Goal: Task Accomplishment & Management: Complete application form

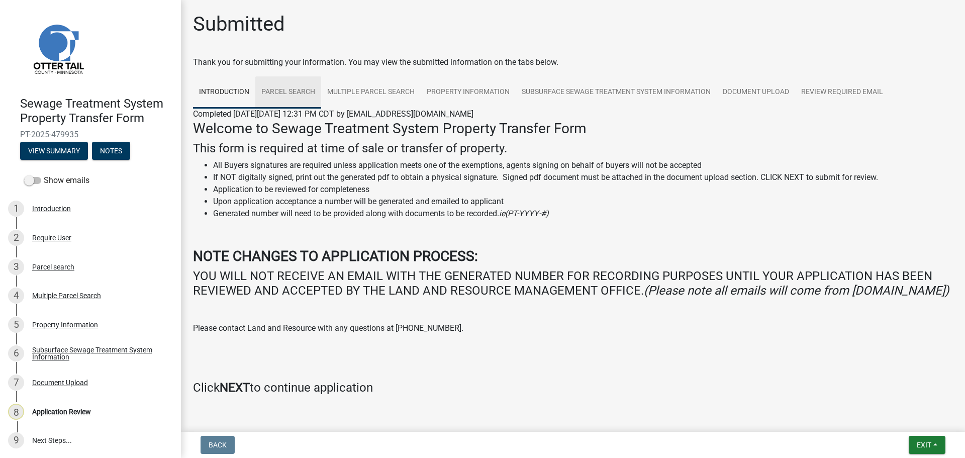
click at [278, 91] on link "Parcel search" at bounding box center [288, 92] width 66 height 32
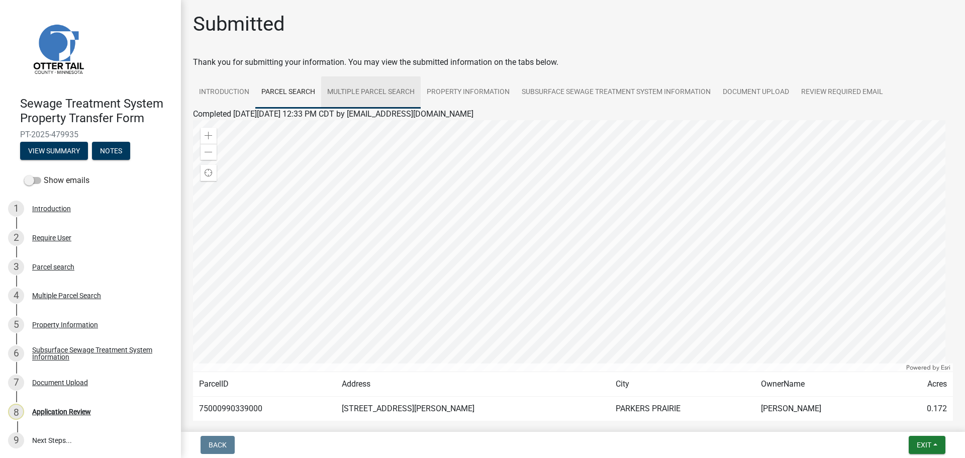
click at [353, 93] on link "Multiple Parcel Search" at bounding box center [370, 92] width 99 height 32
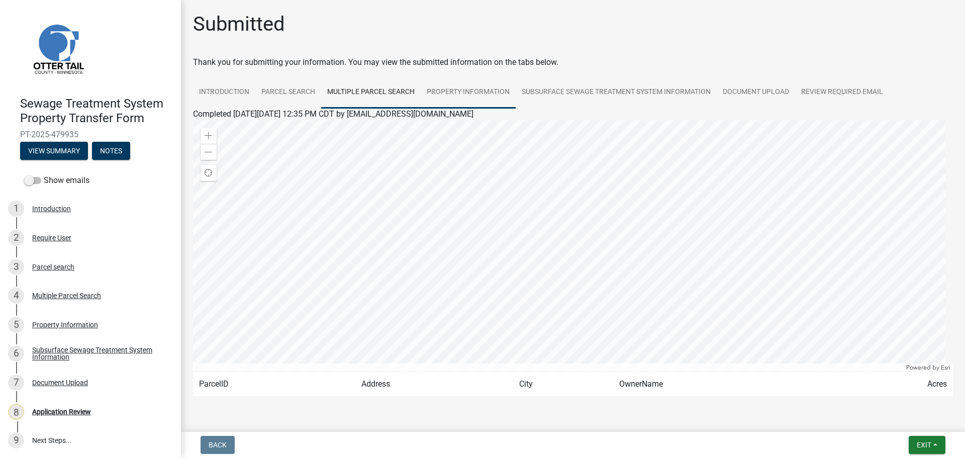
click at [485, 97] on link "Property Information" at bounding box center [467, 92] width 95 height 32
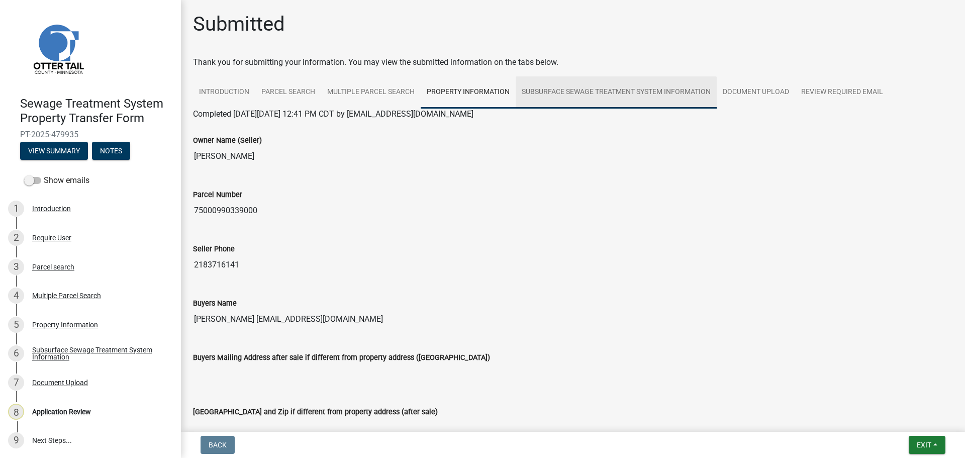
click at [604, 89] on link "Subsurface Sewage Treatment System Information" at bounding box center [615, 92] width 201 height 32
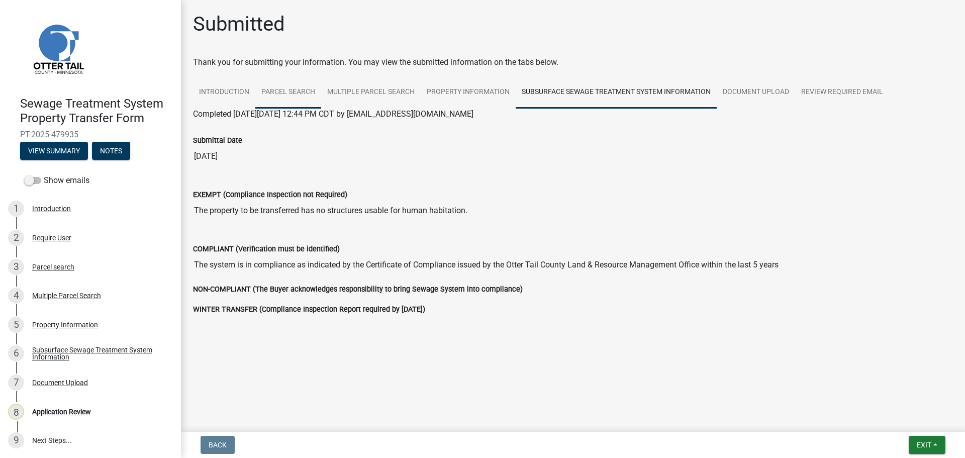
click at [301, 96] on link "Parcel search" at bounding box center [288, 92] width 66 height 32
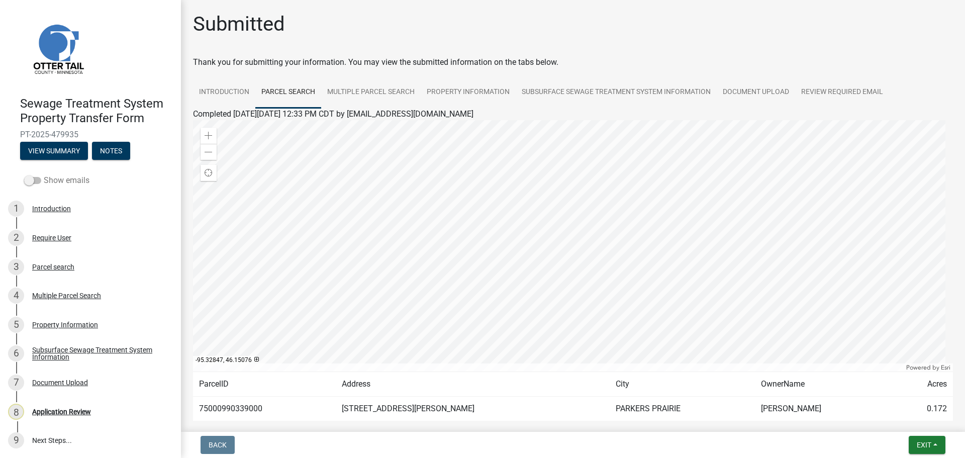
click at [65, 183] on label "Show emails" at bounding box center [56, 180] width 65 height 12
click at [44, 174] on input "Show emails" at bounding box center [44, 174] width 0 height 0
click at [60, 153] on button "View Summary" at bounding box center [54, 151] width 68 height 18
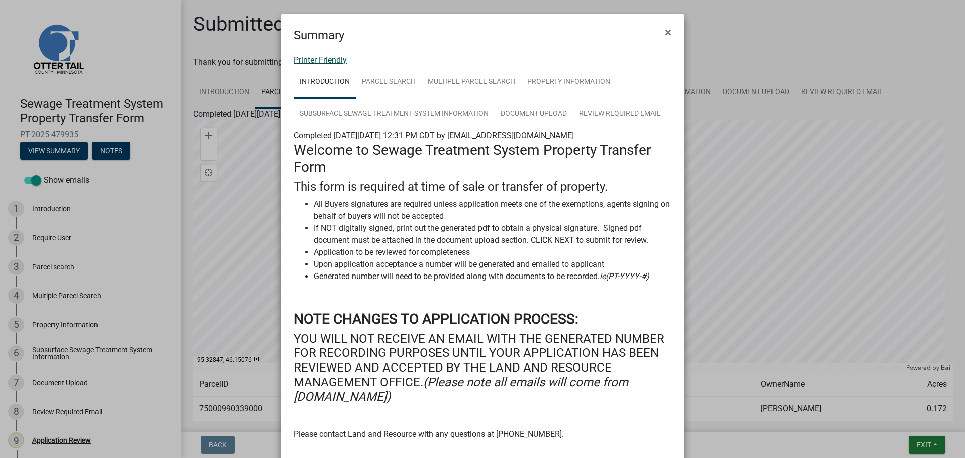
click at [317, 62] on link "Printer Friendly" at bounding box center [319, 60] width 53 height 10
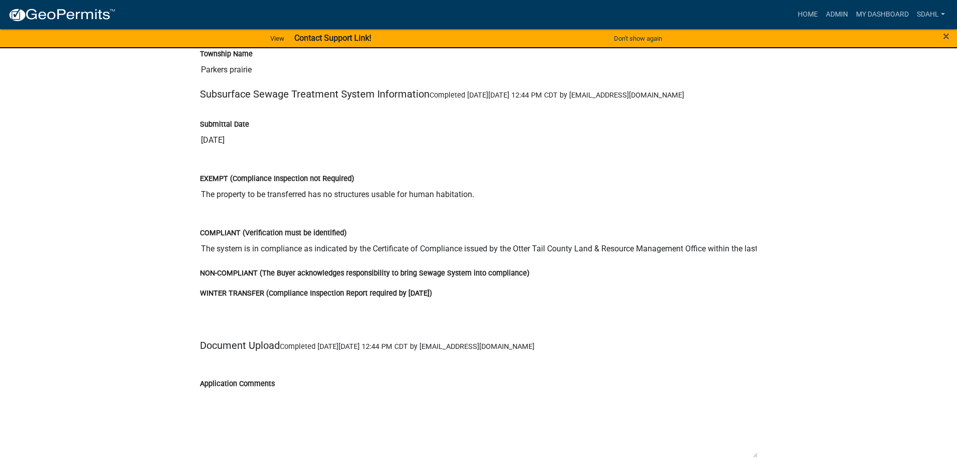
scroll to position [1909, 0]
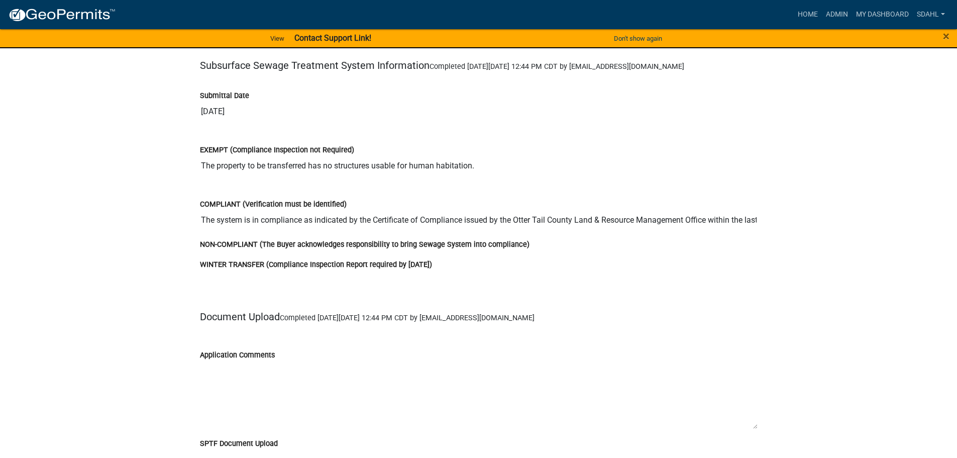
click at [730, 222] on input "The system is in compliance as indicated by the Certificate of Compliance issue…" at bounding box center [479, 220] width 558 height 20
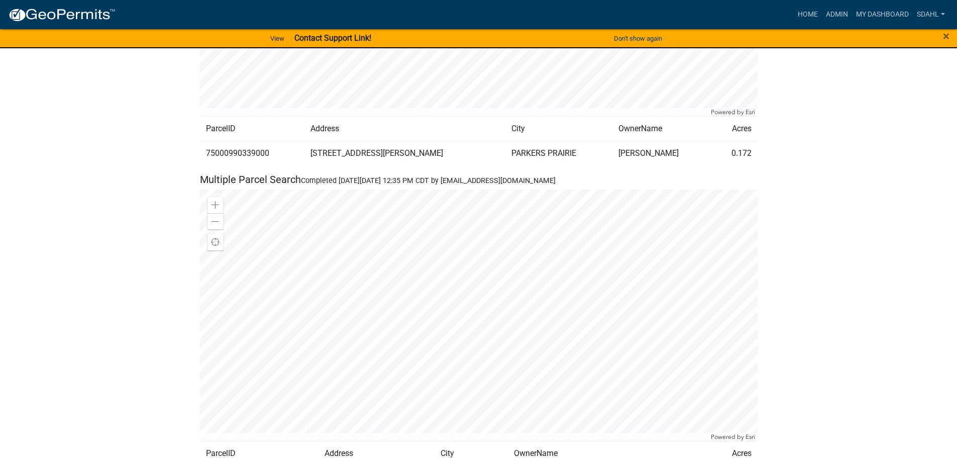
scroll to position [703, 0]
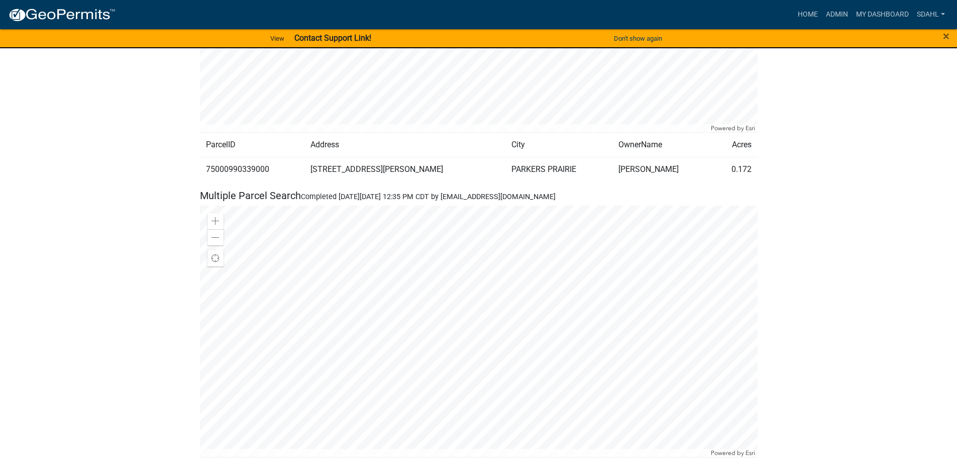
click at [243, 168] on td "75000990339000" at bounding box center [252, 169] width 104 height 25
copy td "75000990339000"
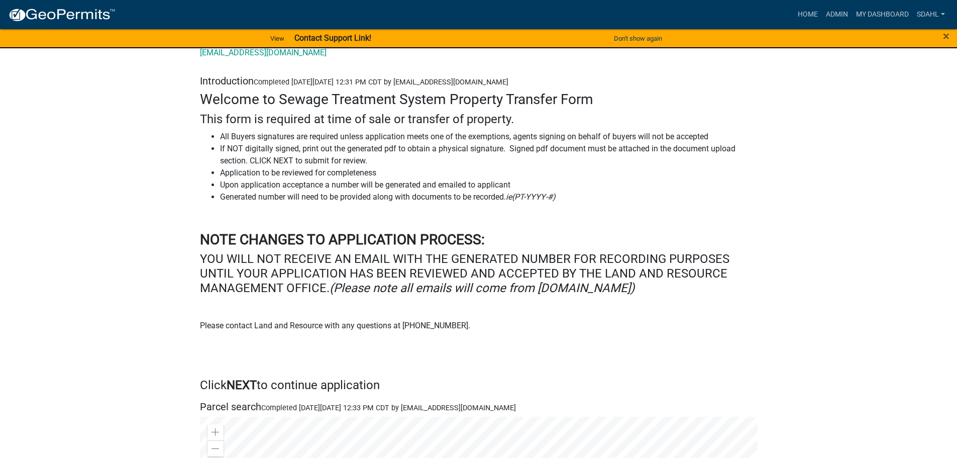
scroll to position [0, 0]
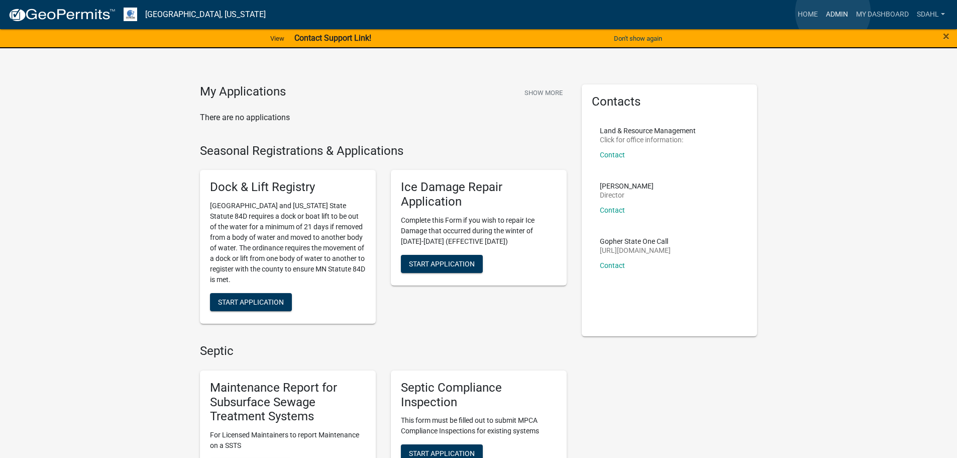
click at [833, 12] on link "Admin" at bounding box center [837, 14] width 30 height 19
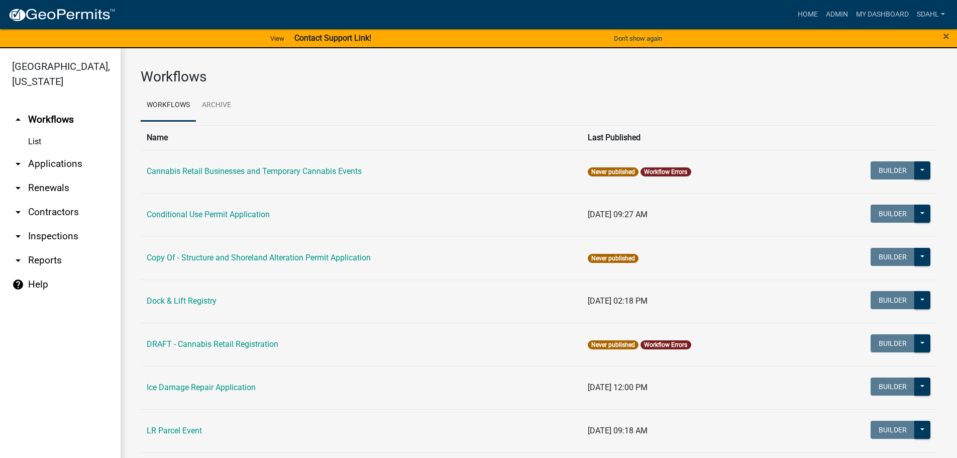
click at [47, 164] on link "arrow_drop_down Applications" at bounding box center [60, 164] width 121 height 24
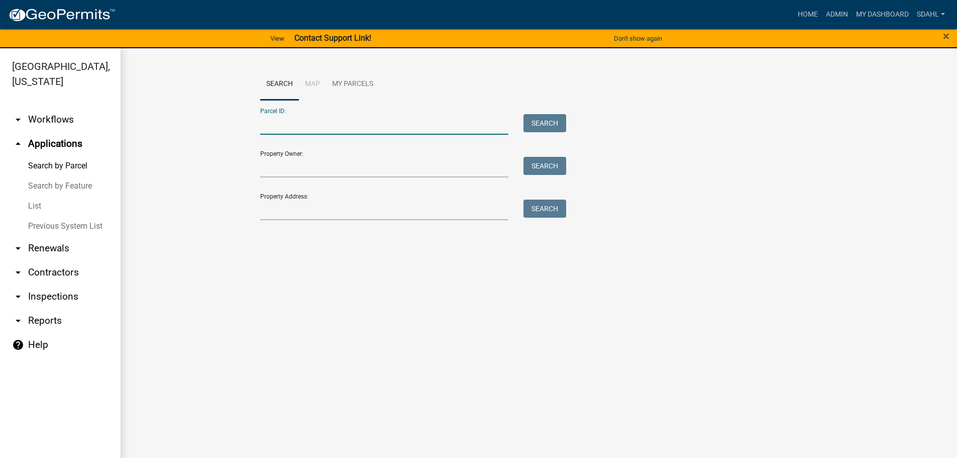
click at [336, 123] on input "Parcel ID:" at bounding box center [384, 124] width 249 height 21
paste input "75000990339000"
type input "75000990339000"
click at [544, 118] on button "Search" at bounding box center [544, 123] width 43 height 18
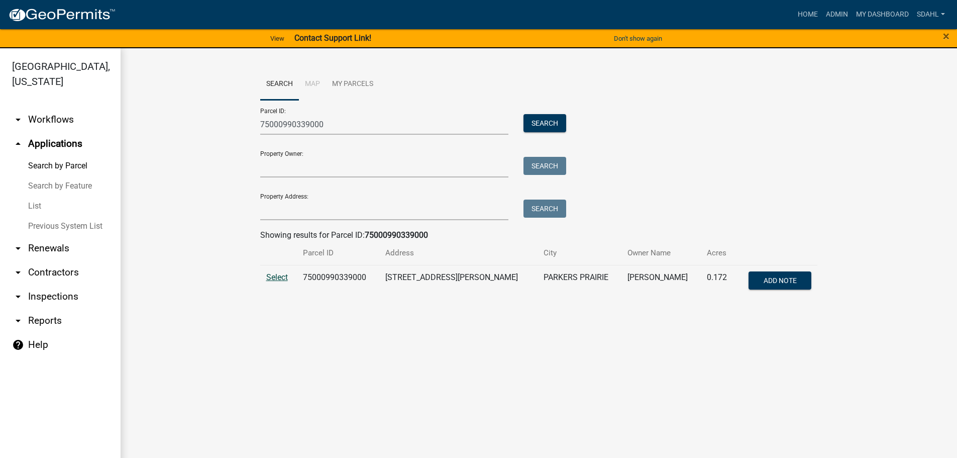
click at [280, 277] on span "Select" at bounding box center [277, 277] width 22 height 10
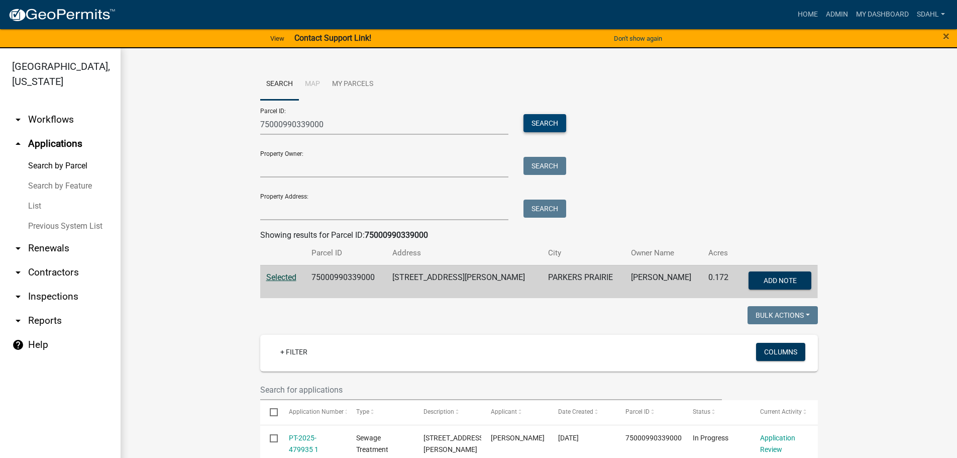
click at [547, 121] on button "Search" at bounding box center [544, 123] width 43 height 18
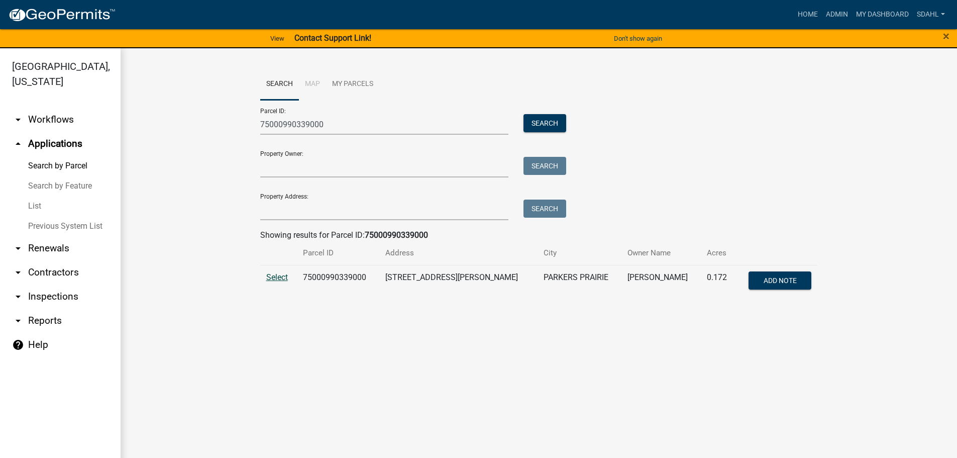
drag, startPoint x: 273, startPoint y: 280, endPoint x: 259, endPoint y: 277, distance: 14.3
click at [273, 280] on span "Select" at bounding box center [277, 277] width 22 height 10
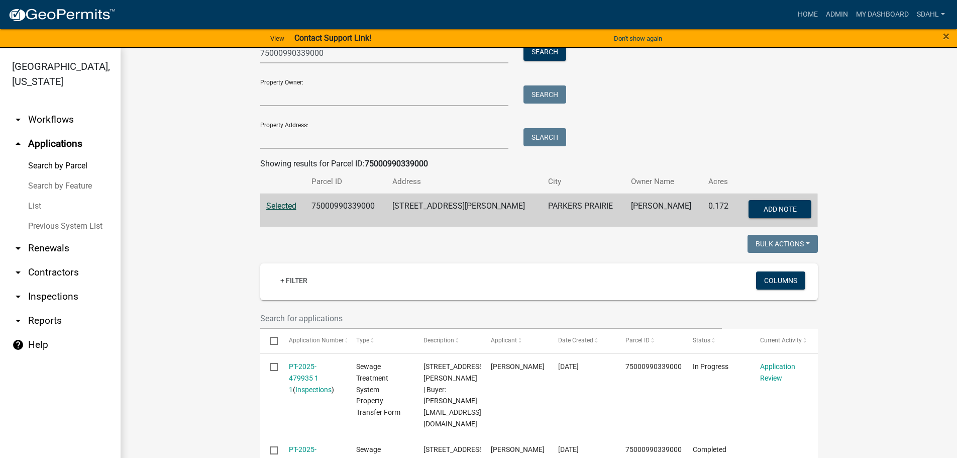
scroll to position [50, 0]
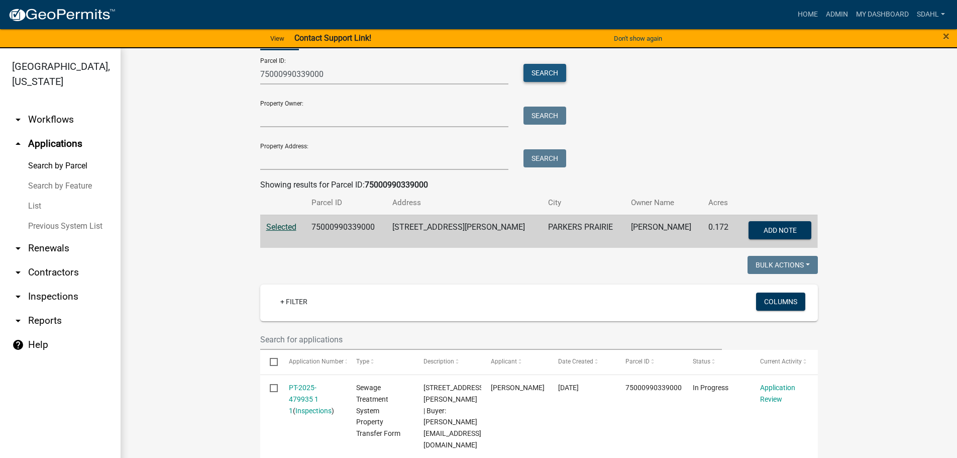
click at [543, 69] on button "Search" at bounding box center [544, 73] width 43 height 18
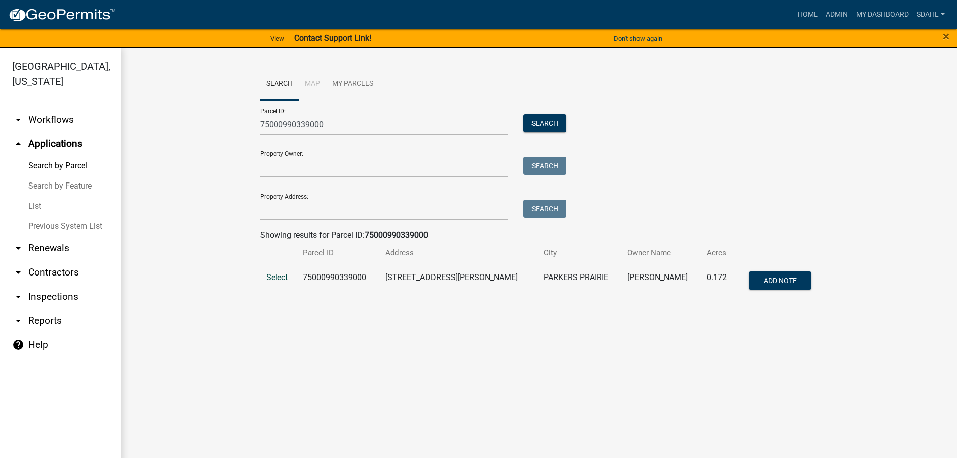
click at [275, 280] on span "Select" at bounding box center [277, 277] width 22 height 10
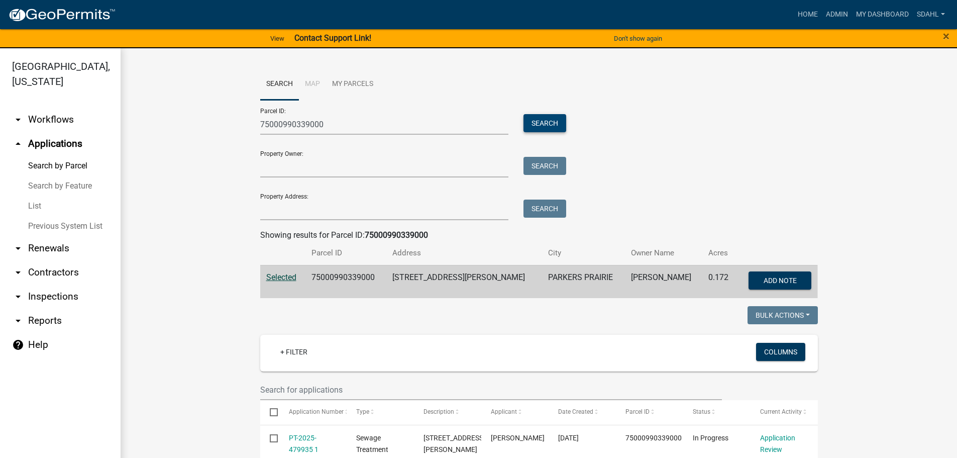
click at [549, 121] on button "Search" at bounding box center [544, 123] width 43 height 18
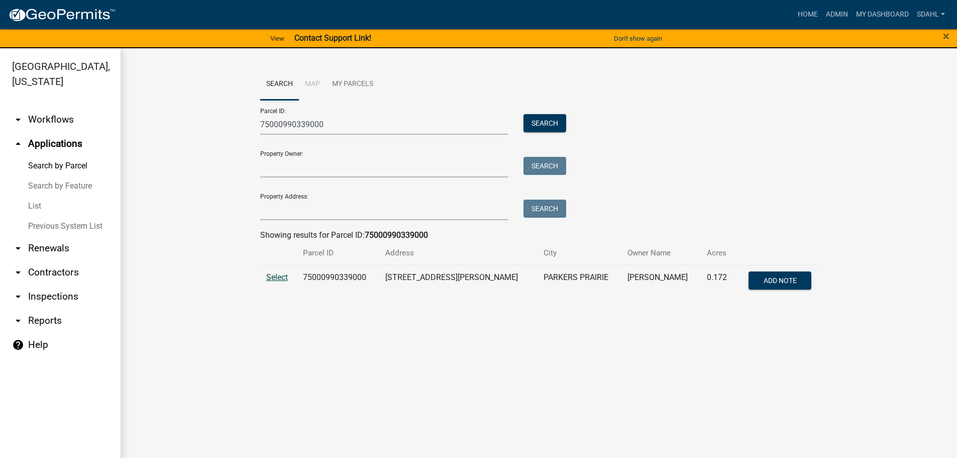
click at [277, 275] on span "Select" at bounding box center [277, 277] width 22 height 10
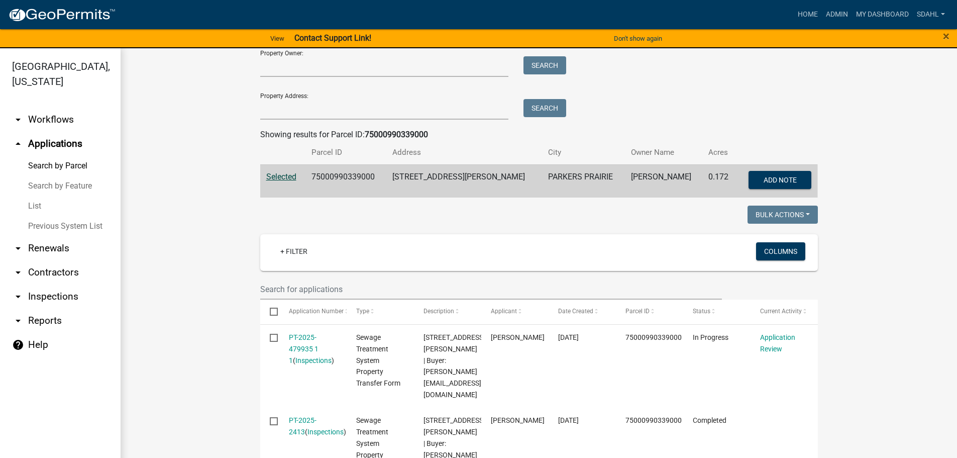
scroll to position [50, 0]
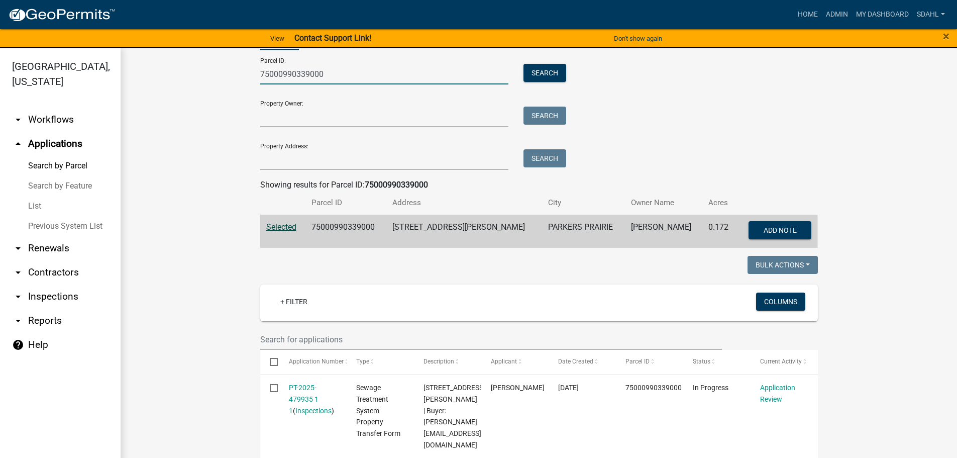
click at [295, 74] on input "75000990339000" at bounding box center [384, 74] width 249 height 21
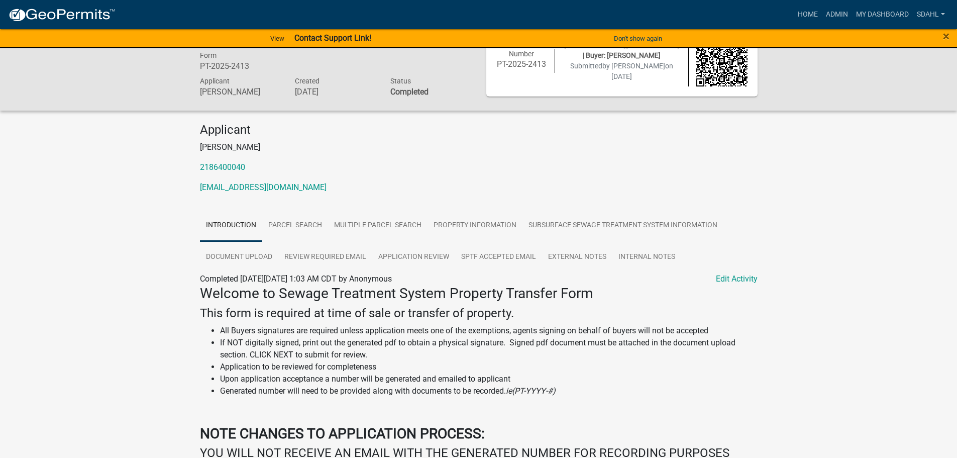
scroll to position [50, 0]
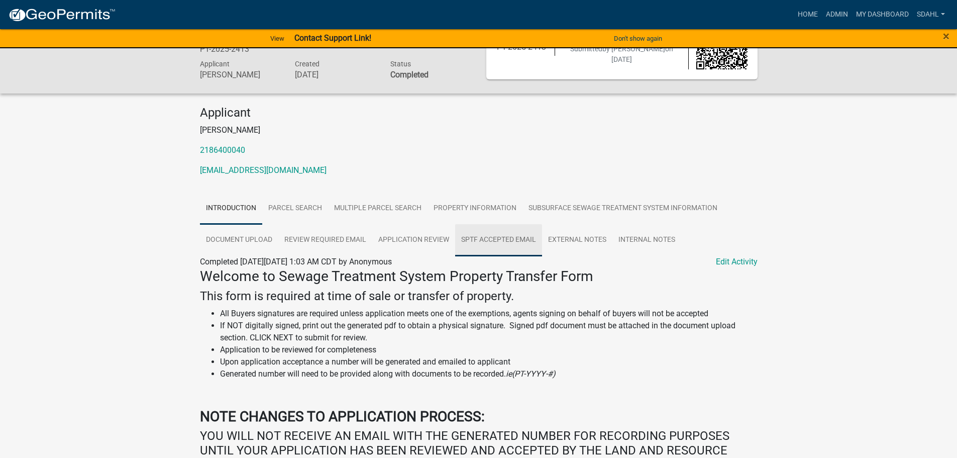
click at [502, 239] on link "SPTF Accepted Email" at bounding box center [498, 240] width 87 height 32
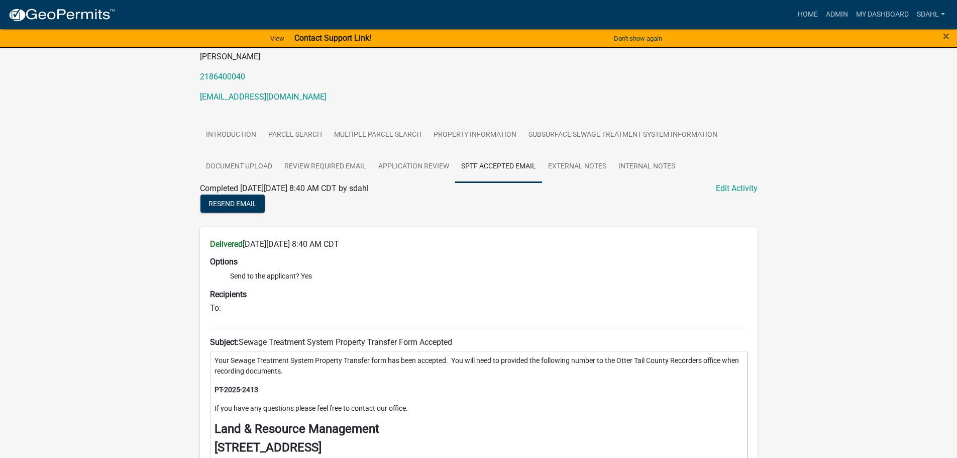
scroll to position [151, 0]
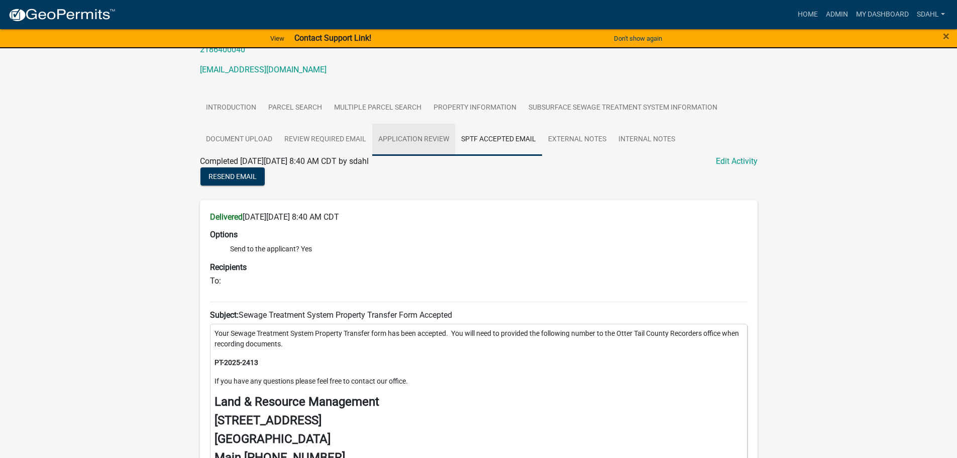
click at [428, 140] on link "Application Review" at bounding box center [413, 140] width 83 height 32
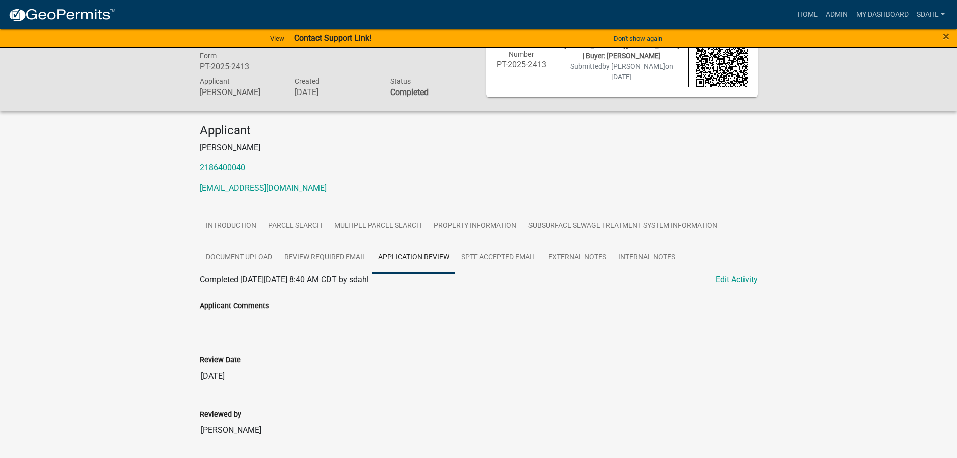
scroll to position [50, 0]
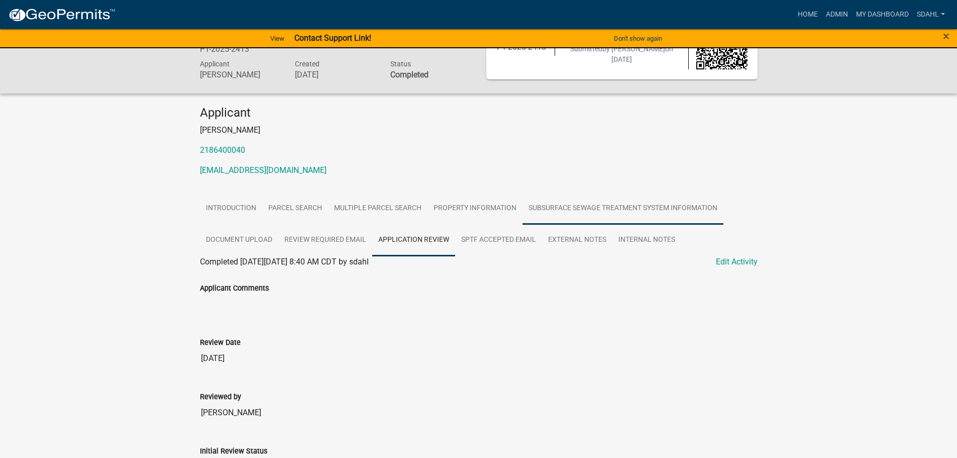
click at [616, 219] on link "Subsurface Sewage Treatment System Information" at bounding box center [622, 208] width 201 height 32
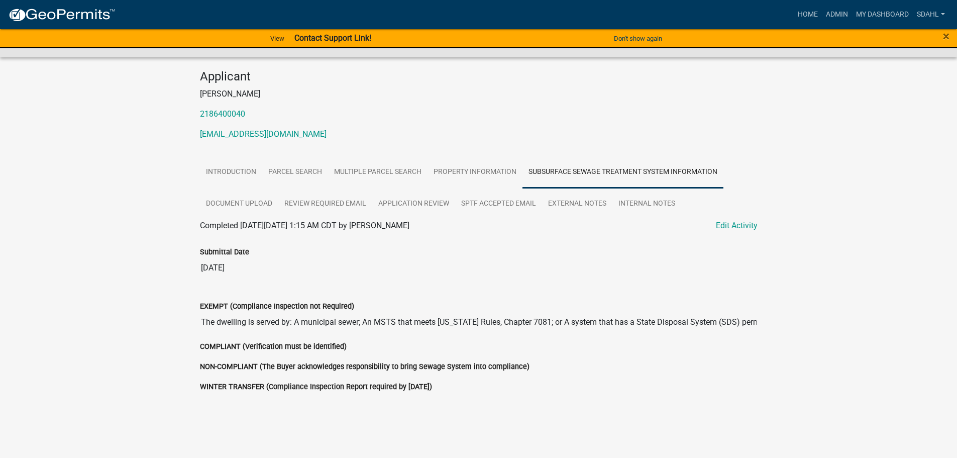
scroll to position [103, 0]
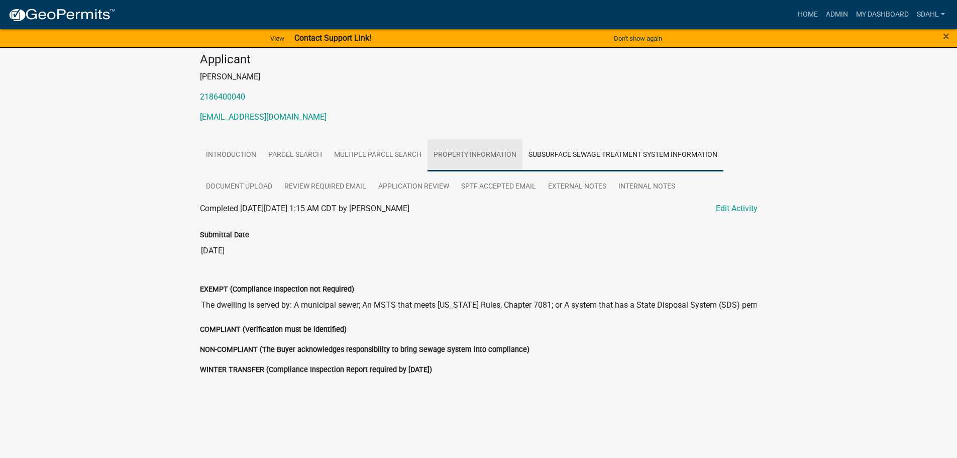
click at [458, 152] on link "Property Information" at bounding box center [475, 155] width 95 height 32
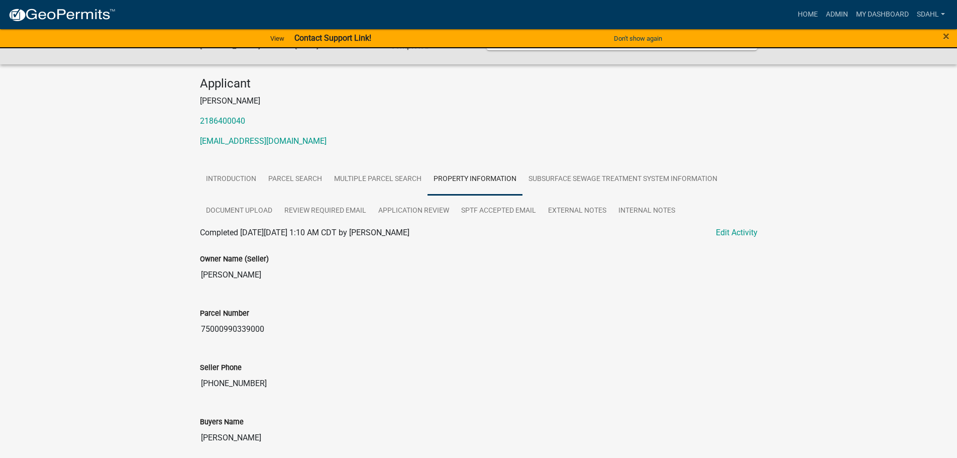
scroll to position [0, 0]
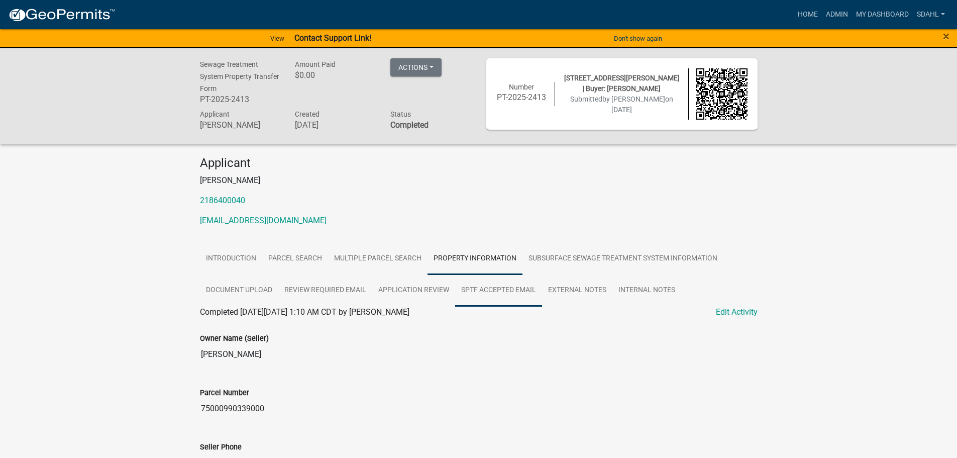
click at [514, 290] on link "SPTF Accepted Email" at bounding box center [498, 290] width 87 height 32
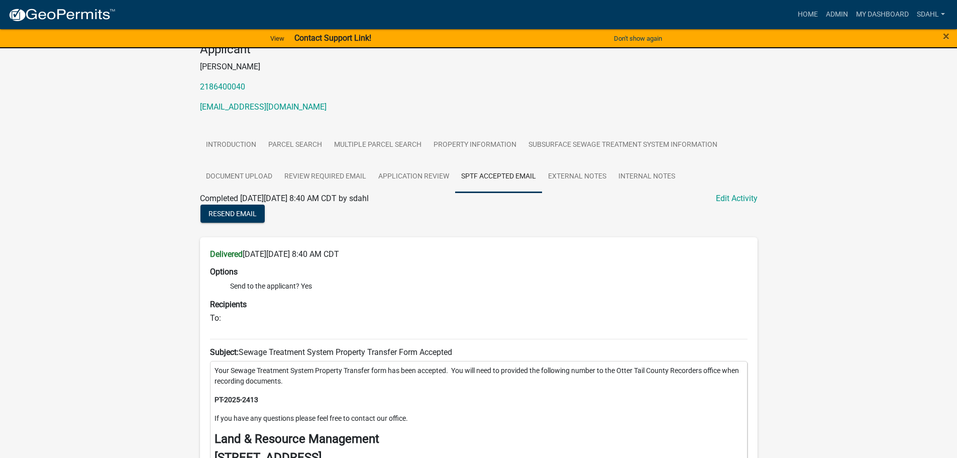
scroll to position [100, 0]
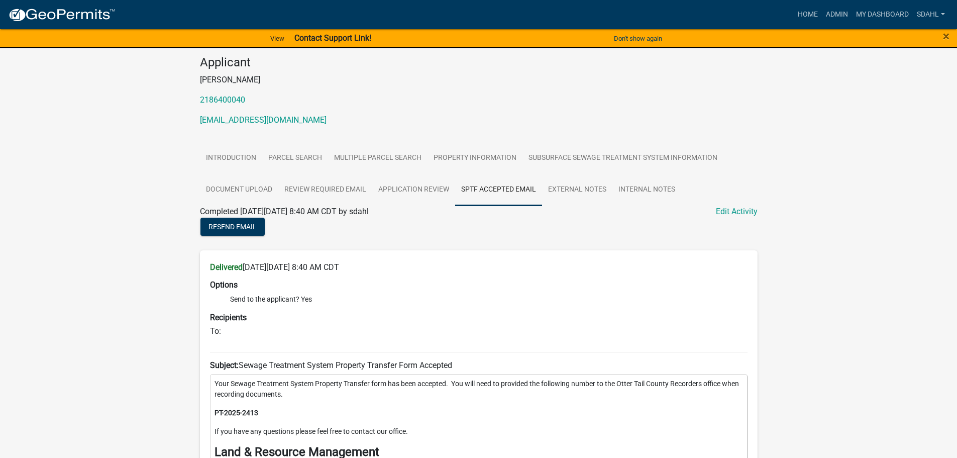
click at [158, 161] on div "Sewage Treatment System Property Transfer Form PT-2025-2413 Amount Paid $0.00 A…" at bounding box center [478, 349] width 957 height 802
click at [478, 153] on link "Property Information" at bounding box center [475, 158] width 95 height 32
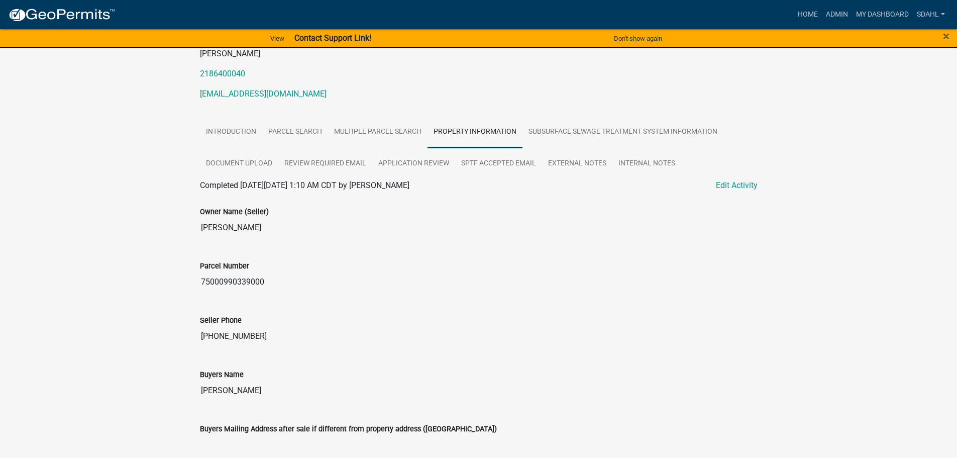
scroll to position [151, 0]
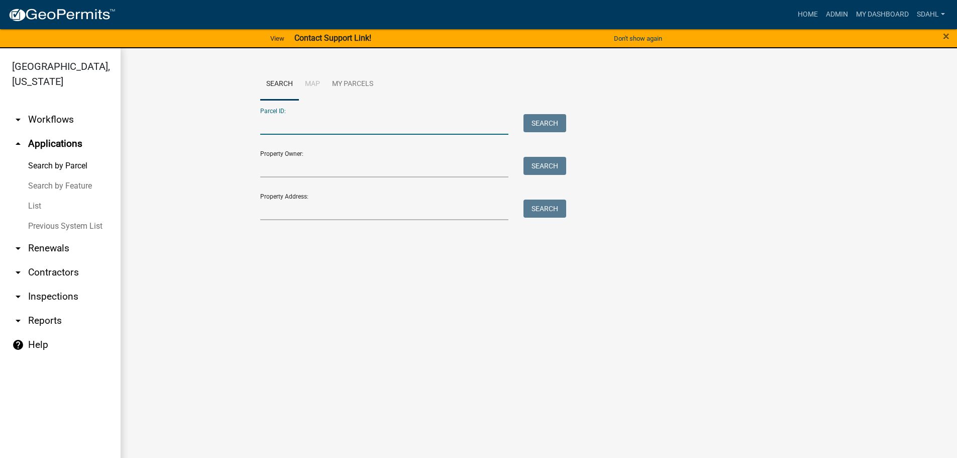
click at [305, 124] on input "Parcel ID:" at bounding box center [384, 124] width 249 height 21
paste input "75000990339000"
type input "75000990339000"
click at [547, 119] on button "Search" at bounding box center [544, 123] width 43 height 18
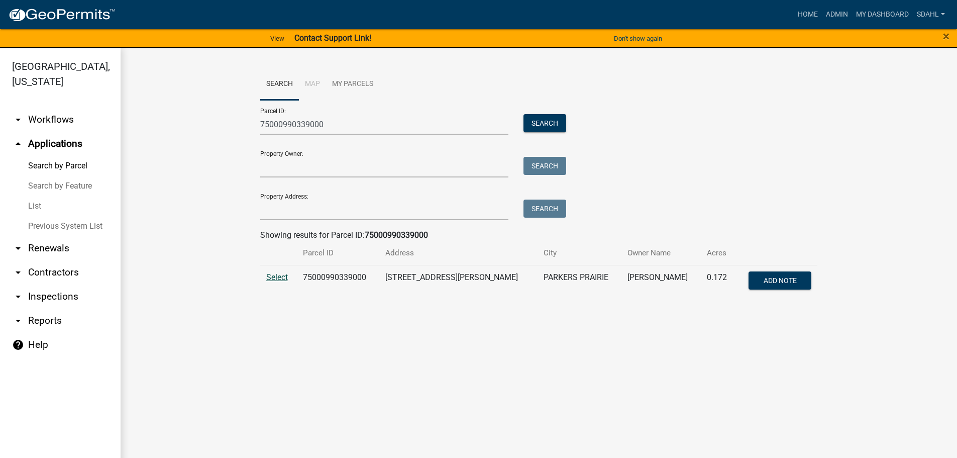
click at [280, 277] on span "Select" at bounding box center [277, 277] width 22 height 10
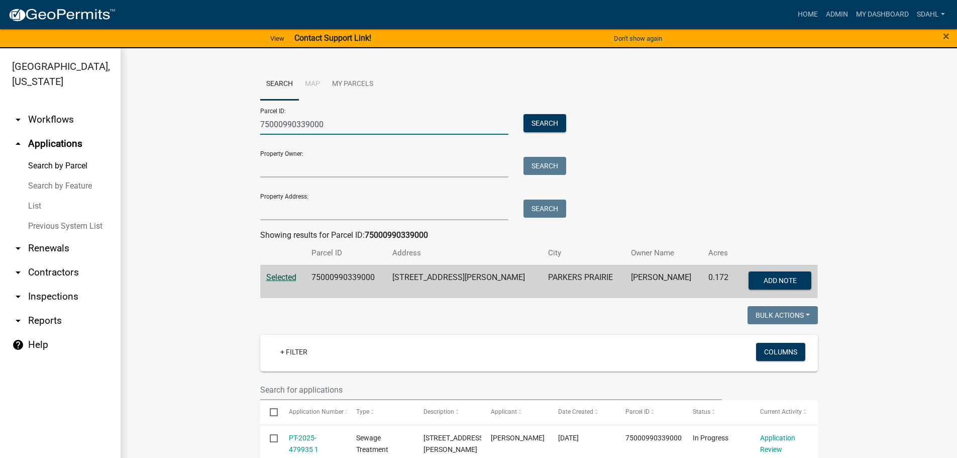
click at [289, 129] on input "75000990339000" at bounding box center [384, 124] width 249 height 21
click at [545, 122] on button "Search" at bounding box center [544, 123] width 43 height 18
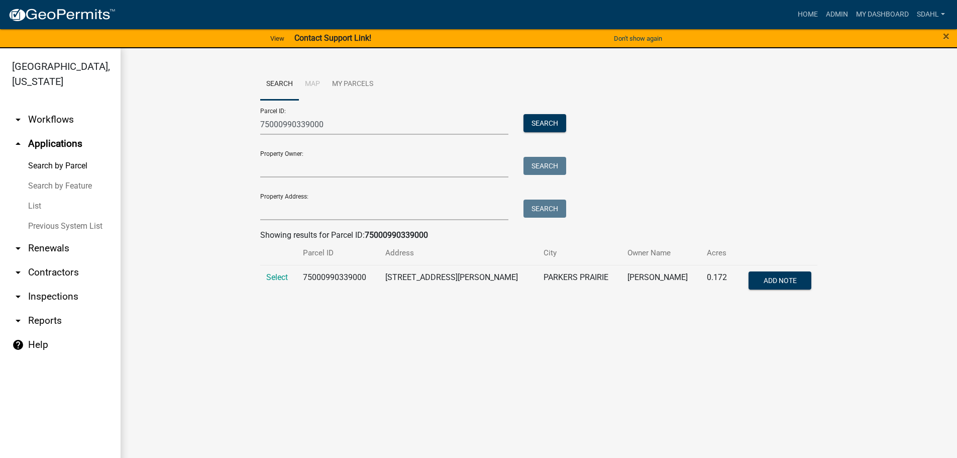
drag, startPoint x: 272, startPoint y: 276, endPoint x: 266, endPoint y: 267, distance: 11.2
click at [272, 275] on span "Select" at bounding box center [277, 277] width 22 height 10
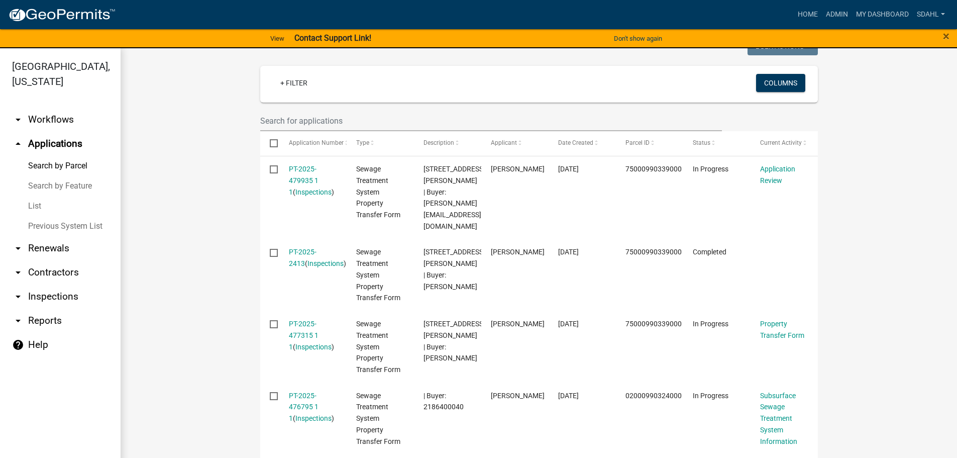
scroll to position [251, 0]
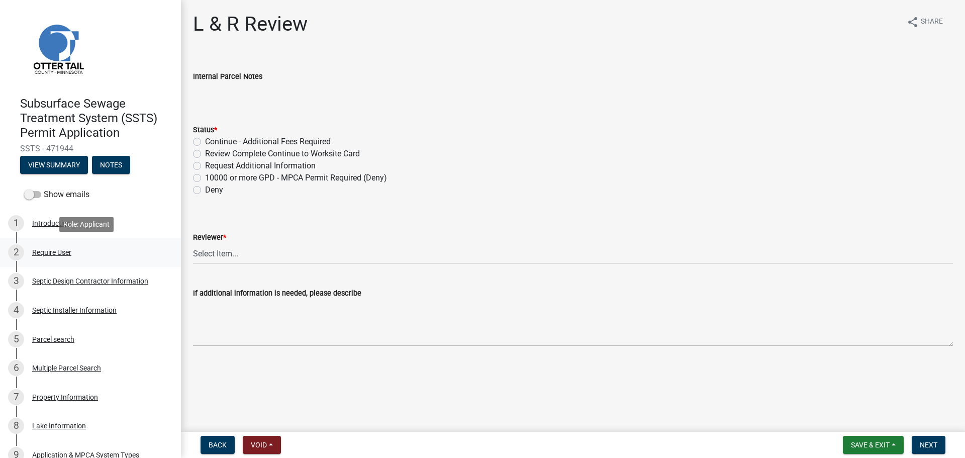
click at [47, 252] on div "Require User" at bounding box center [51, 252] width 39 height 7
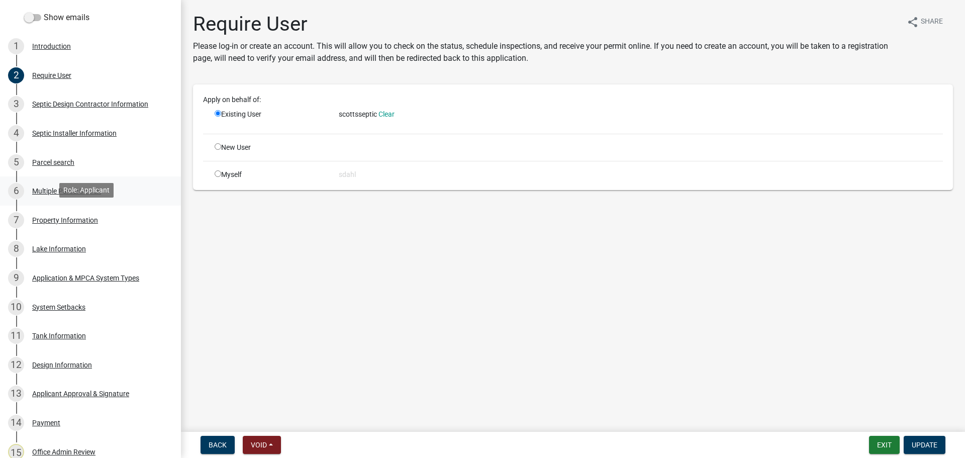
scroll to position [201, 0]
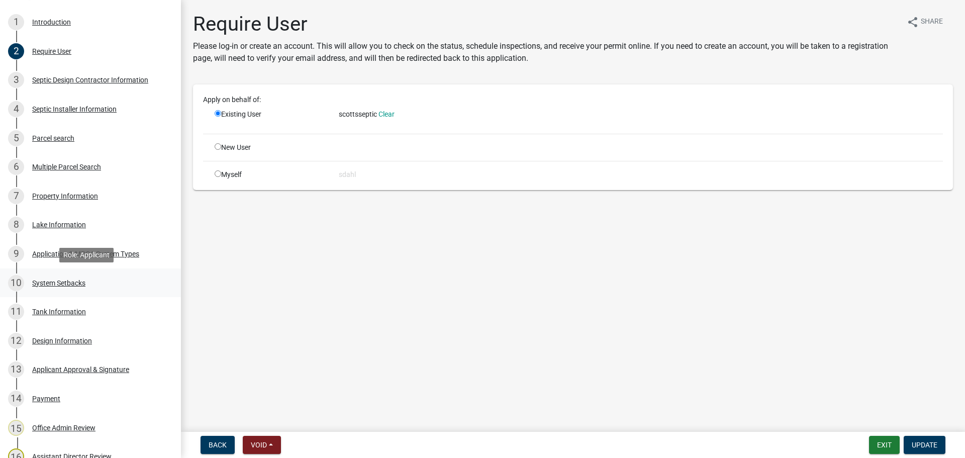
click at [60, 283] on div "System Setbacks" at bounding box center [58, 282] width 53 height 7
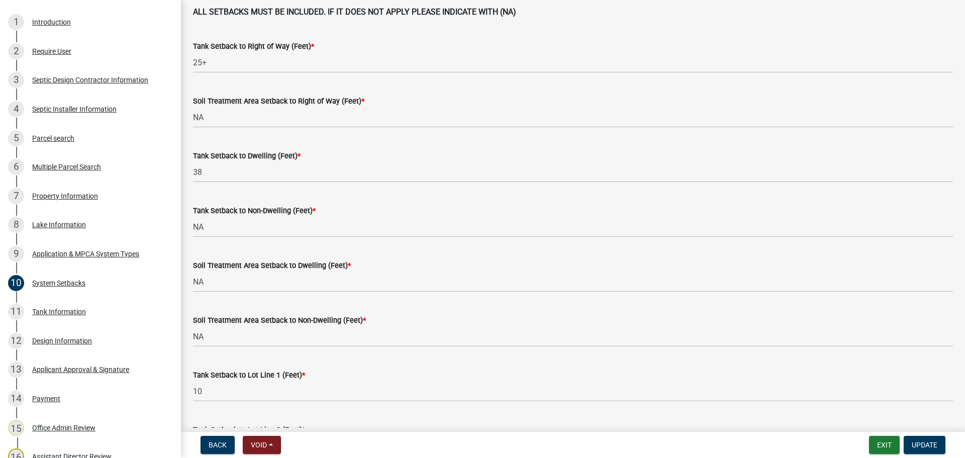
scroll to position [0, 0]
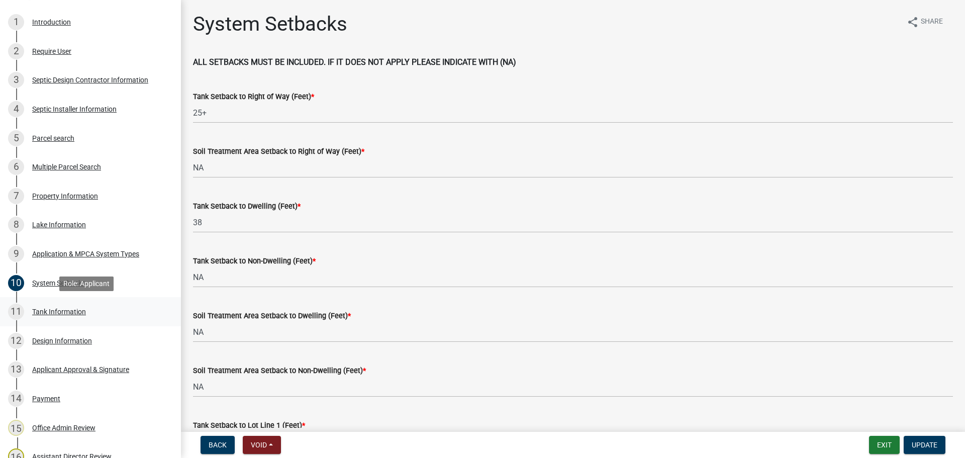
click at [73, 313] on div "Tank Information" at bounding box center [59, 311] width 54 height 7
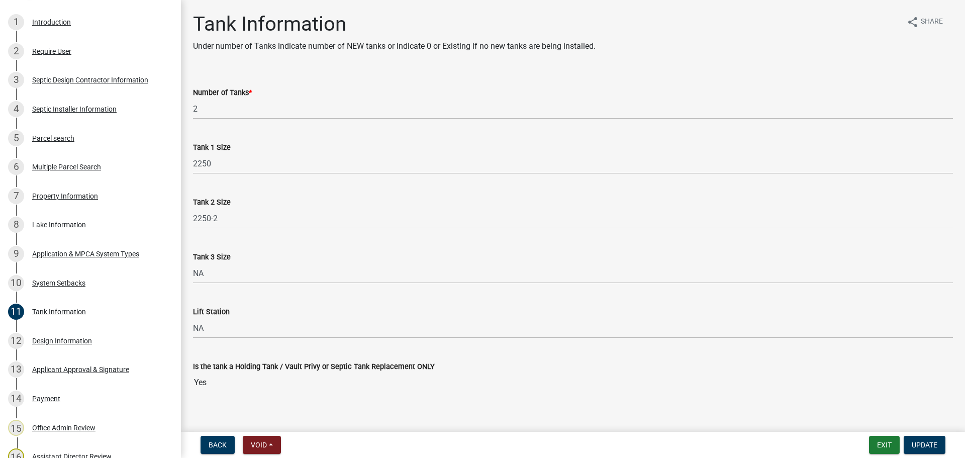
scroll to position [12, 0]
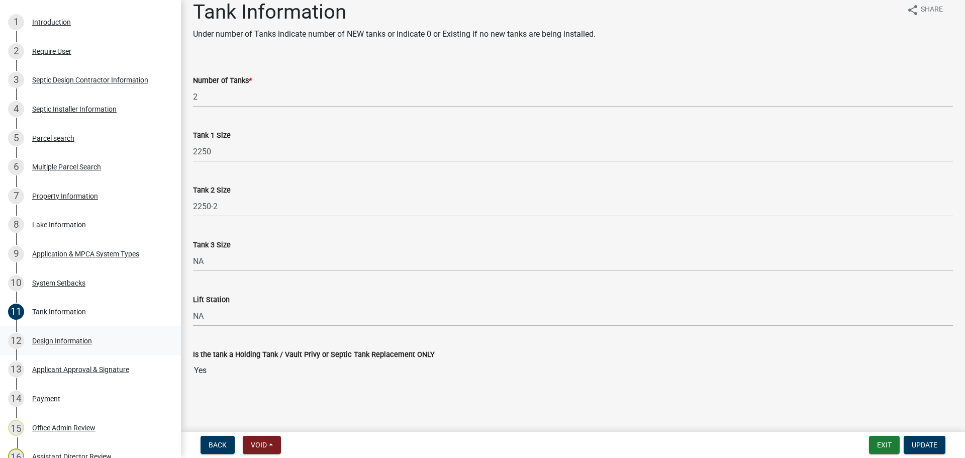
click at [54, 340] on div "Design Information" at bounding box center [62, 340] width 60 height 7
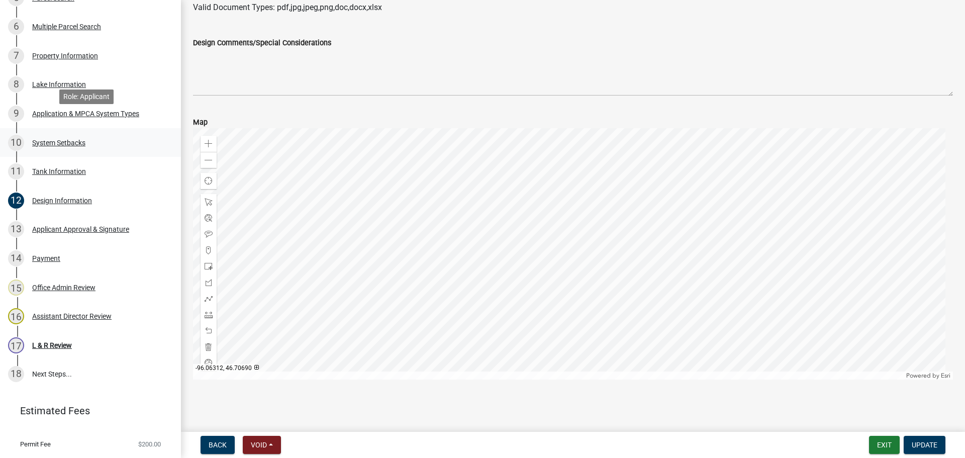
scroll to position [365, 0]
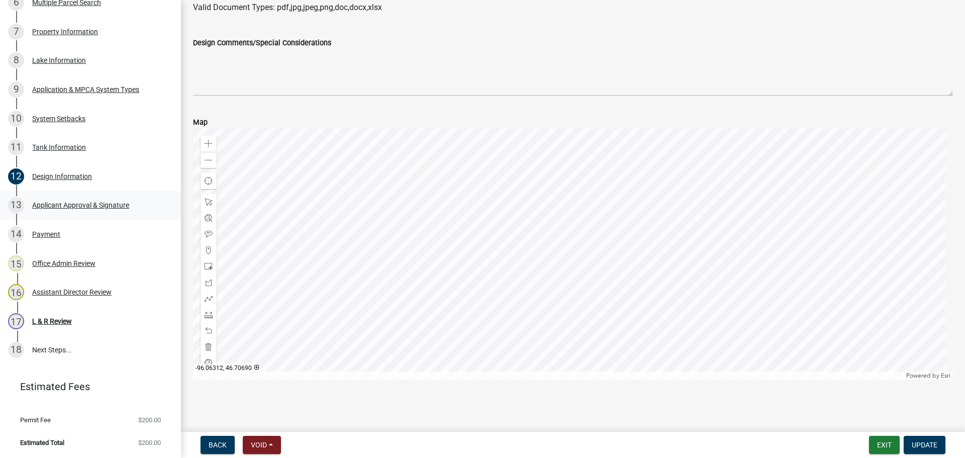
click at [69, 203] on div "Applicant Approval & Signature" at bounding box center [80, 204] width 97 height 7
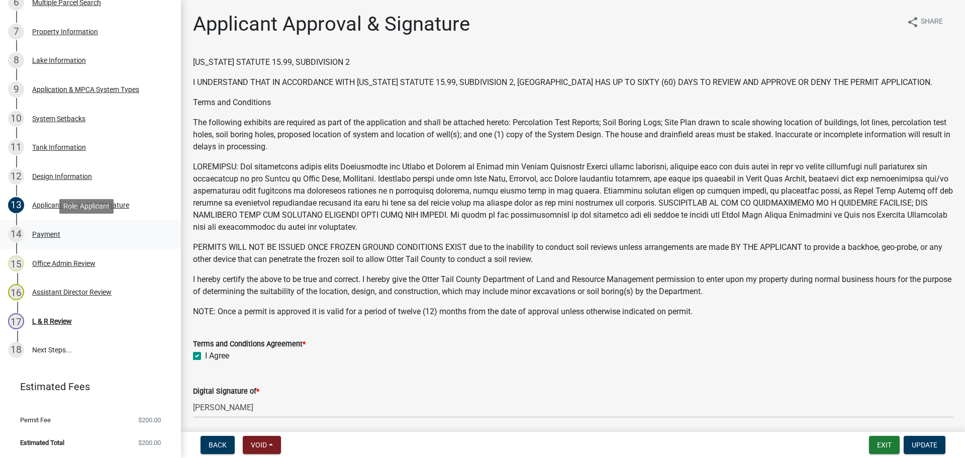
click at [42, 238] on div "14 Payment" at bounding box center [86, 234] width 157 height 16
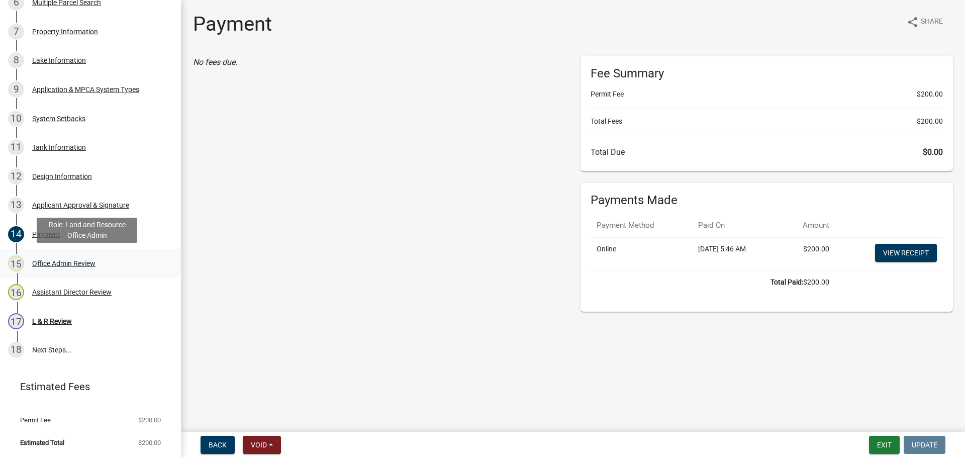
click at [67, 268] on div "15 Office Admin Review" at bounding box center [86, 263] width 157 height 16
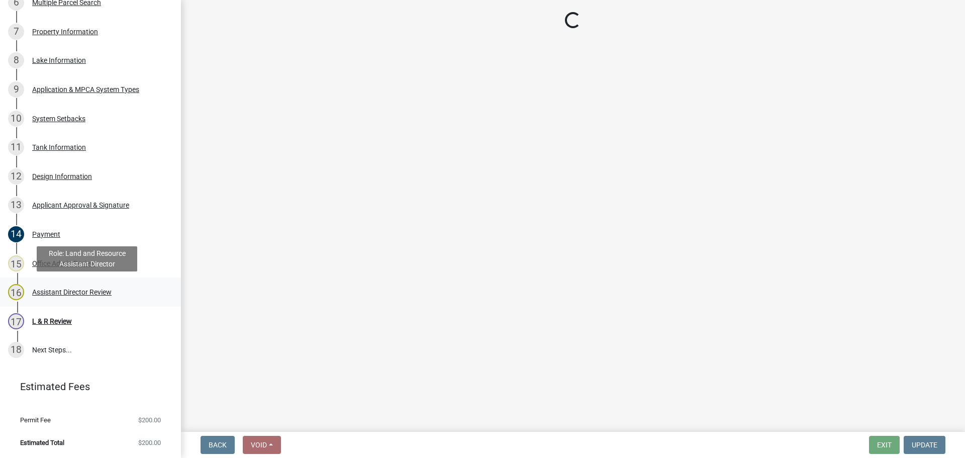
select select "587f38f5-c90e-4c12-9e10-d3e23909bbca"
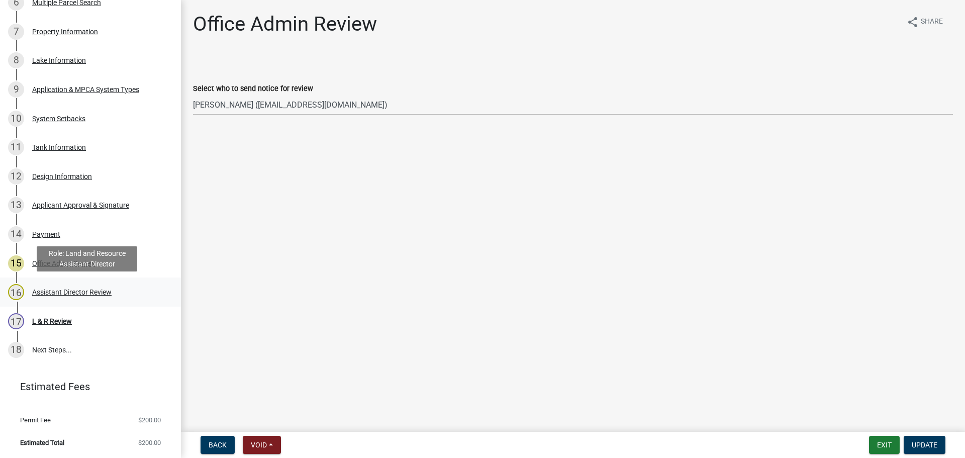
click at [58, 295] on div "Assistant Director Review" at bounding box center [71, 291] width 79 height 7
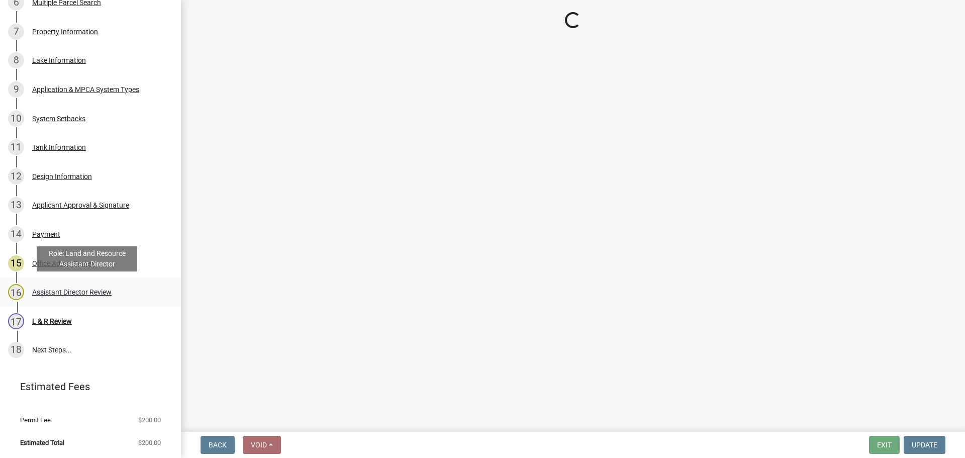
select select "89a5be53-38a7-49db-a5bb-3c2b1b47ac21"
select select "67745ee8-7159-4960-80f9-a638286b467c"
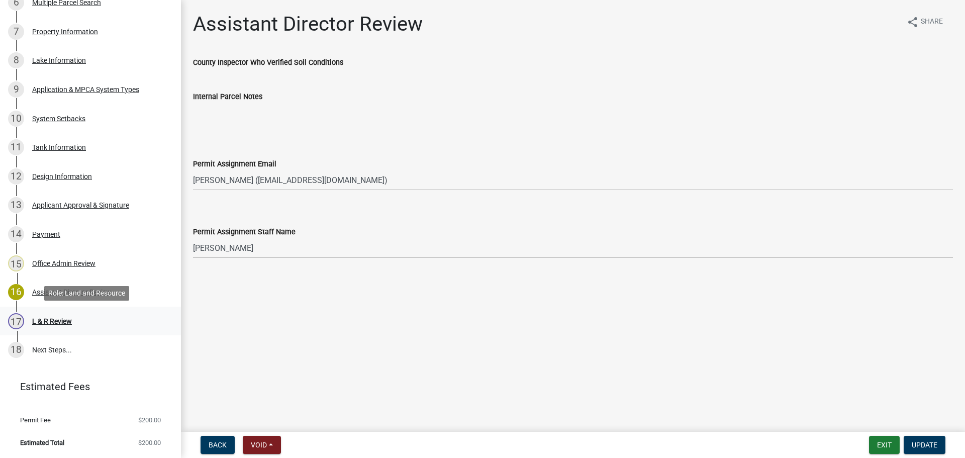
click at [51, 322] on div "L & R Review" at bounding box center [52, 320] width 40 height 7
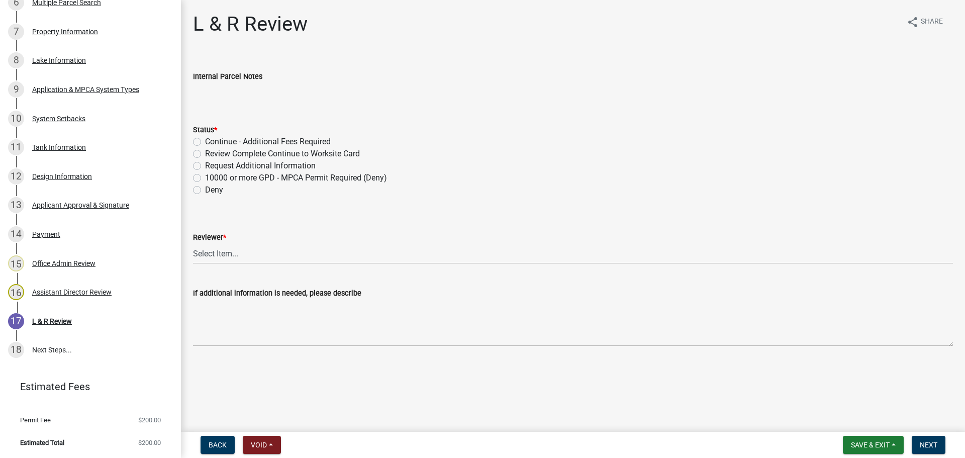
click at [271, 154] on label "Review Complete Continue to Worksite Card" at bounding box center [282, 154] width 155 height 12
click at [211, 154] on input "Review Complete Continue to Worksite Card" at bounding box center [208, 151] width 7 height 7
radio input "true"
click at [206, 255] on select "Select Item... Alexis Newark Andrea Perales Brittany Tollefson Elizabeth Plaste…" at bounding box center [573, 253] width 760 height 21
click at [193, 243] on select "Select Item... Alexis Newark Andrea Perales Brittany Tollefson Elizabeth Plaste…" at bounding box center [573, 253] width 760 height 21
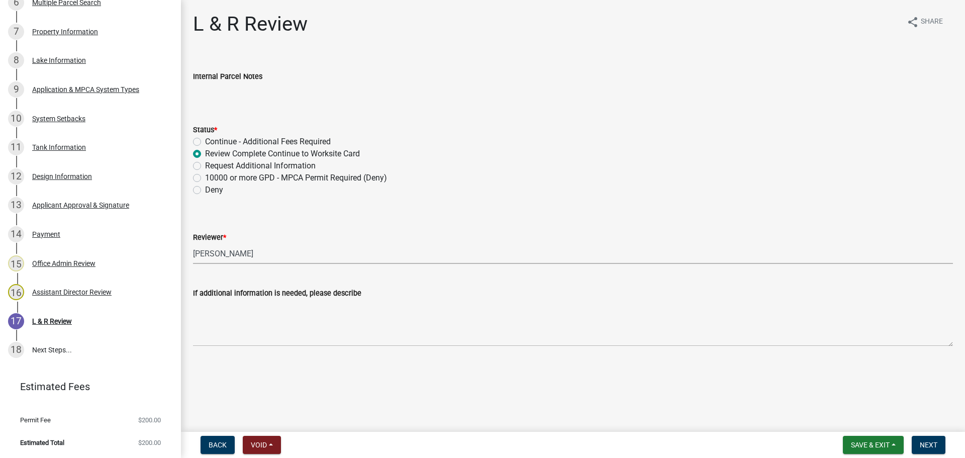
select select "c924b0b6-8bab-4fad-8e2d-179555df0fda"
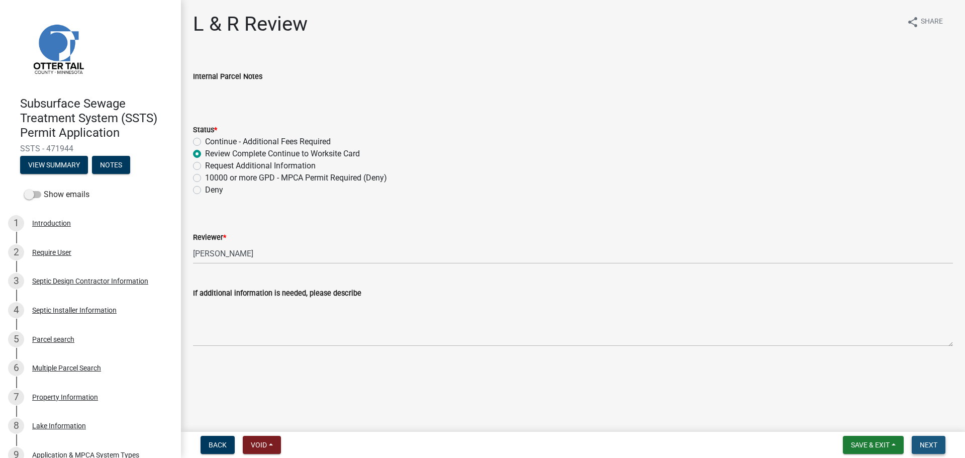
click at [931, 443] on span "Next" at bounding box center [928, 445] width 18 height 8
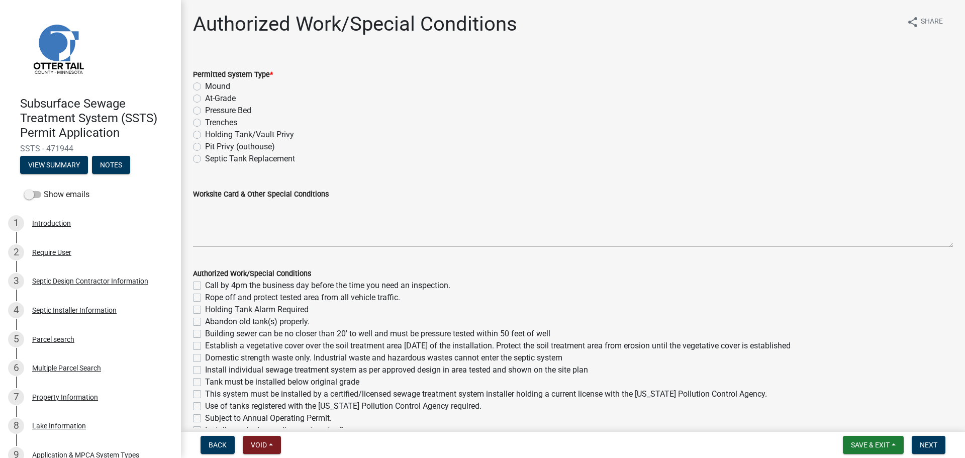
click at [229, 138] on label "Holding Tank/Vault Privy" at bounding box center [249, 135] width 89 height 12
click at [211, 135] on input "Holding Tank/Vault Privy" at bounding box center [208, 132] width 7 height 7
radio input "true"
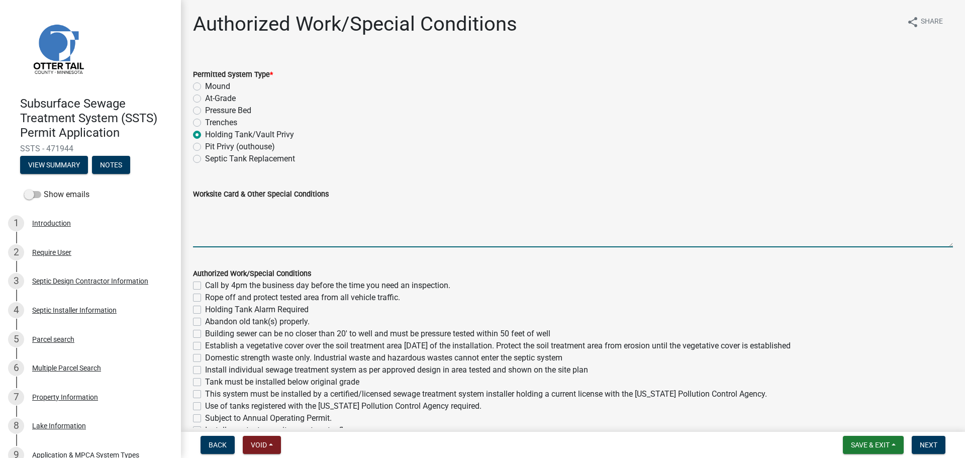
click at [225, 209] on textarea "Worksite Card & Other Special Conditions" at bounding box center [573, 223] width 760 height 47
paste textarea "2 Bedroom – Type II Holding Tank 1500 Gallon Holding Tank Will have manual floa…"
click at [195, 208] on textarea "2 Bedroom – Type II Holding Tank 1500 Gallon Holding Tank Will have manual floa…" at bounding box center [573, 223] width 760 height 47
click at [193, 218] on textarea "4 Bedroom – Type II Holding Tank 1500 Gallon Holding Tank Will have manual floa…" at bounding box center [573, 223] width 760 height 47
click at [317, 207] on textarea "4 Bedroom – Type II Holding Tank 1500 Gallon Holding Tank Will have manual floa…" at bounding box center [573, 223] width 760 height 47
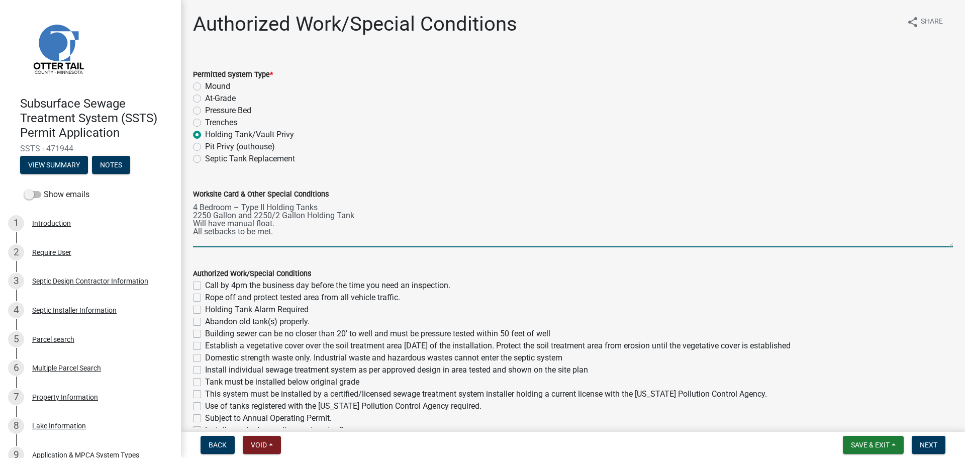
click at [353, 215] on textarea "4 Bedroom – Type II Holding Tanks 2250 Gallon and 2250/2 Gallon Holding Tank Wi…" at bounding box center [573, 223] width 760 height 47
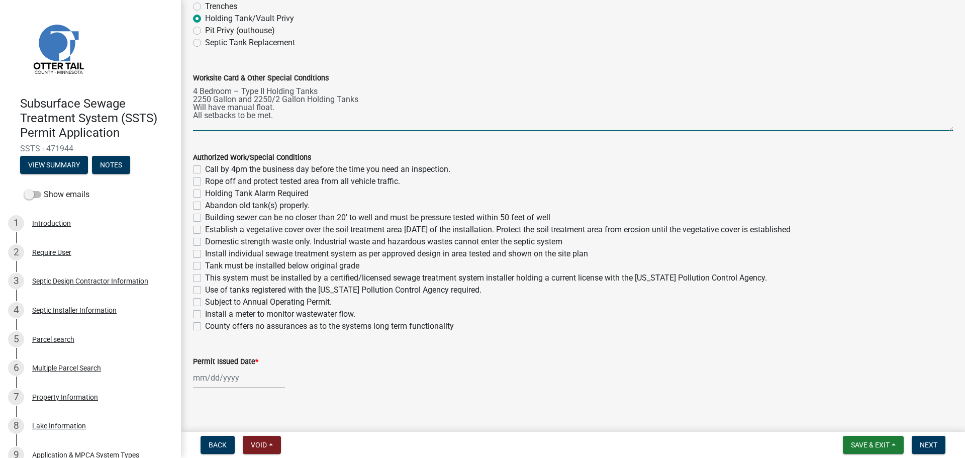
scroll to position [125, 0]
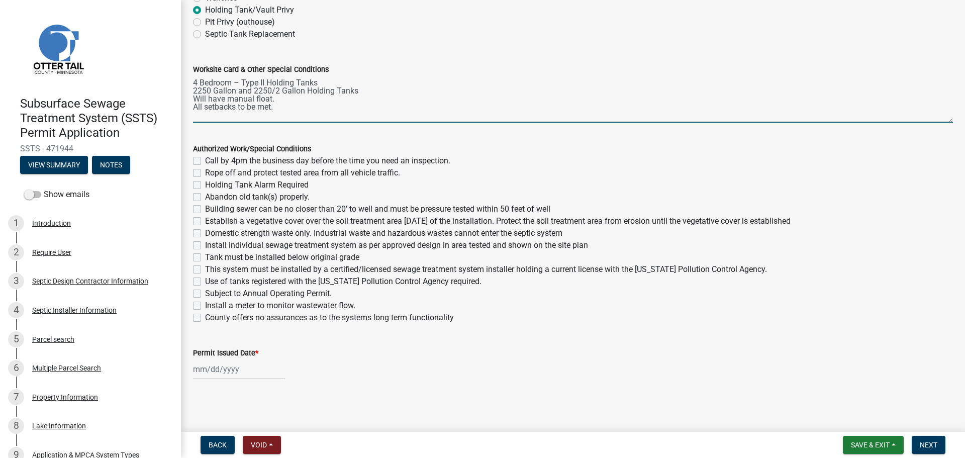
type textarea "4 Bedroom – Type II Holding Tanks 2250 Gallon and 2250/2 Gallon Holding Tanks W…"
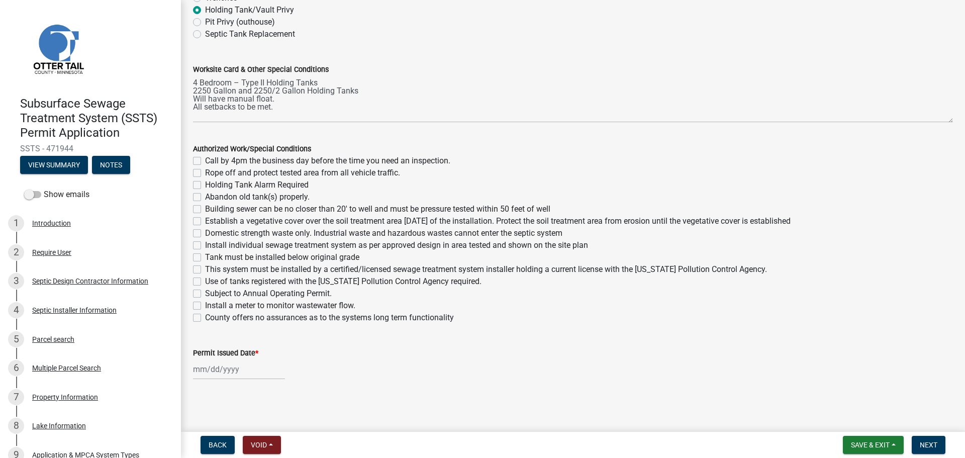
click at [205, 160] on label "Call by 4pm the business day before the time you need an inspection." at bounding box center [327, 161] width 245 height 12
click at [205, 160] on input "Call by 4pm the business day before the time you need an inspection." at bounding box center [208, 158] width 7 height 7
checkbox input "true"
checkbox input "false"
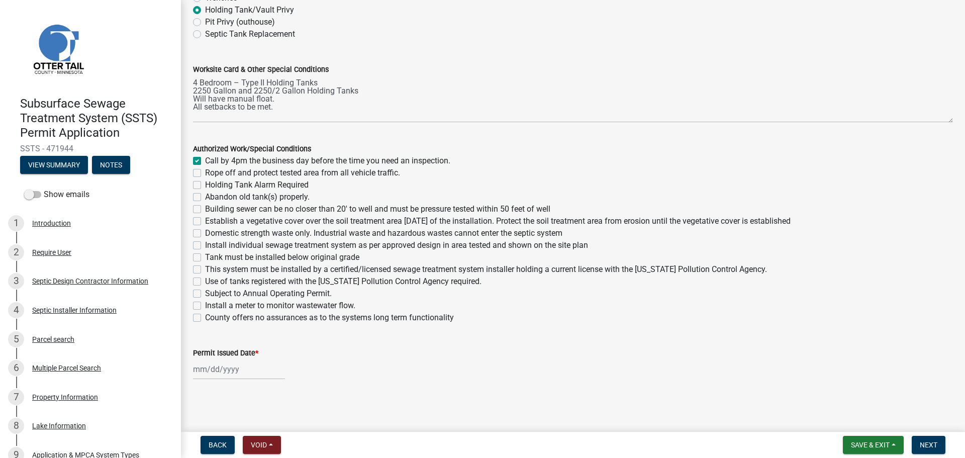
checkbox input "false"
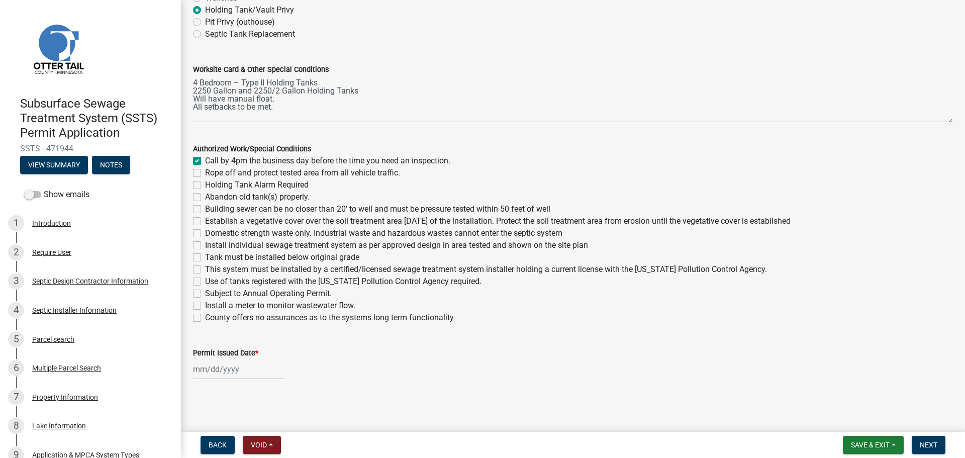
checkbox input "false"
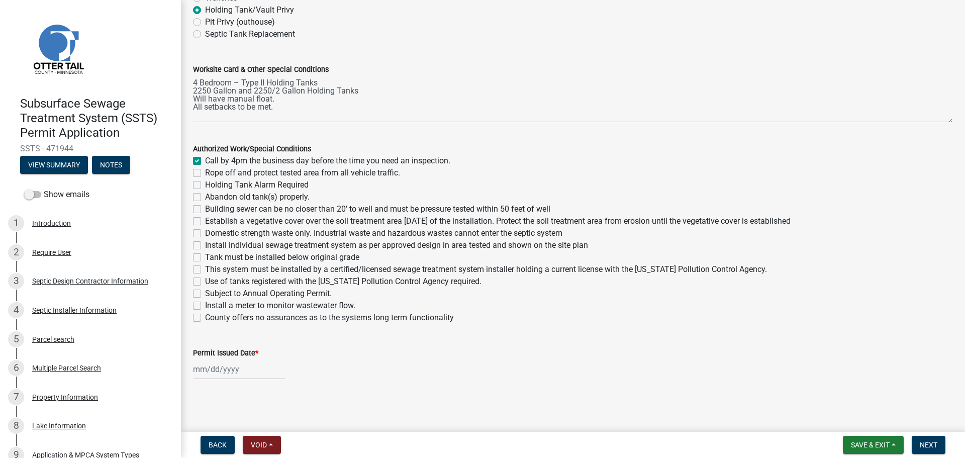
checkbox input "false"
click at [205, 184] on label "Holding Tank Alarm Required" at bounding box center [256, 185] width 103 height 12
click at [205, 184] on input "Holding Tank Alarm Required" at bounding box center [208, 182] width 7 height 7
checkbox input "true"
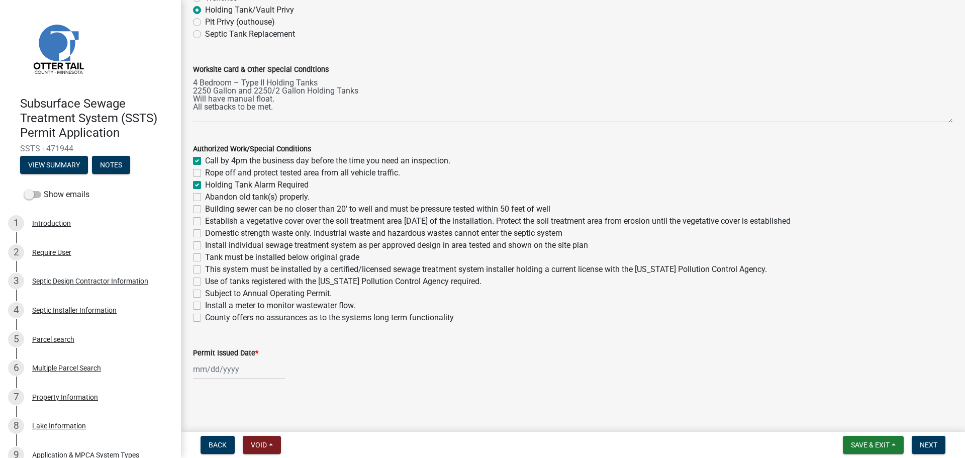
checkbox input "false"
checkbox input "true"
checkbox input "false"
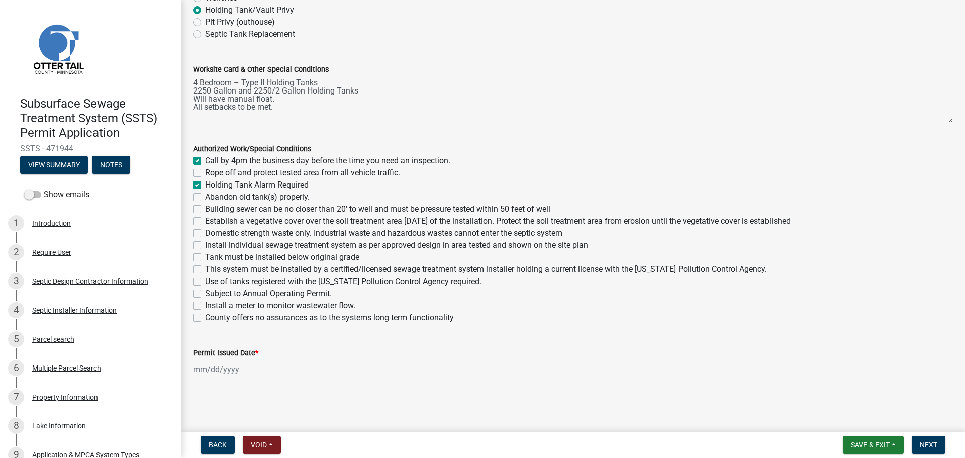
checkbox input "false"
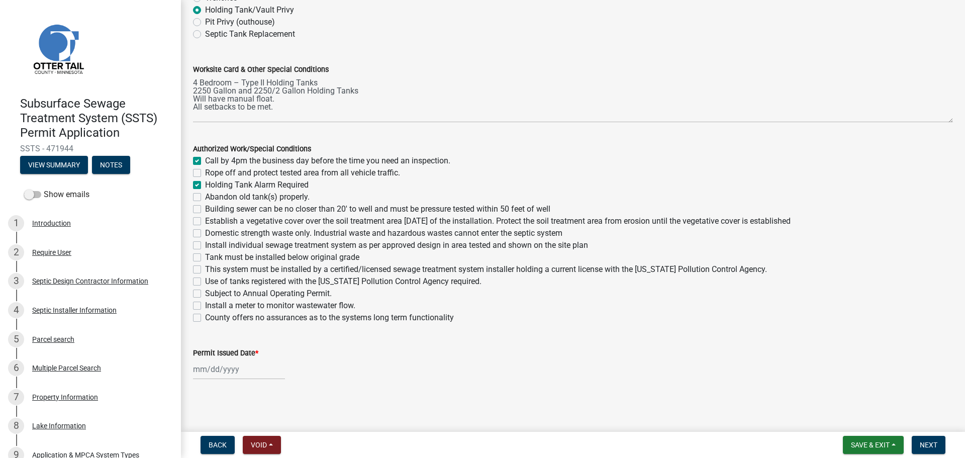
checkbox input "false"
click at [205, 199] on label "Abandon old tank(s) properly." at bounding box center [257, 197] width 104 height 12
click at [205, 197] on input "Abandon old tank(s) properly." at bounding box center [208, 194] width 7 height 7
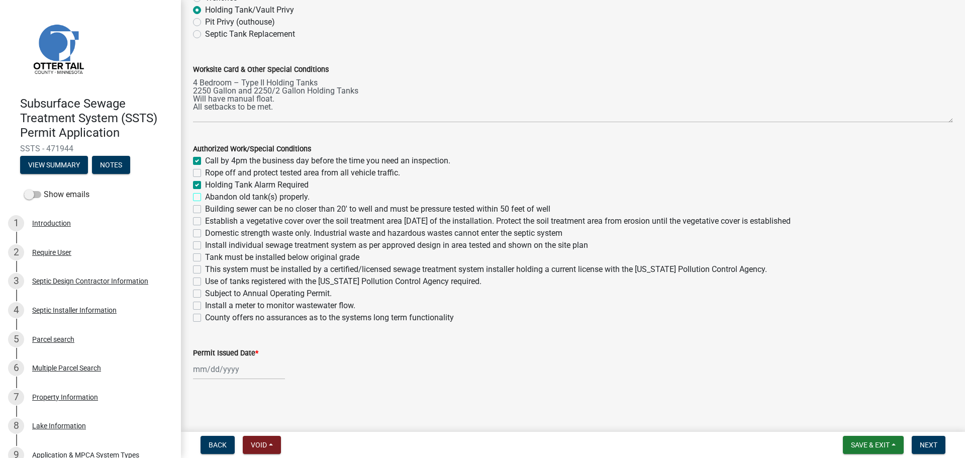
checkbox input "true"
checkbox input "false"
checkbox input "true"
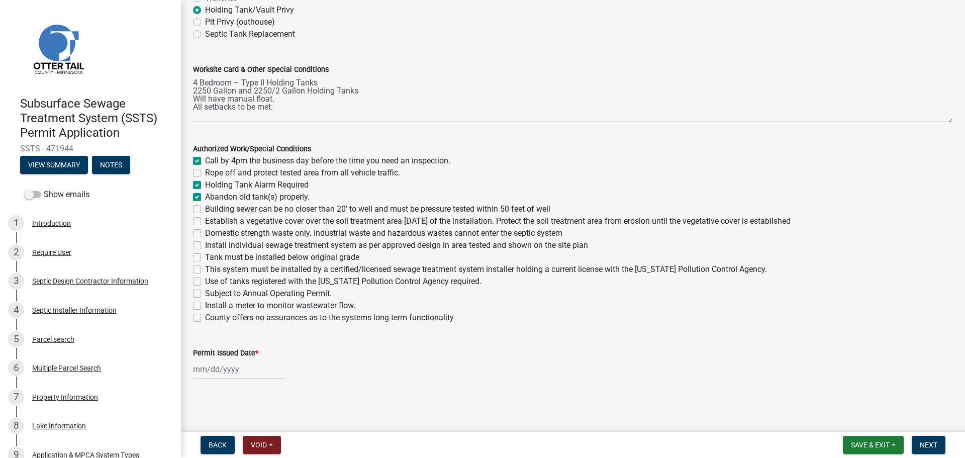
checkbox input "false"
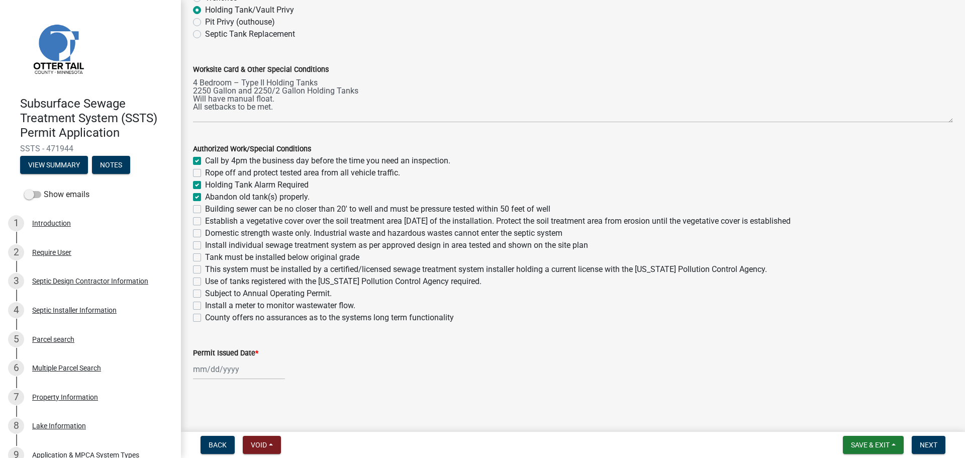
checkbox input "false"
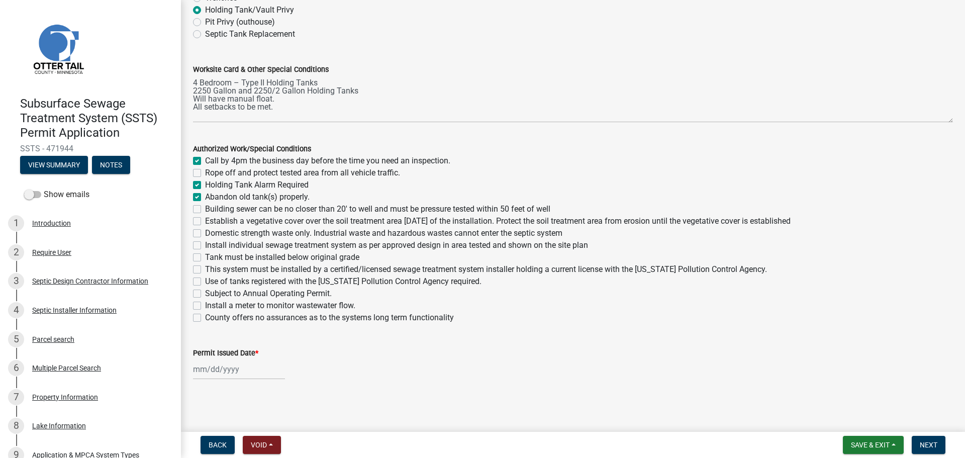
click at [205, 258] on label "Tank must be installed below original grade" at bounding box center [282, 257] width 154 height 12
click at [205, 258] on input "Tank must be installed below original grade" at bounding box center [208, 254] width 7 height 7
checkbox input "true"
checkbox input "false"
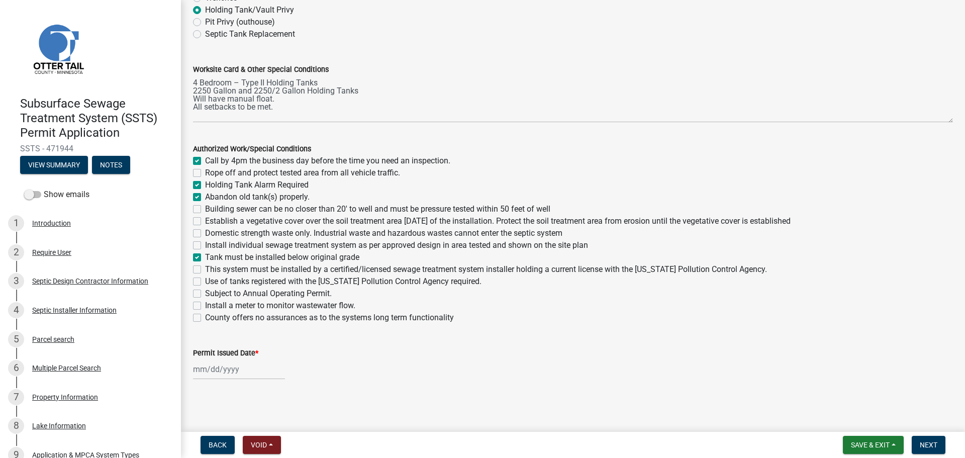
checkbox input "true"
checkbox input "false"
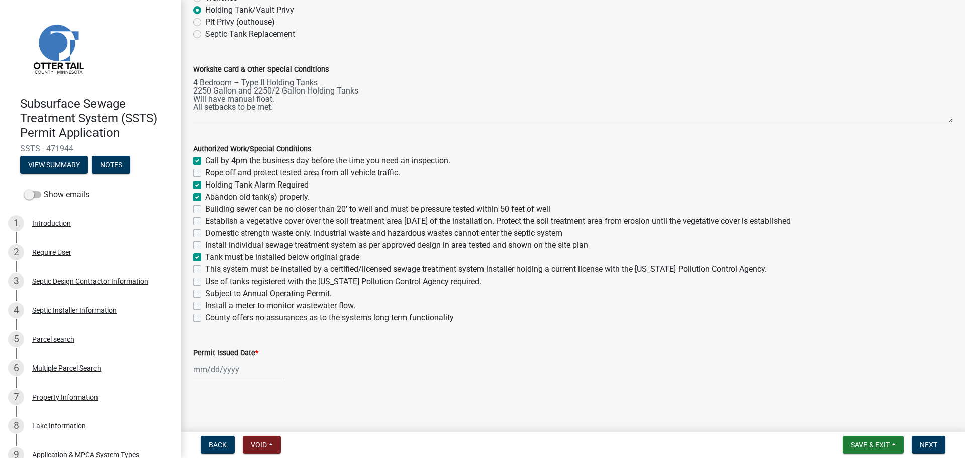
checkbox input "false"
checkbox input "true"
checkbox input "false"
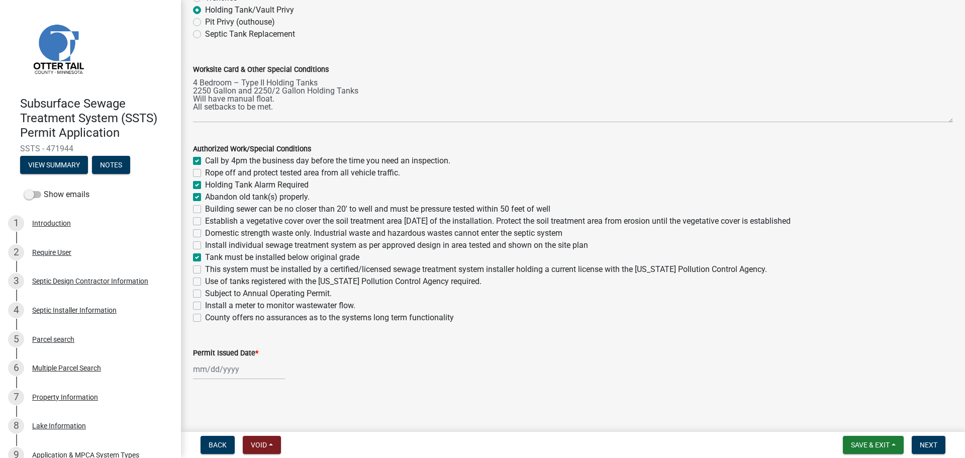
checkbox input "false"
click at [205, 269] on label "This system must be installed by a certified/licensed sewage treatment system i…" at bounding box center [486, 269] width 562 height 12
click at [205, 269] on input "This system must be installed by a certified/licensed sewage treatment system i…" at bounding box center [208, 266] width 7 height 7
checkbox input "true"
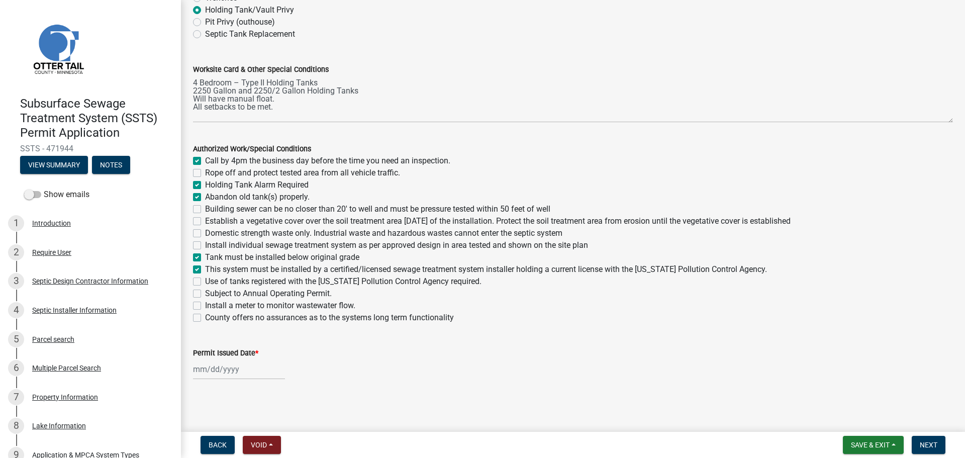
checkbox input "true"
checkbox input "false"
checkbox input "true"
checkbox input "false"
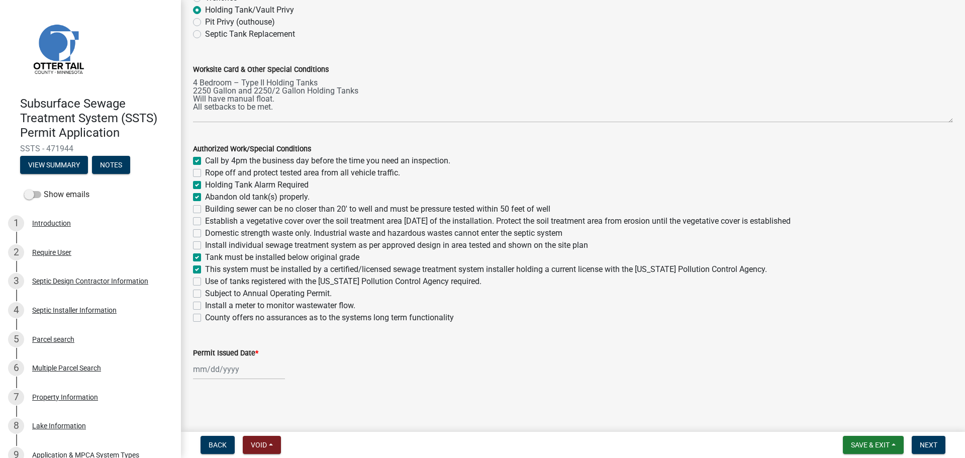
checkbox input "false"
checkbox input "true"
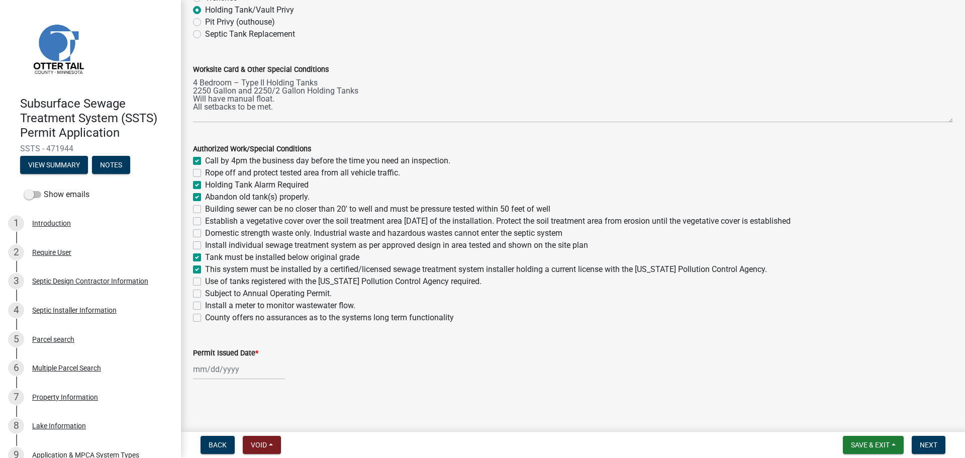
checkbox input "false"
click at [205, 282] on label "Use of tanks registered with the Minnesota Pollution Control Agency required." at bounding box center [343, 281] width 276 height 12
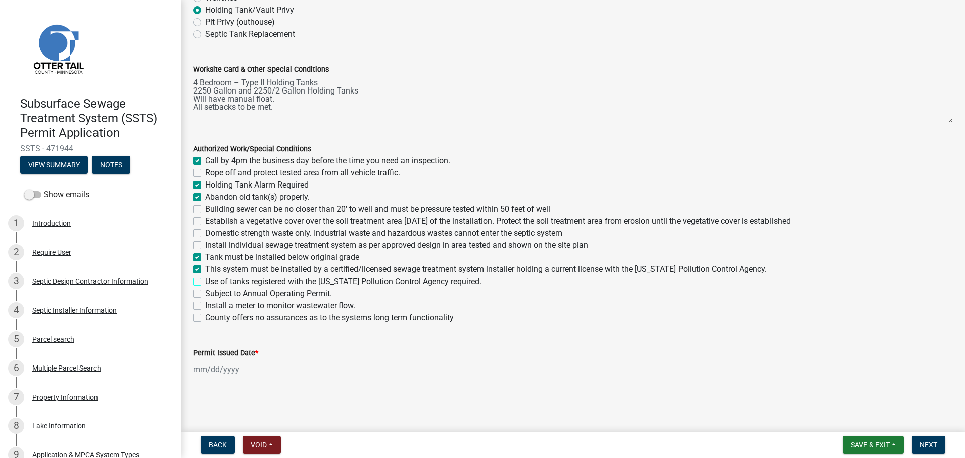
click at [205, 282] on input "Use of tanks registered with the Minnesota Pollution Control Agency required." at bounding box center [208, 278] width 7 height 7
checkbox input "true"
checkbox input "false"
checkbox input "true"
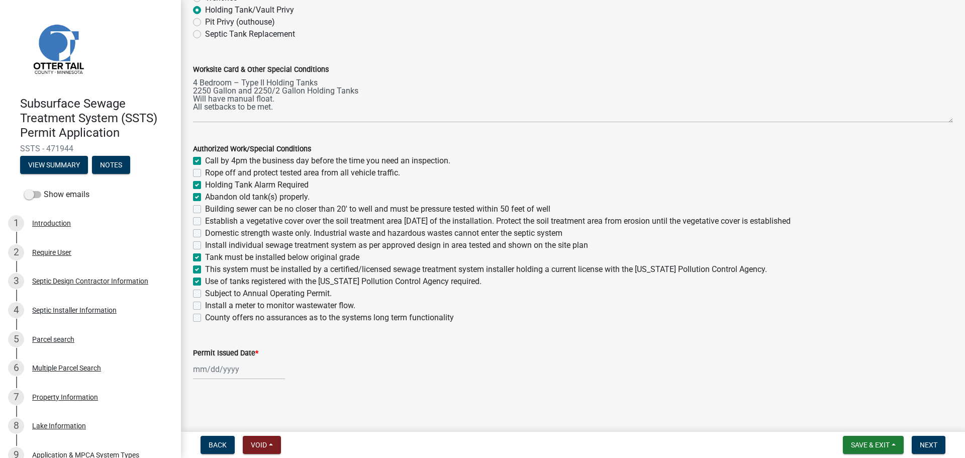
checkbox input "true"
checkbox input "false"
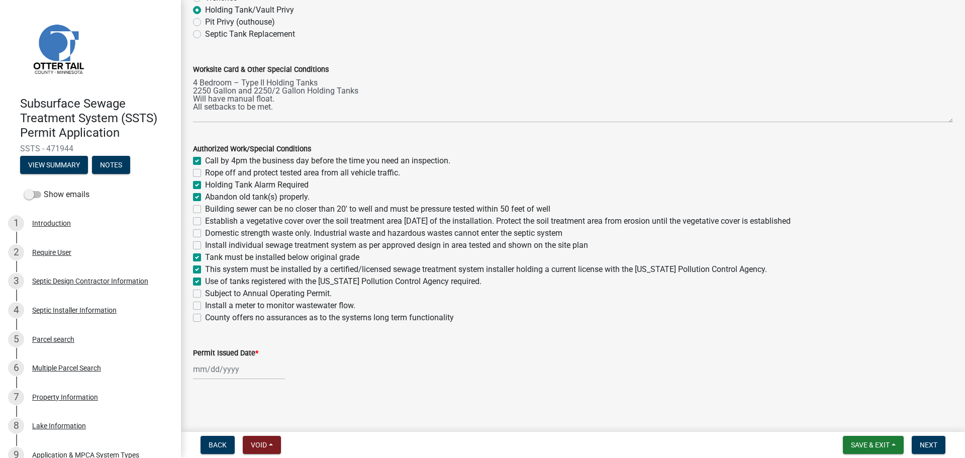
checkbox input "true"
checkbox input "false"
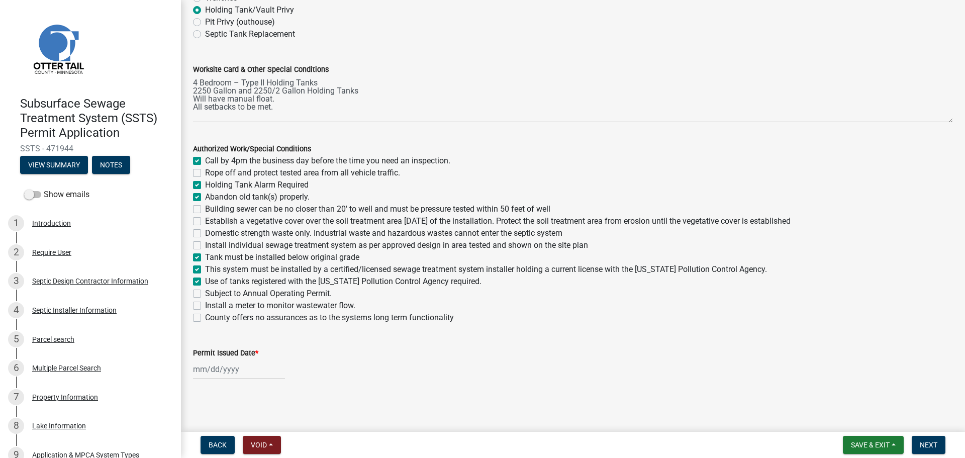
checkbox input "false"
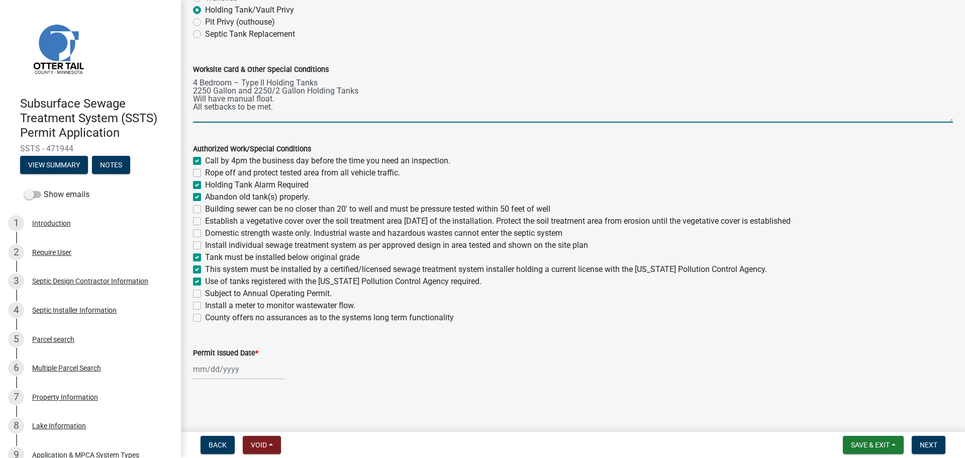
click at [370, 91] on textarea "4 Bedroom – Type II Holding Tanks 2250 Gallon and 2250/2 Gallon Holding Tanks W…" at bounding box center [573, 98] width 760 height 47
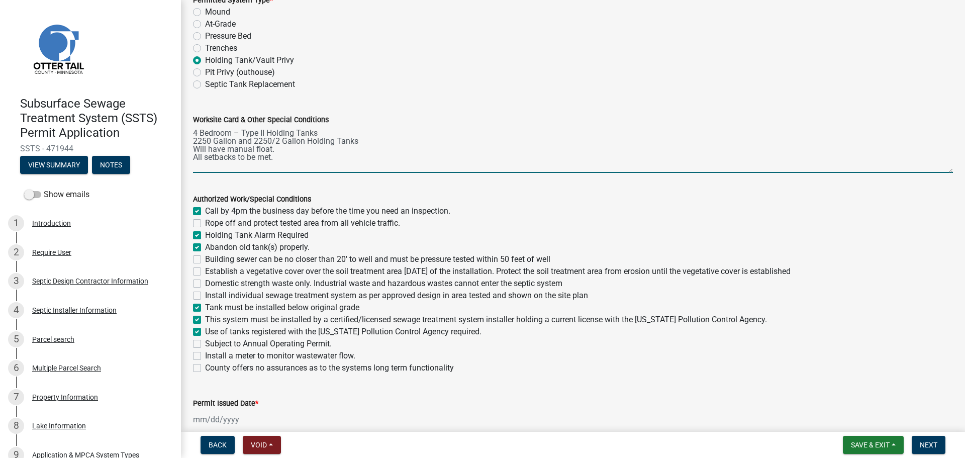
scroll to position [24, 0]
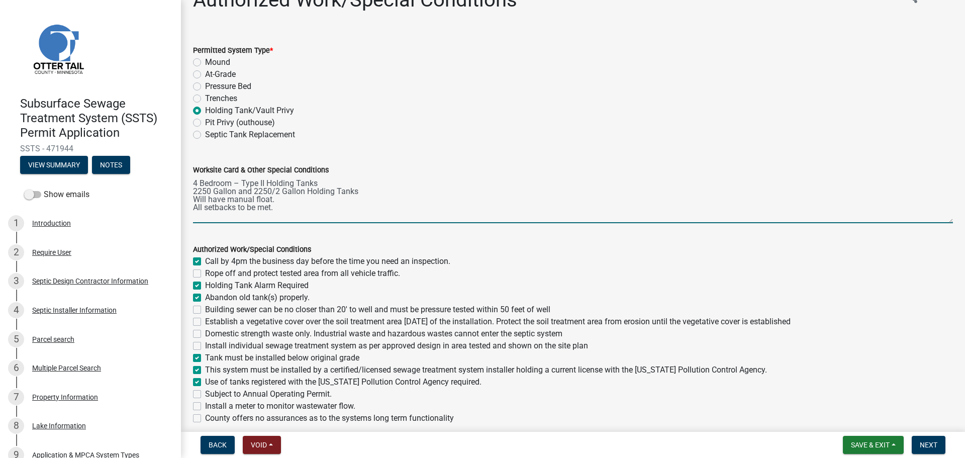
click at [195, 190] on textarea "4 Bedroom – Type II Holding Tanks 2250 Gallon and 2250/2 Gallon Holding Tanks W…" at bounding box center [573, 199] width 760 height 47
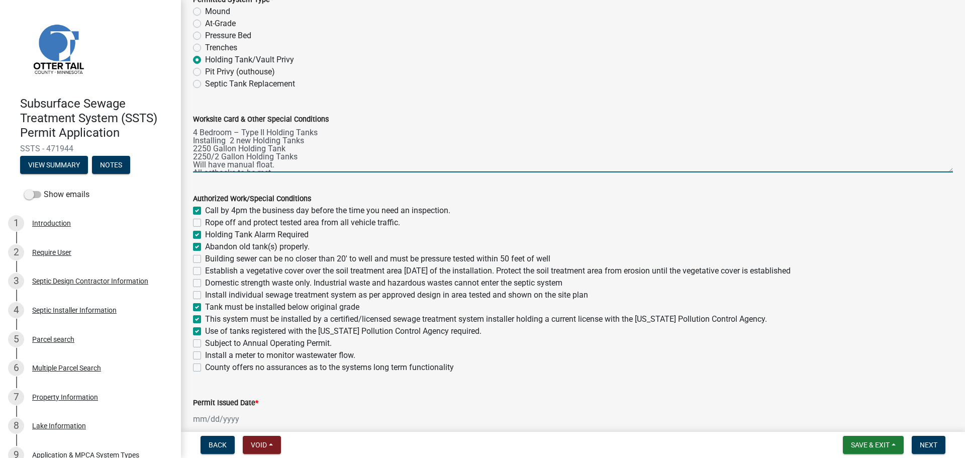
scroll to position [125, 0]
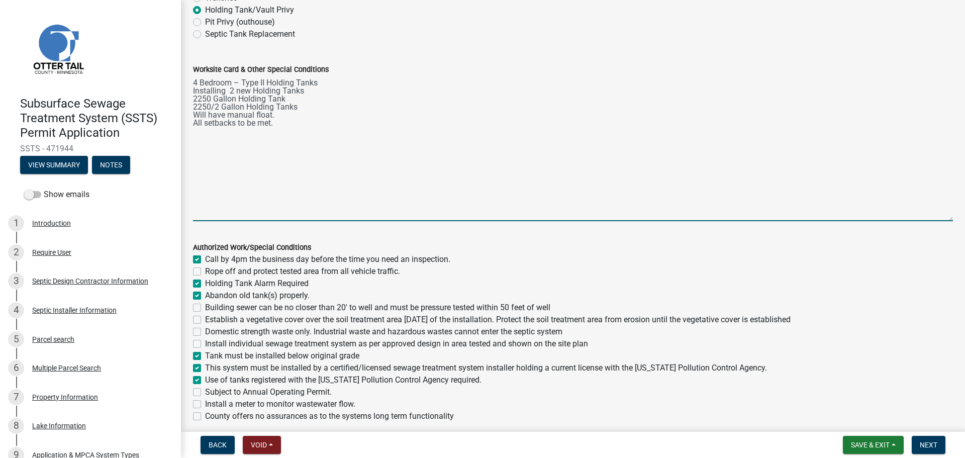
drag, startPoint x: 943, startPoint y: 121, endPoint x: 927, endPoint y: 220, distance: 99.7
click at [927, 220] on textarea "4 Bedroom – Type II Holding Tanks Installing 2 new Holding Tanks 2250 Gallon Ho…" at bounding box center [573, 148] width 760 height 146
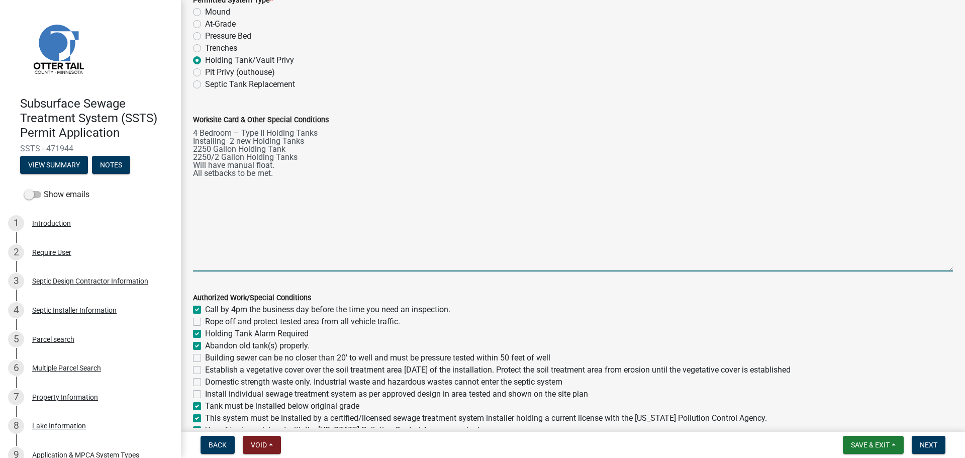
click at [294, 154] on textarea "4 Bedroom – Type II Holding Tanks Installing 2 new Holding Tanks 2250 Gallon Ho…" at bounding box center [573, 199] width 760 height 146
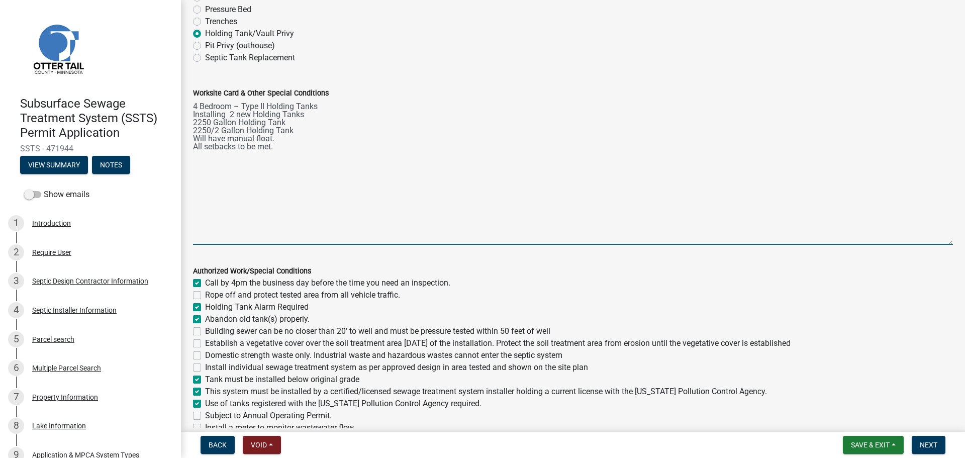
scroll to position [125, 0]
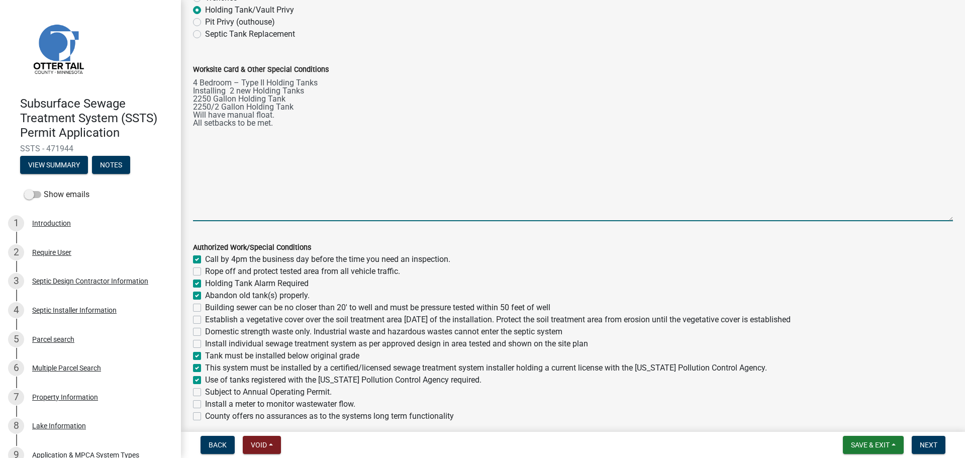
click at [296, 99] on textarea "4 Bedroom – Type II Holding Tanks Installing 2 new Holding Tanks 2250 Gallon Ho…" at bounding box center [573, 148] width 760 height 146
click at [240, 118] on textarea "4 Bedroom – Type II Holding Tanks Installing 2 new Holding Tanks 2250 Gallon Ho…" at bounding box center [573, 148] width 760 height 146
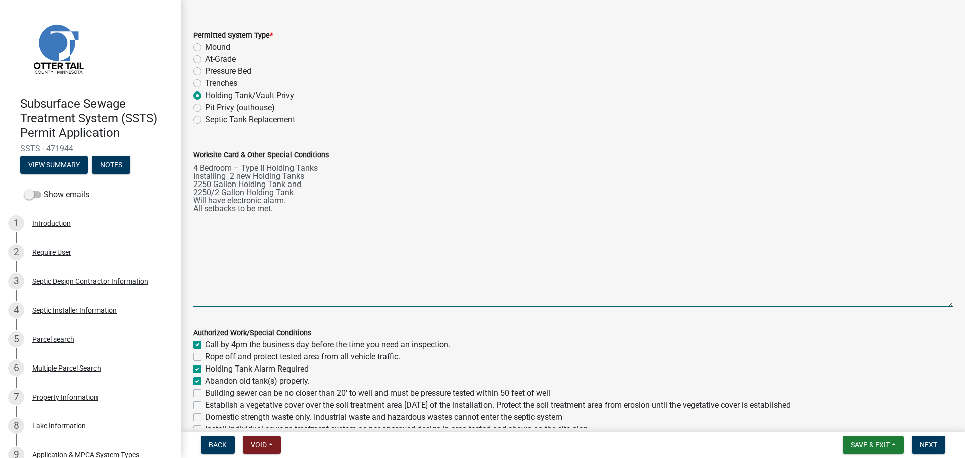
scroll to position [0, 0]
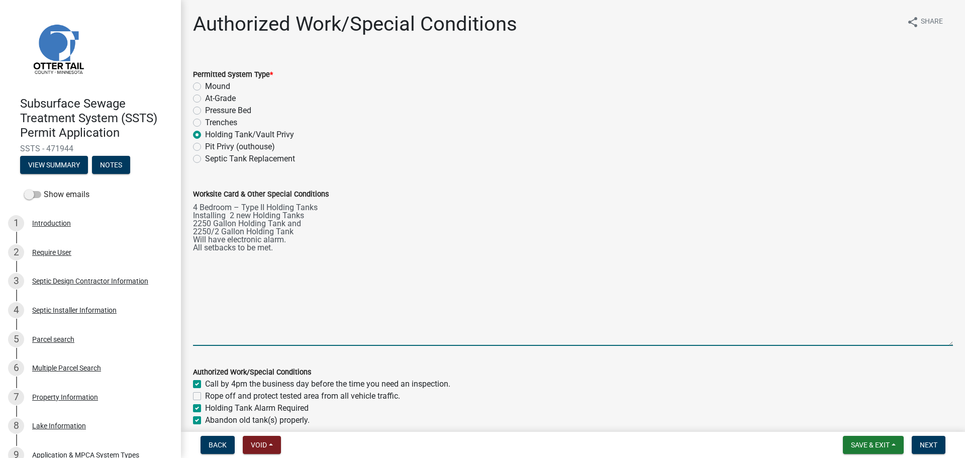
click at [319, 207] on textarea "4 Bedroom – Type II Holding Tanks Installing 2 new Holding Tanks 2250 Gallon Ho…" at bounding box center [573, 273] width 760 height 146
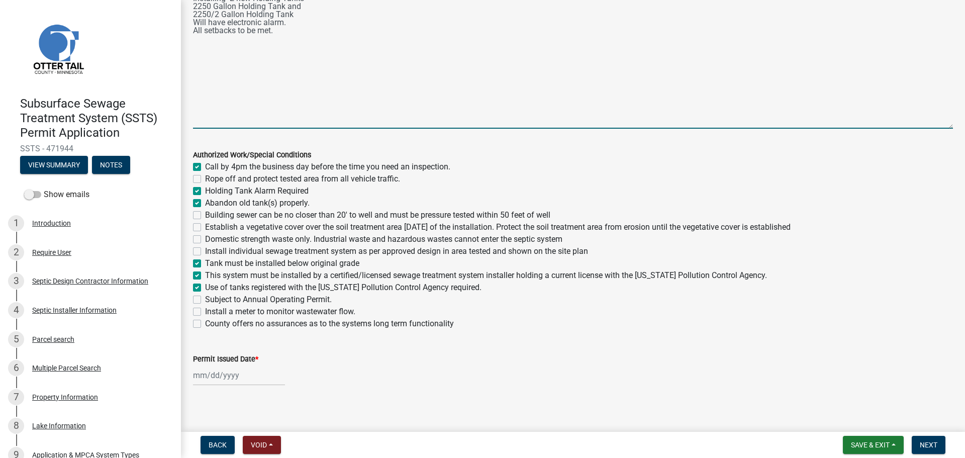
scroll to position [223, 0]
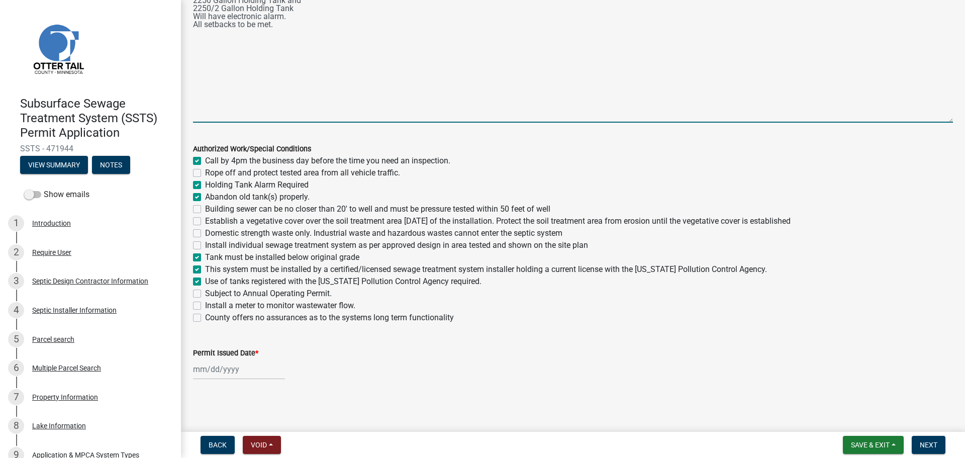
type textarea "4 Bedroom – Type II Holding Tank Installing 2 new Holding Tanks 2250 Gallon Hol…"
click at [207, 364] on div at bounding box center [239, 369] width 92 height 21
select select "9"
select select "2025"
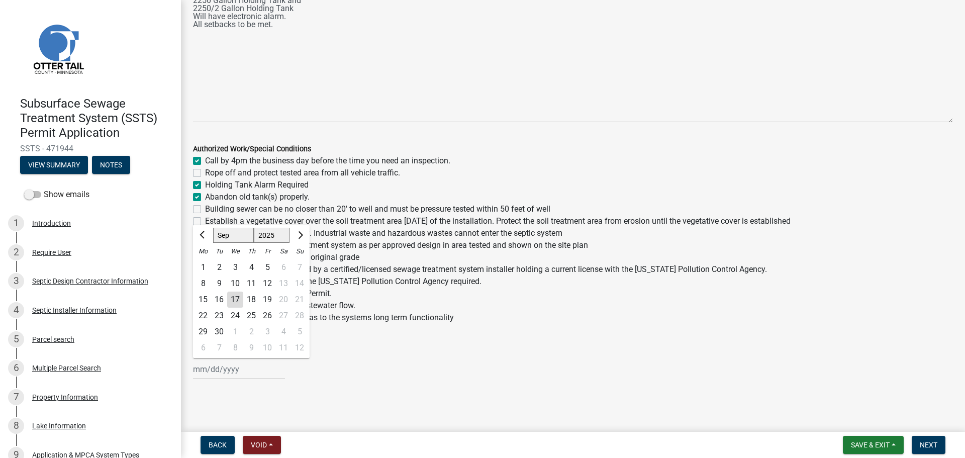
click at [235, 297] on div "17" at bounding box center [235, 299] width 16 height 16
type input "[DATE]"
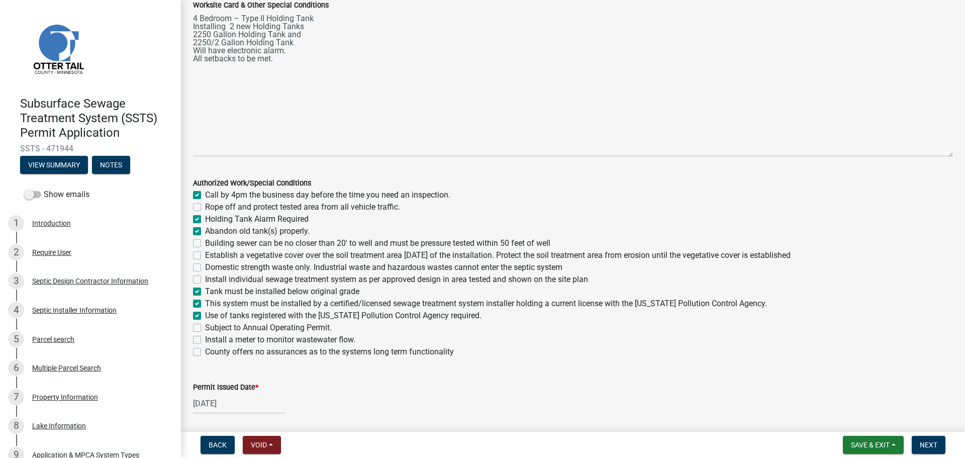
scroll to position [173, 0]
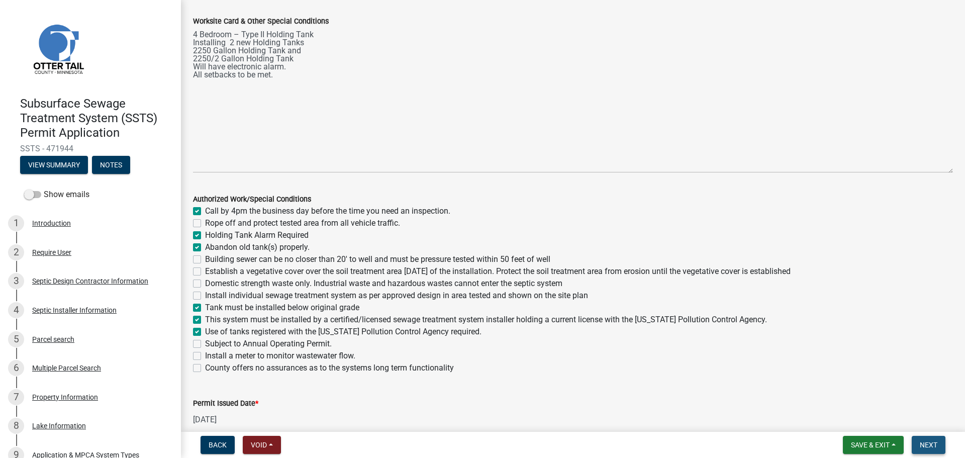
click at [928, 444] on span "Next" at bounding box center [928, 445] width 18 height 8
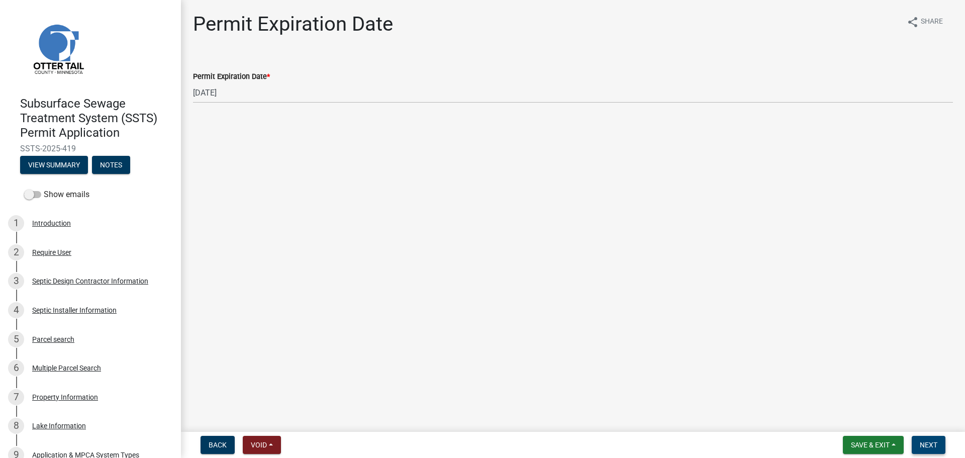
click at [922, 445] on span "Next" at bounding box center [928, 445] width 18 height 8
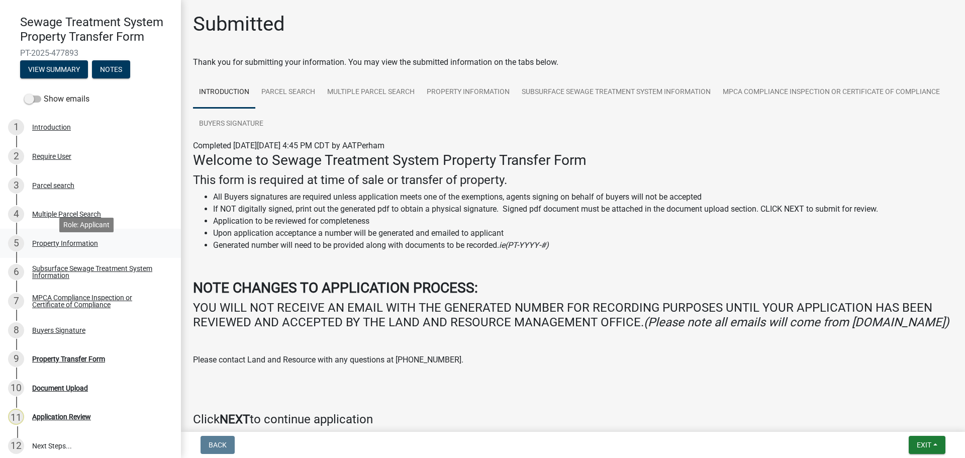
scroll to position [88, 0]
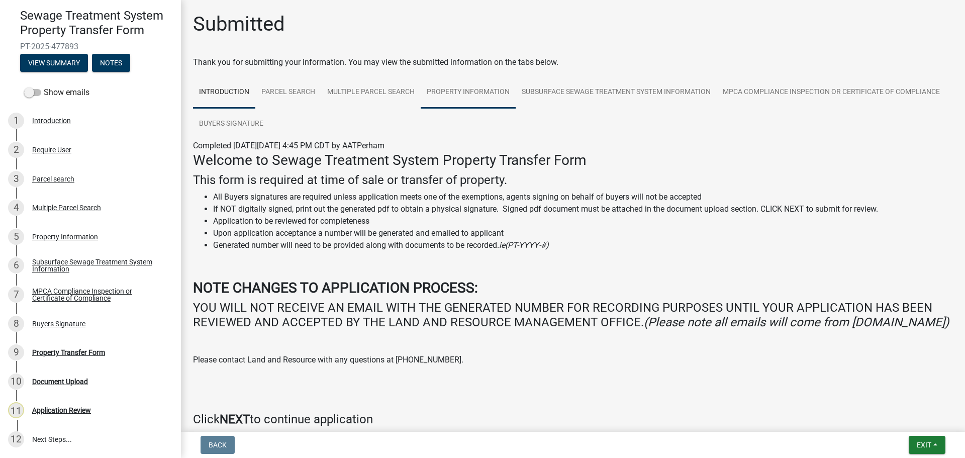
click at [478, 88] on link "Property Information" at bounding box center [467, 92] width 95 height 32
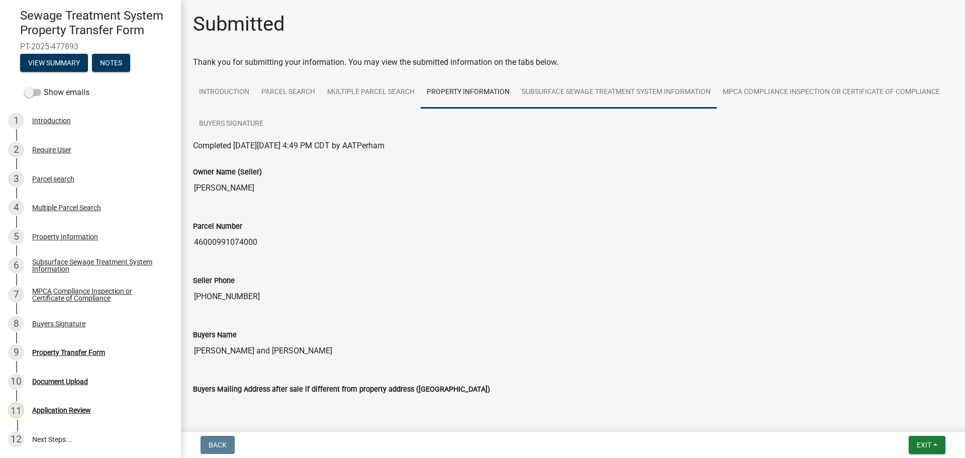
click at [595, 90] on link "Subsurface Sewage Treatment System Information" at bounding box center [615, 92] width 201 height 32
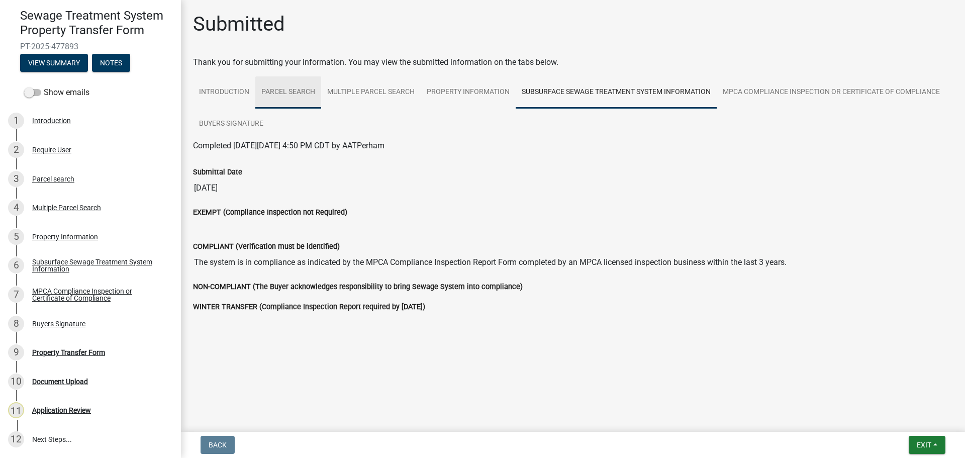
click at [300, 91] on link "Parcel search" at bounding box center [288, 92] width 66 height 32
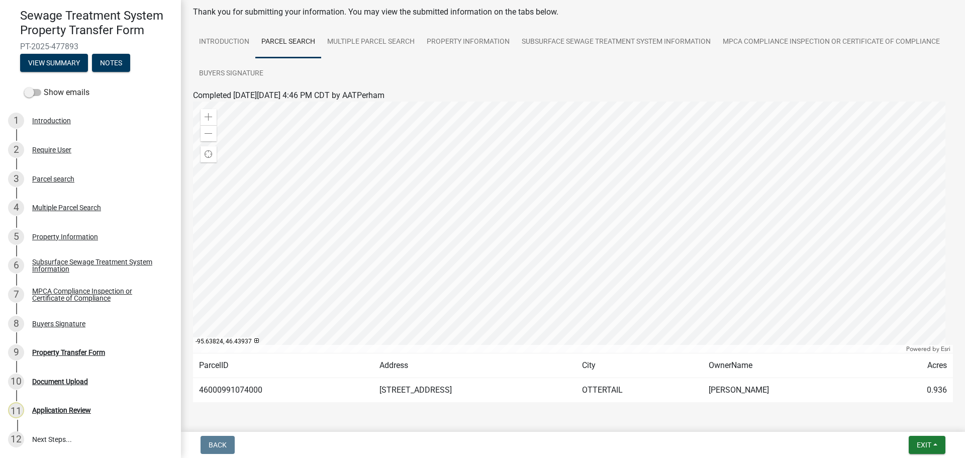
scroll to position [34, 0]
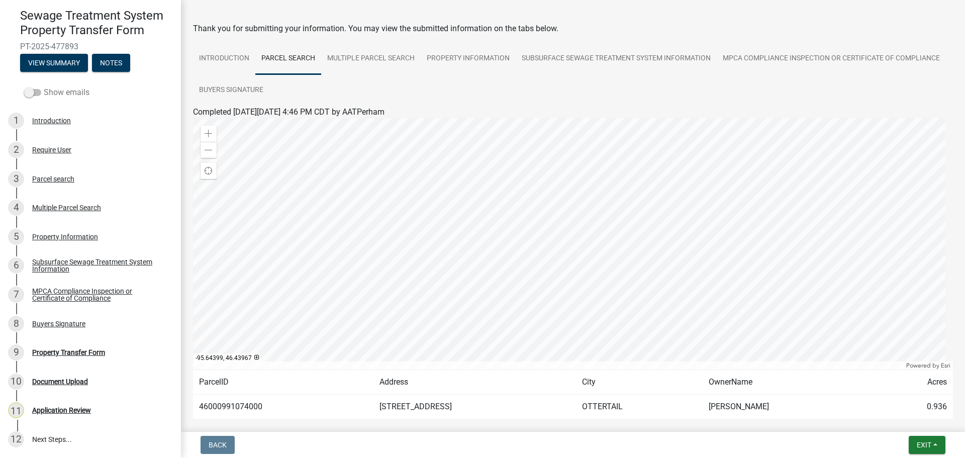
click at [62, 91] on label "Show emails" at bounding box center [56, 92] width 65 height 12
click at [44, 86] on input "Show emails" at bounding box center [44, 86] width 0 height 0
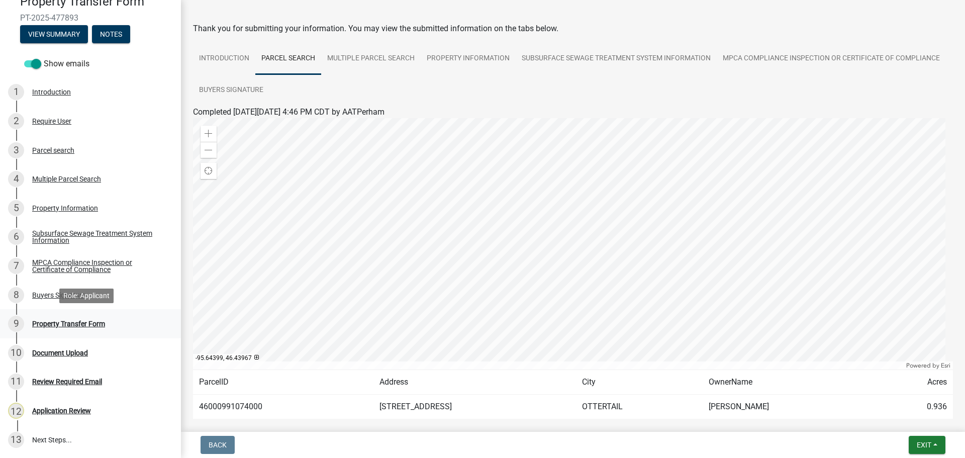
click at [75, 320] on div "Property Transfer Form" at bounding box center [68, 323] width 73 height 7
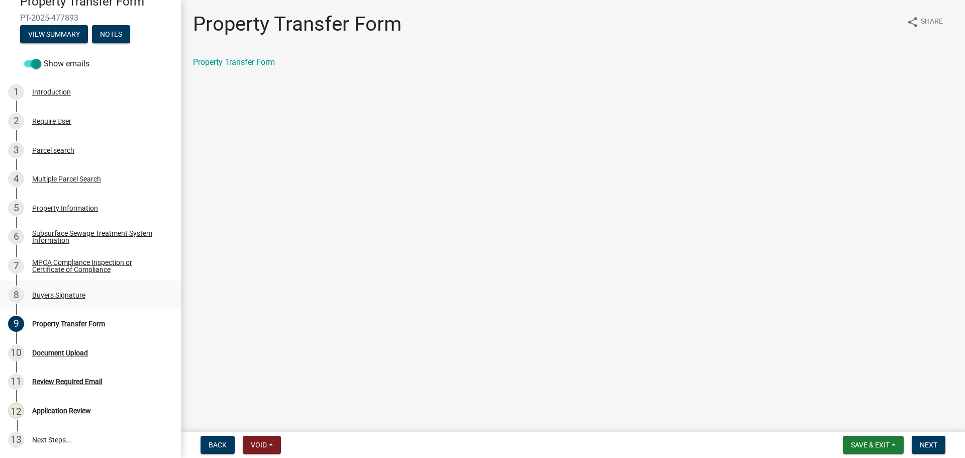
click at [58, 295] on div "Buyers Signature" at bounding box center [58, 294] width 53 height 7
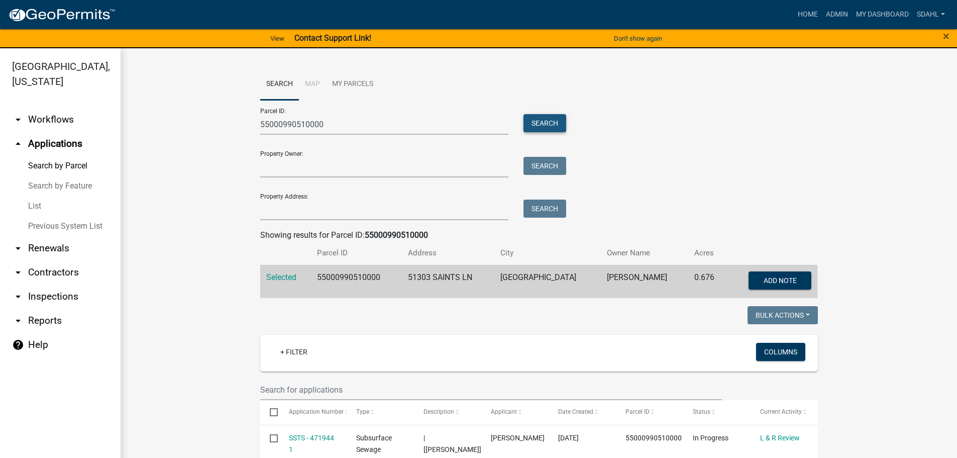
click at [548, 122] on button "Search" at bounding box center [544, 123] width 43 height 18
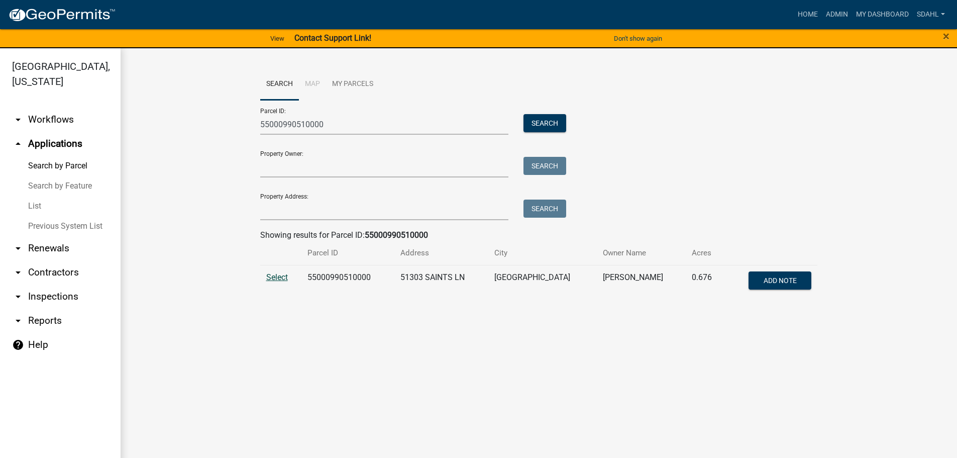
click at [277, 278] on span "Select" at bounding box center [277, 277] width 22 height 10
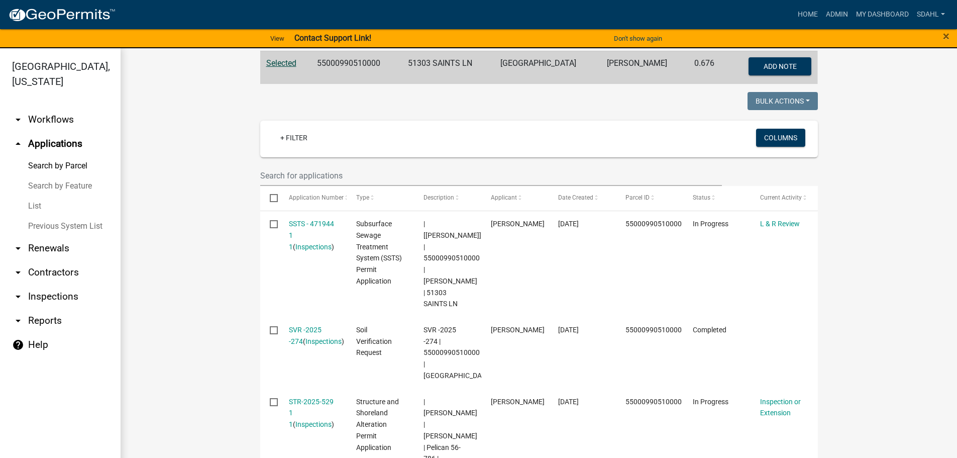
scroll to position [201, 0]
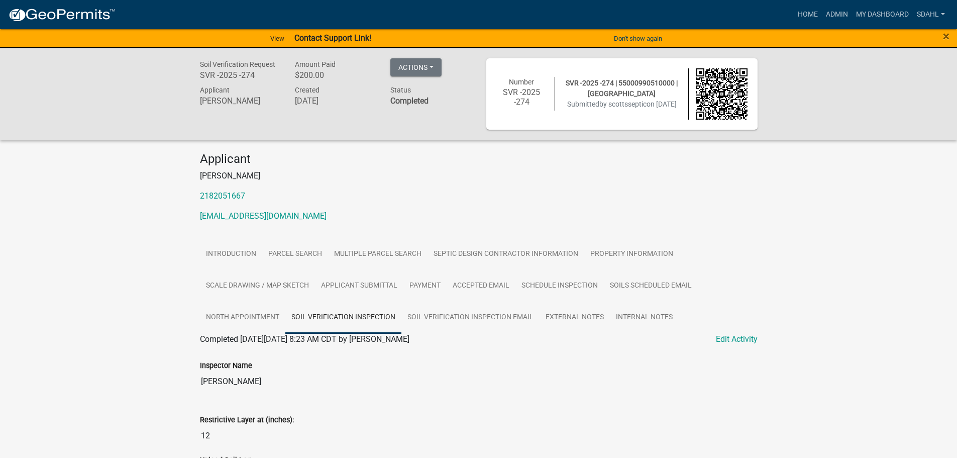
scroll to position [115, 0]
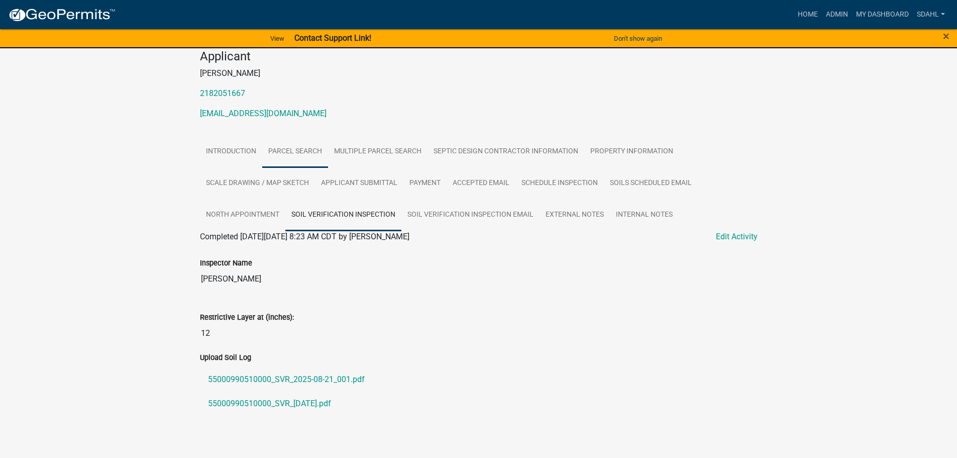
click at [306, 143] on link "Parcel search" at bounding box center [295, 152] width 66 height 32
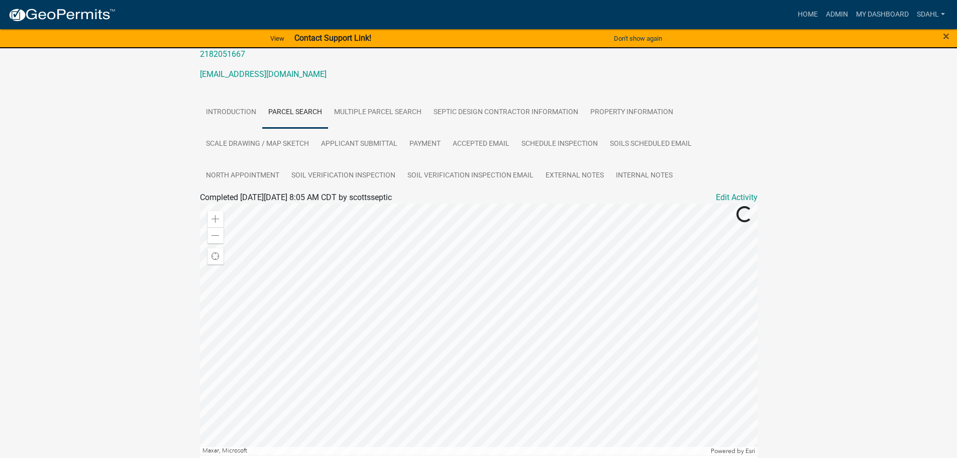
scroll to position [151, 0]
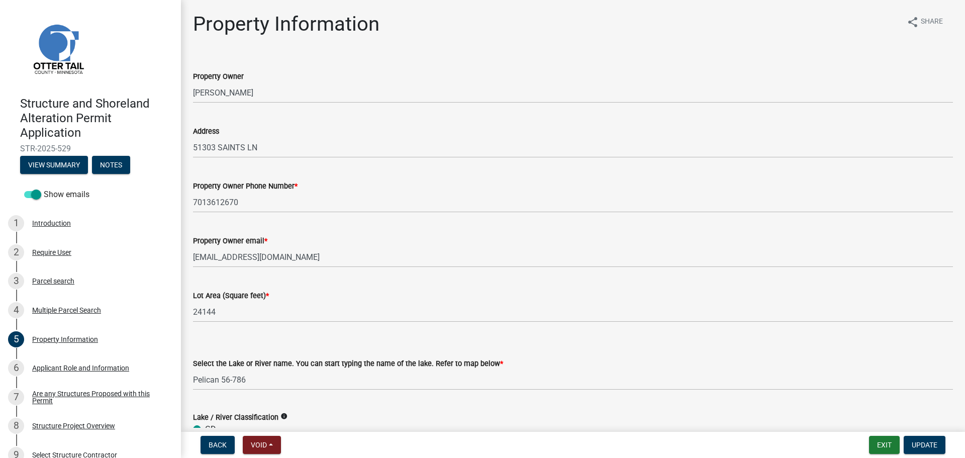
select select "758382b1-a9b7-40fb-b133-d60fa51a6422"
select select "91995f90-6606-463b-bec3-c5862f147548"
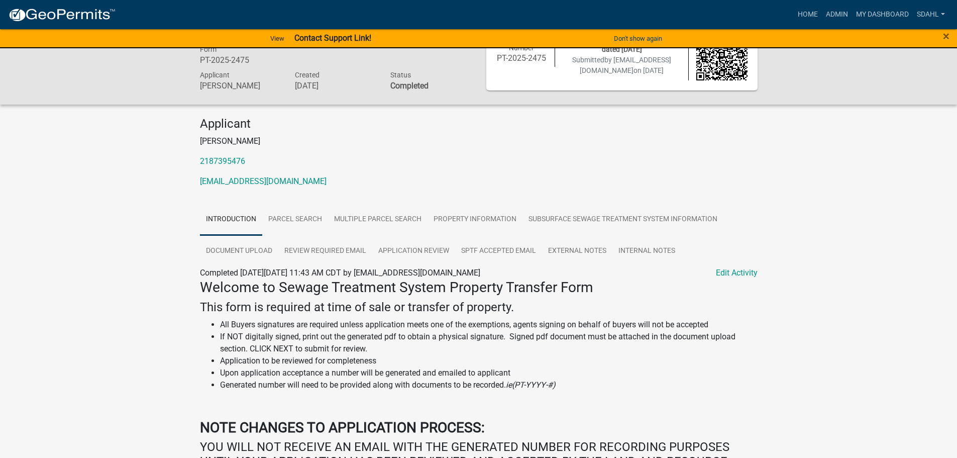
scroll to position [50, 0]
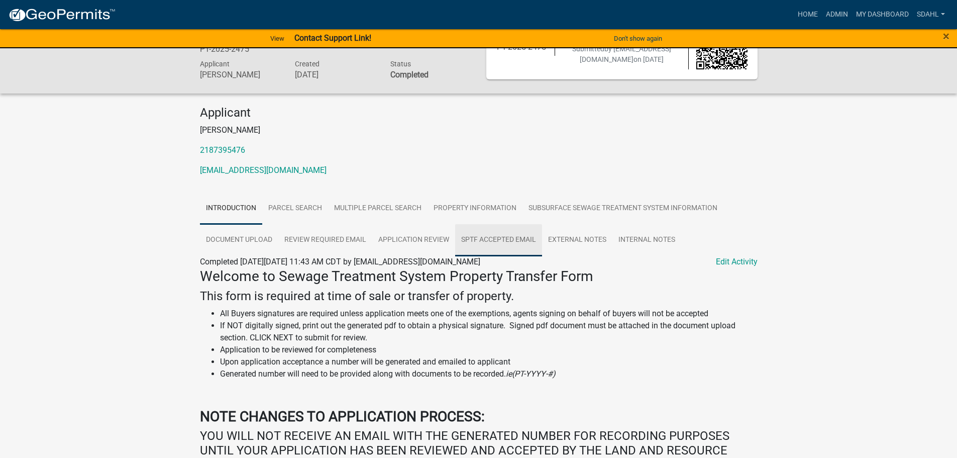
click at [498, 243] on link "SPTF Accepted Email" at bounding box center [498, 240] width 87 height 32
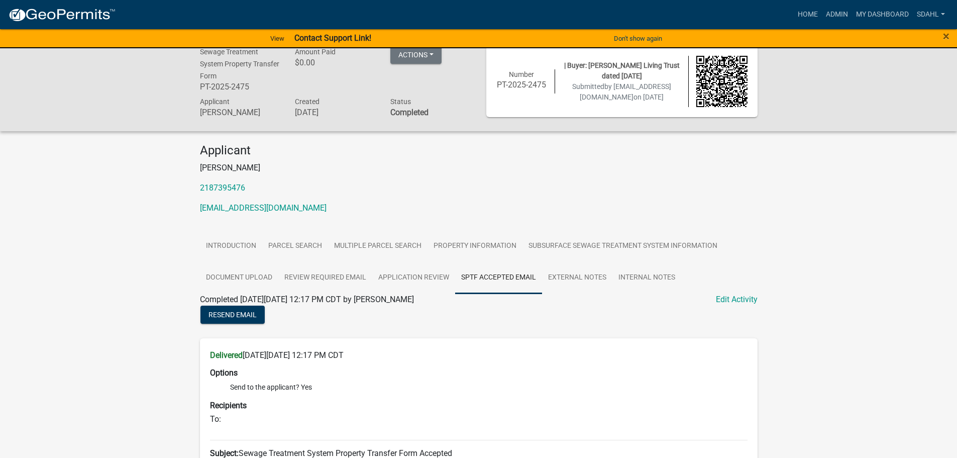
scroll to position [0, 0]
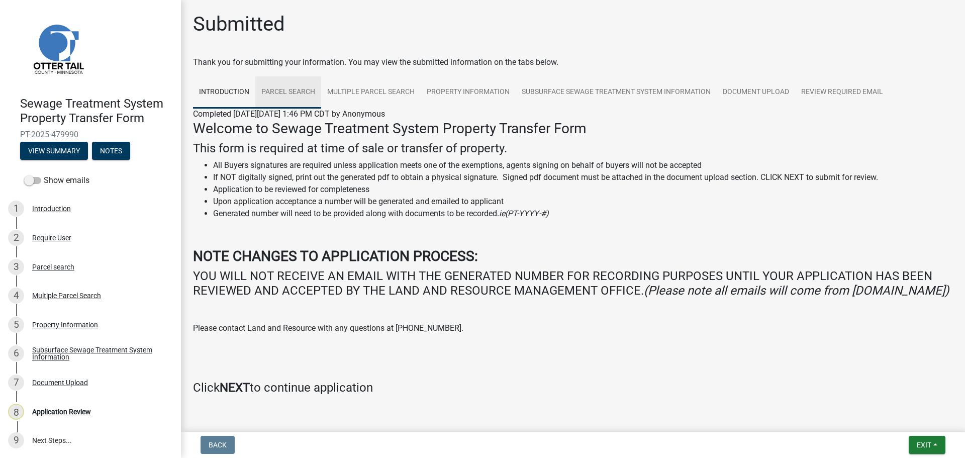
click at [301, 92] on link "Parcel search" at bounding box center [288, 92] width 66 height 32
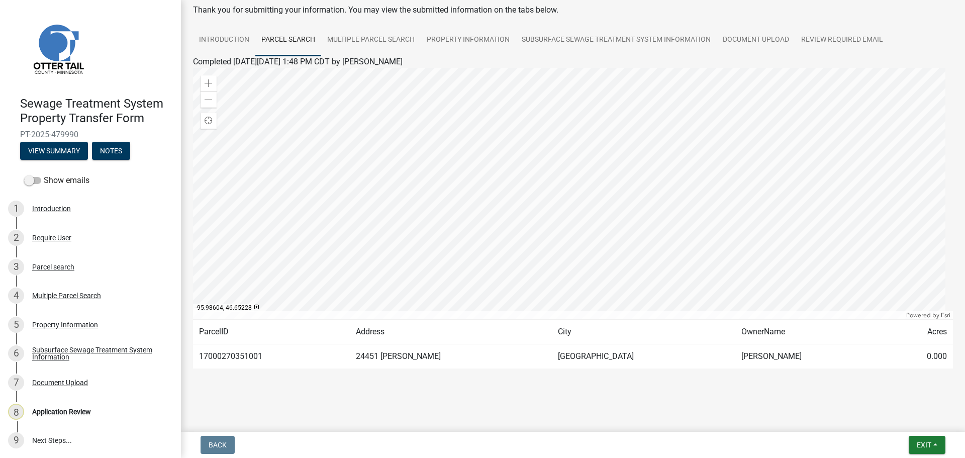
scroll to position [2, 0]
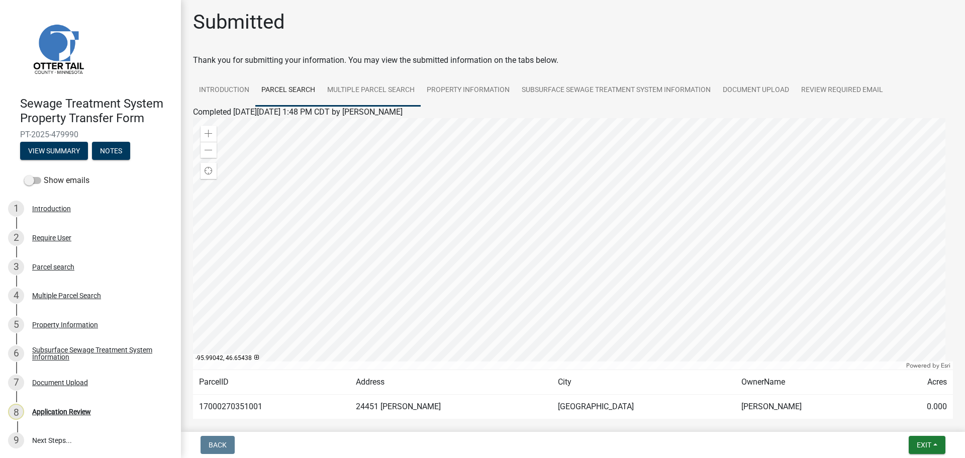
click at [388, 92] on link "Multiple Parcel Search" at bounding box center [370, 90] width 99 height 32
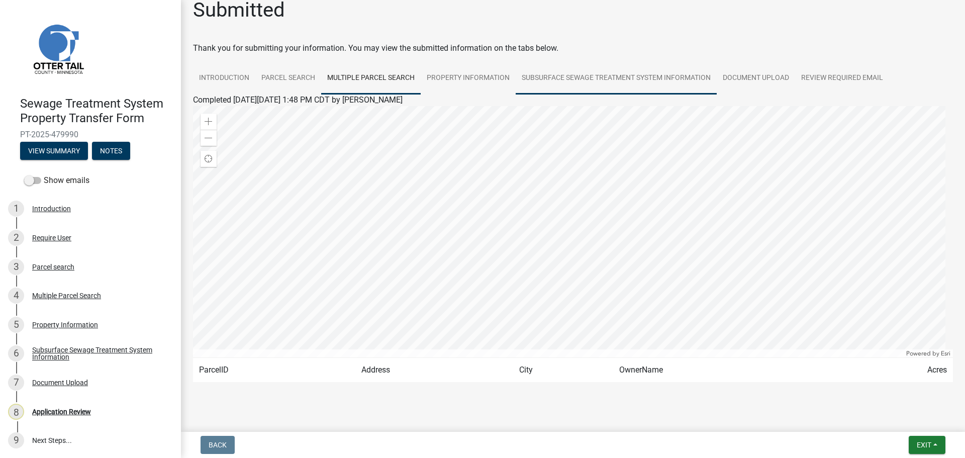
scroll to position [28, 0]
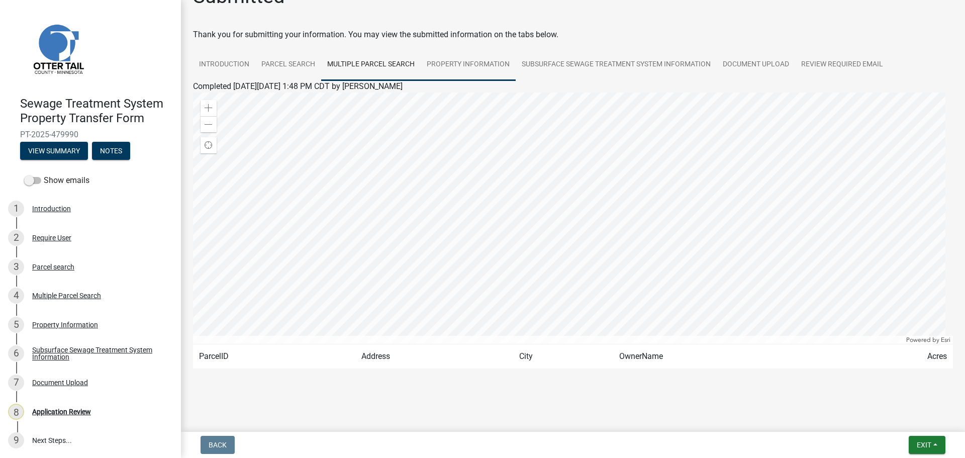
click at [492, 65] on link "Property Information" at bounding box center [467, 65] width 95 height 32
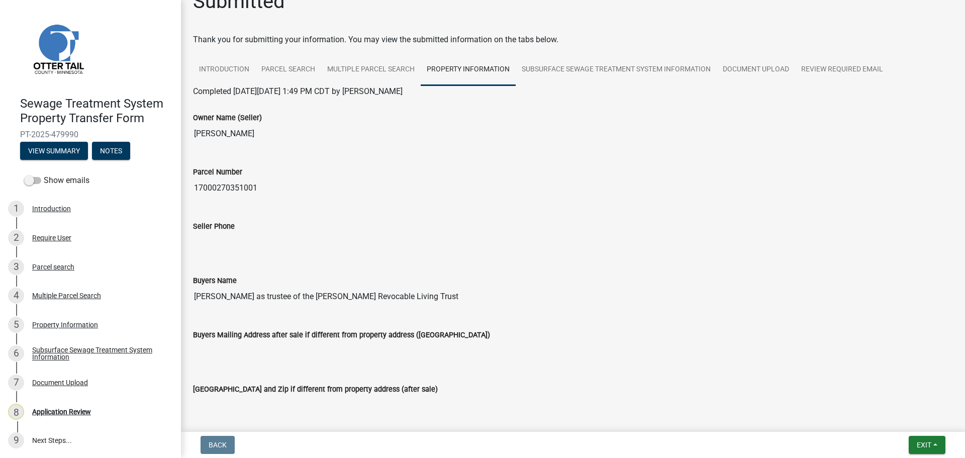
scroll to position [0, 0]
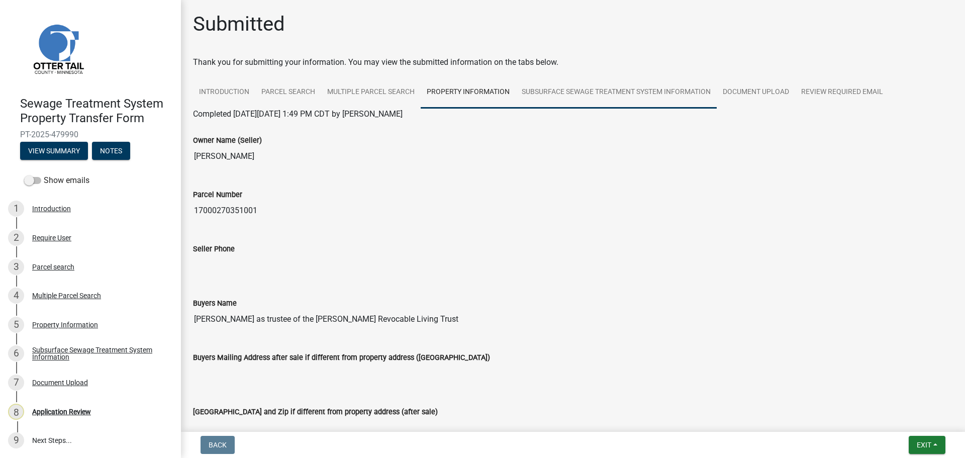
click at [649, 92] on link "Subsurface Sewage Treatment System Information" at bounding box center [615, 92] width 201 height 32
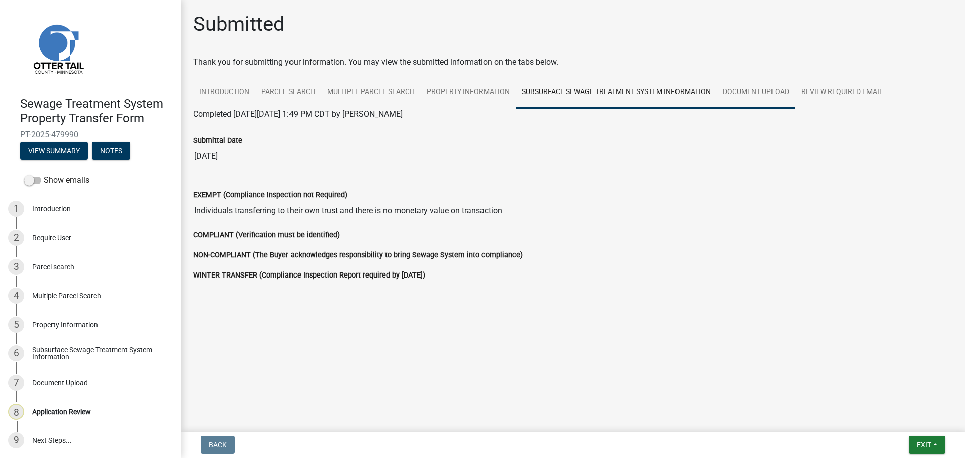
click at [752, 100] on link "Document Upload" at bounding box center [755, 92] width 78 height 32
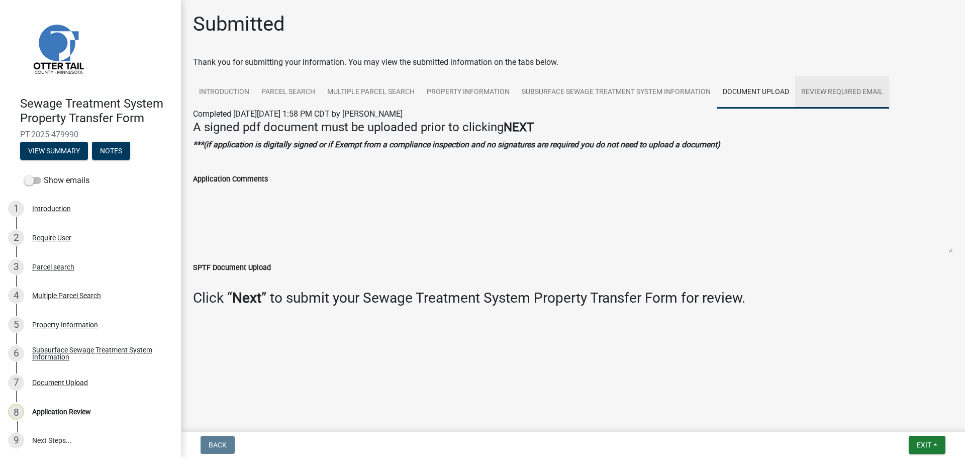
click at [832, 90] on link "Review Required Email" at bounding box center [842, 92] width 94 height 32
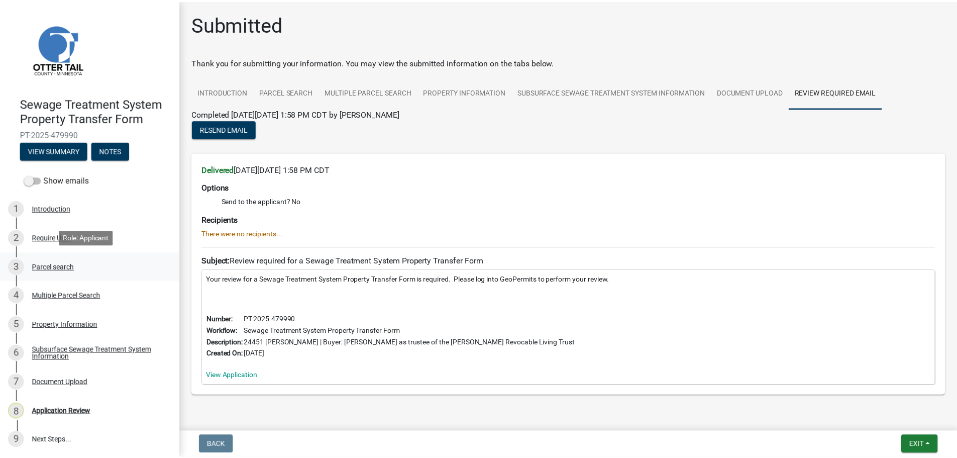
scroll to position [1, 0]
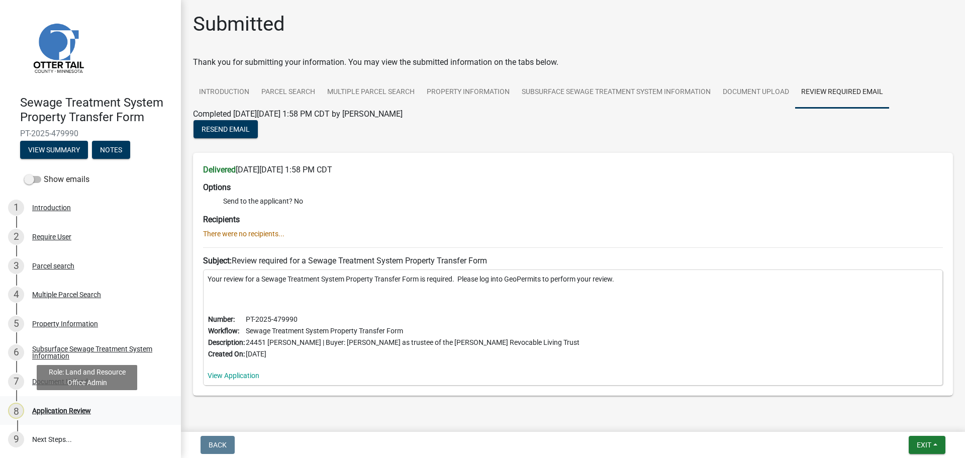
click at [69, 412] on div "Application Review" at bounding box center [61, 410] width 59 height 7
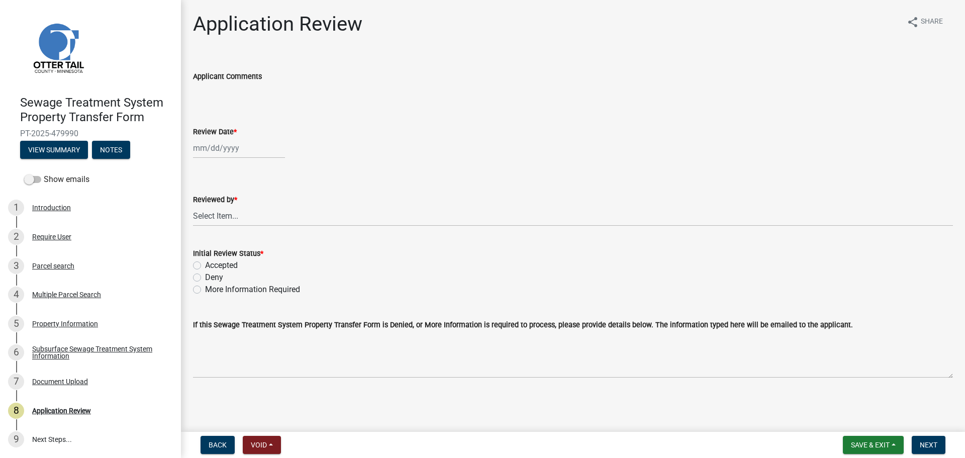
click at [216, 147] on div at bounding box center [239, 148] width 92 height 21
select select "9"
select select "2025"
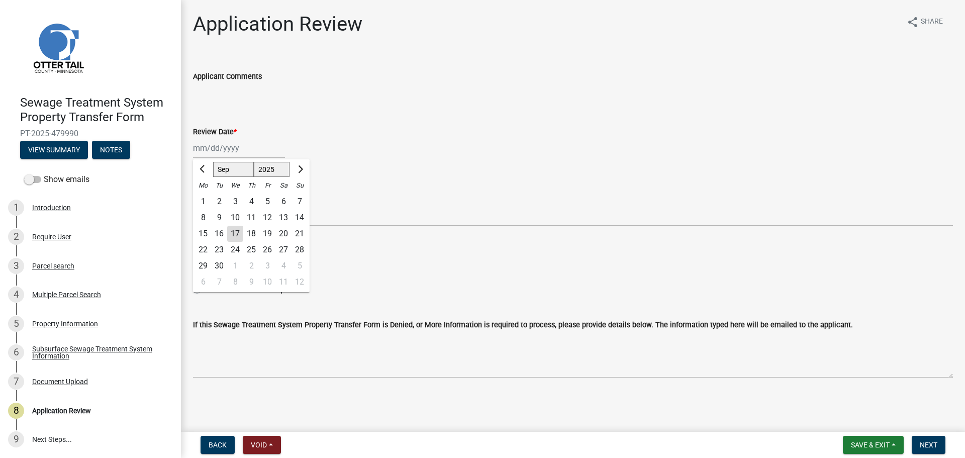
click at [237, 233] on div "17" at bounding box center [235, 234] width 16 height 16
type input "09/17/2025"
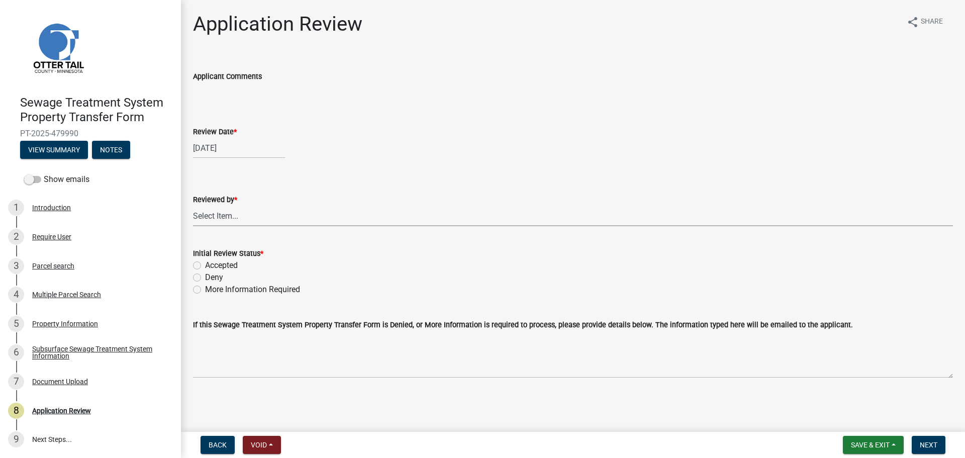
click at [262, 217] on select "Select Item... Alexis Newark Amy Busko Andrea Perales Brittany Tollefson Christ…" at bounding box center [573, 215] width 760 height 21
click at [193, 205] on select "Select Item... Alexis Newark Amy Busko Andrea Perales Brittany Tollefson Christ…" at bounding box center [573, 215] width 760 height 21
select select "67745ee8-7159-4960-80f9-a638286b467c"
click at [215, 262] on label "Accepted" at bounding box center [221, 265] width 33 height 12
click at [211, 262] on input "Accepted" at bounding box center [208, 262] width 7 height 7
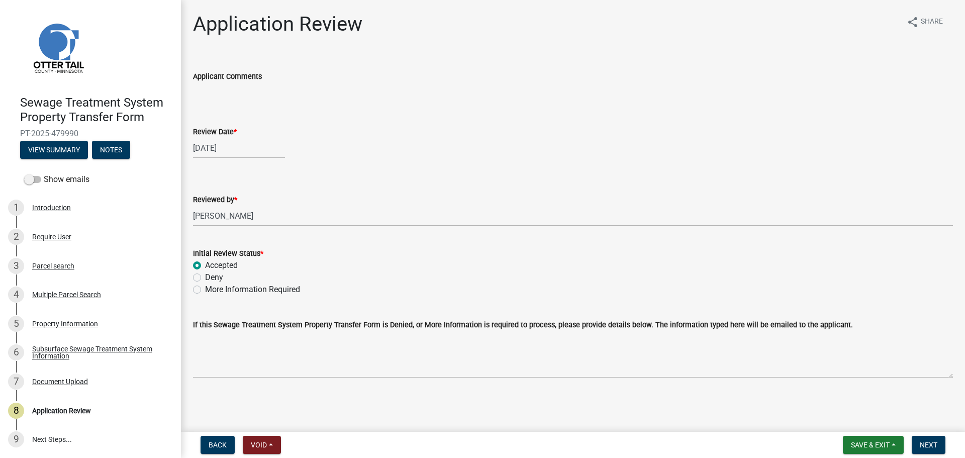
radio input "true"
click at [926, 442] on span "Next" at bounding box center [928, 445] width 18 height 8
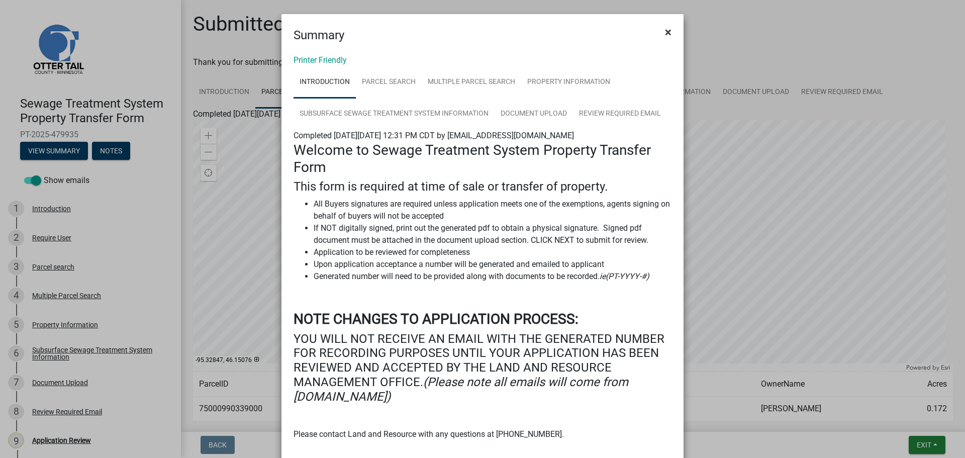
click at [665, 36] on span "×" at bounding box center [668, 32] width 7 height 14
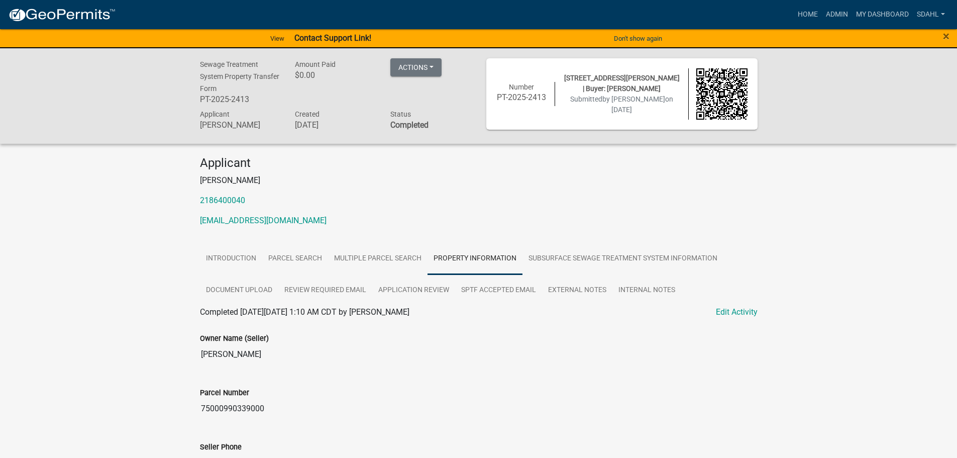
scroll to position [151, 0]
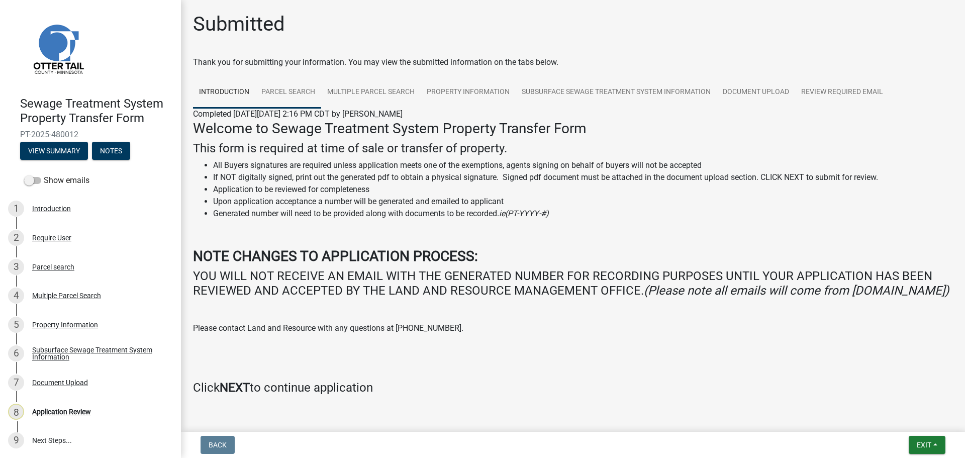
click at [288, 88] on link "Parcel search" at bounding box center [288, 92] width 66 height 32
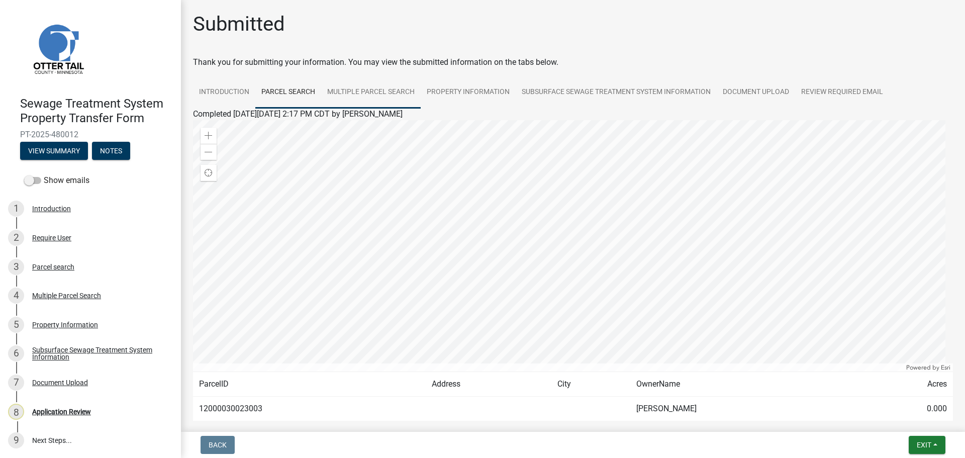
click at [383, 95] on link "Multiple Parcel Search" at bounding box center [370, 92] width 99 height 32
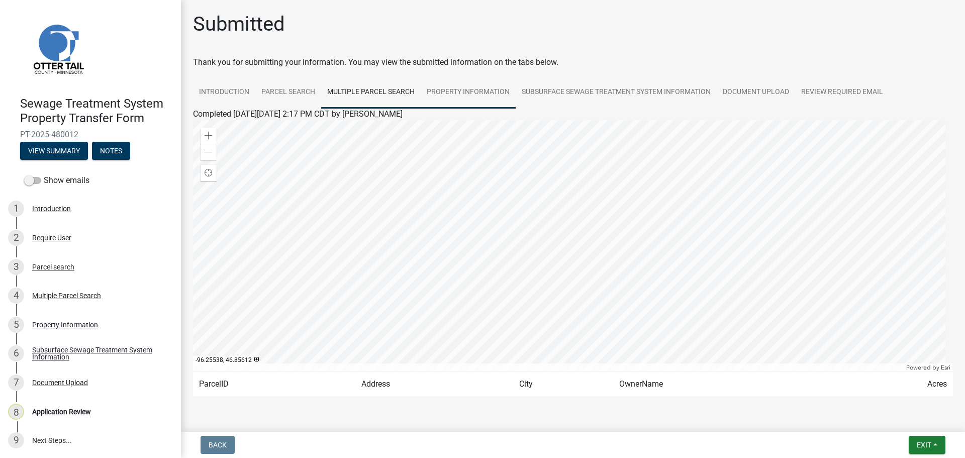
click at [476, 91] on link "Property Information" at bounding box center [467, 92] width 95 height 32
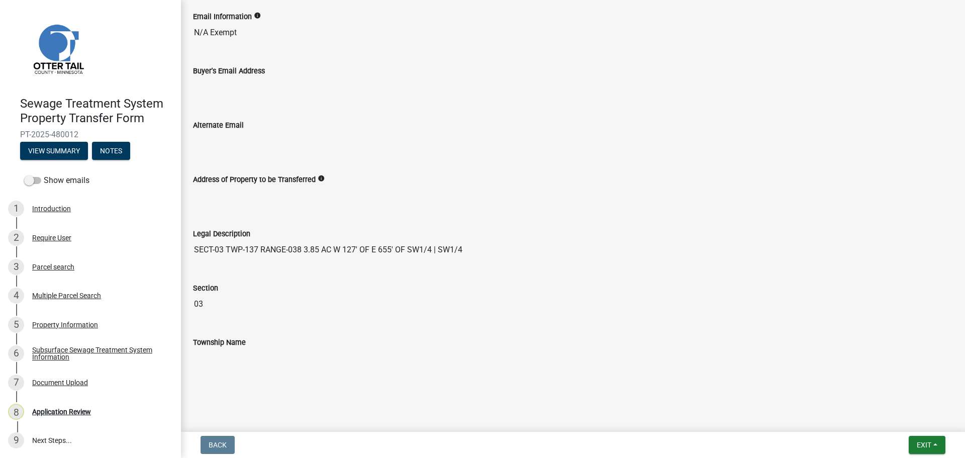
scroll to position [1, 0]
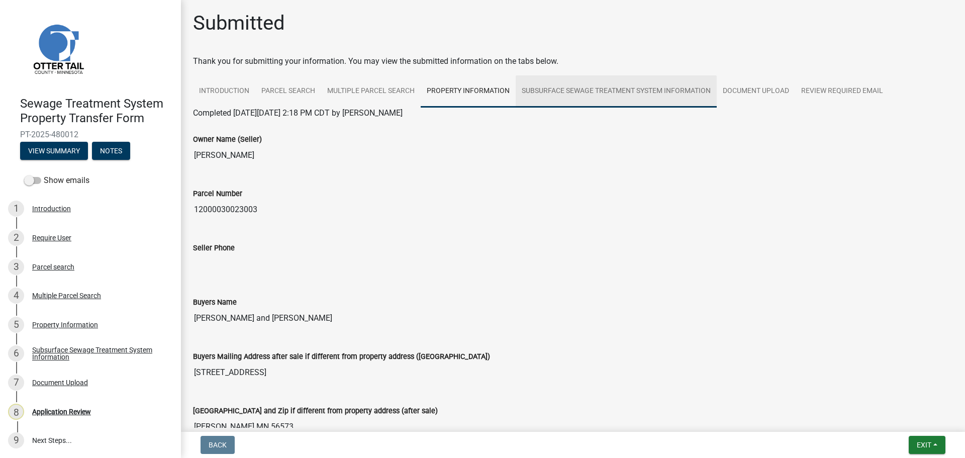
click at [621, 100] on link "Subsurface Sewage Treatment System Information" at bounding box center [615, 91] width 201 height 32
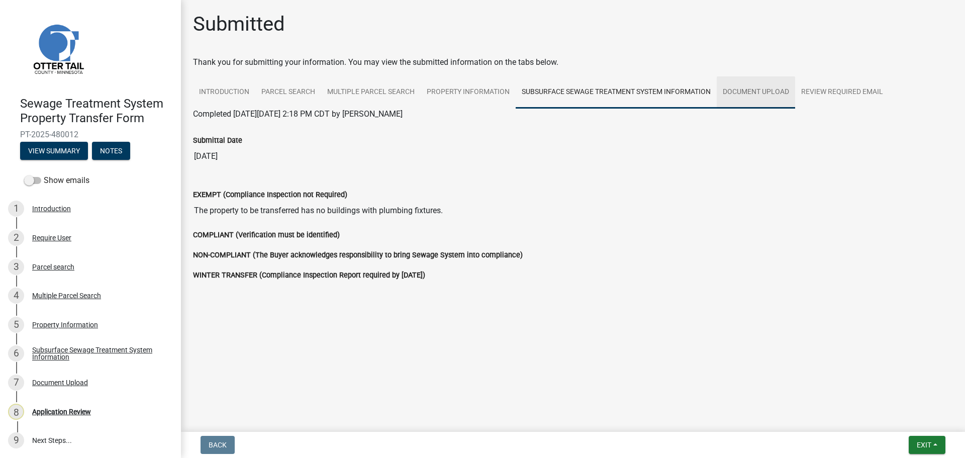
click at [757, 91] on link "Document Upload" at bounding box center [755, 92] width 78 height 32
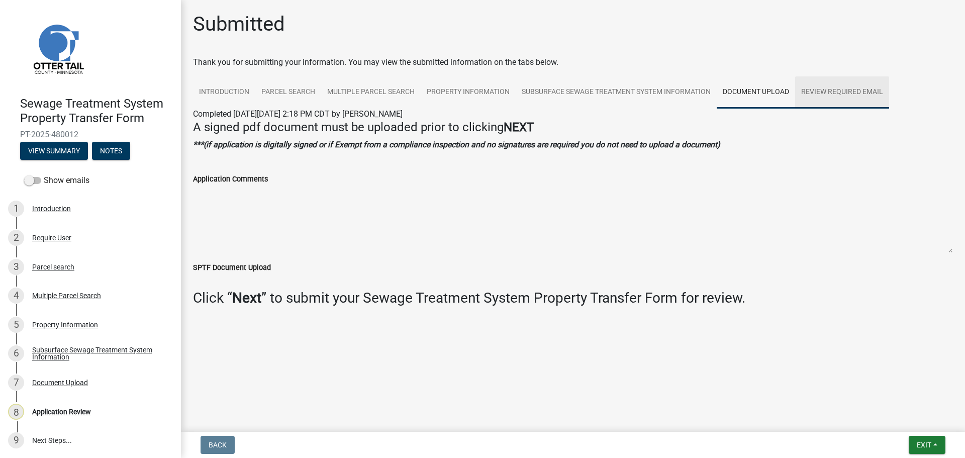
click at [822, 92] on link "Review Required Email" at bounding box center [842, 92] width 94 height 32
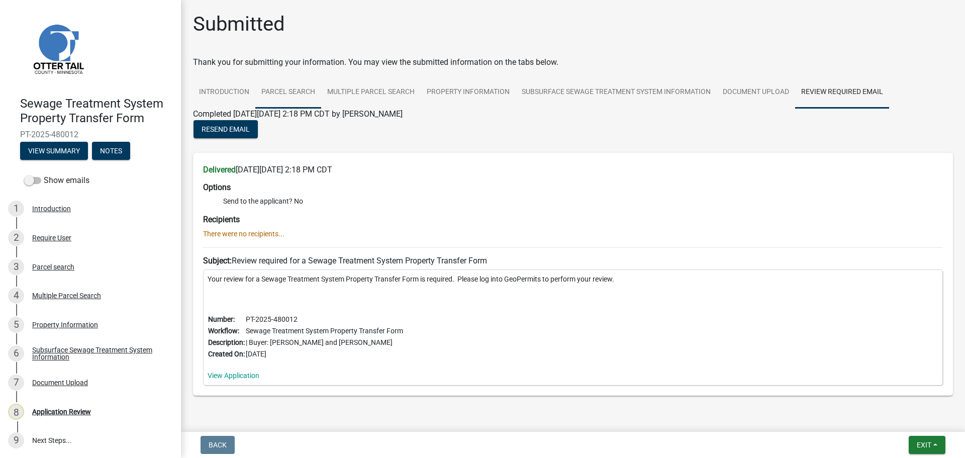
click at [299, 89] on link "Parcel search" at bounding box center [288, 92] width 66 height 32
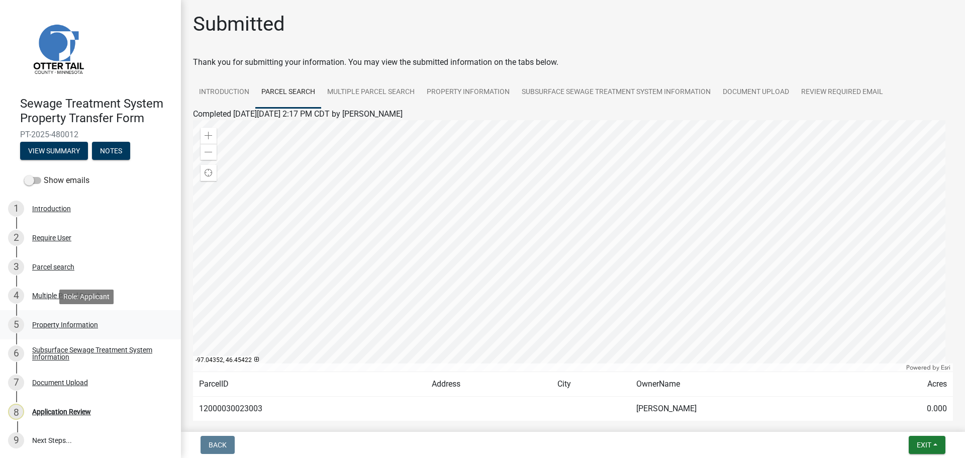
click at [66, 318] on div "5 Property Information" at bounding box center [86, 324] width 157 height 16
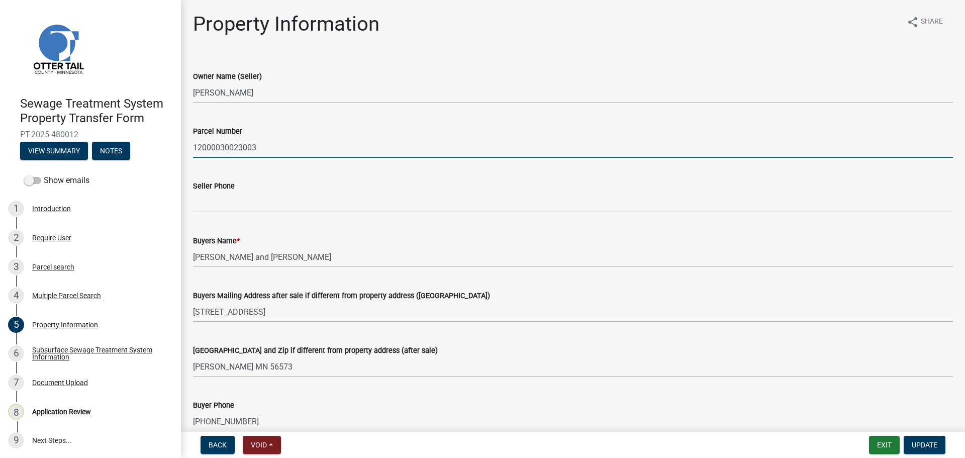
click at [246, 149] on input "12000030023003" at bounding box center [573, 147] width 760 height 21
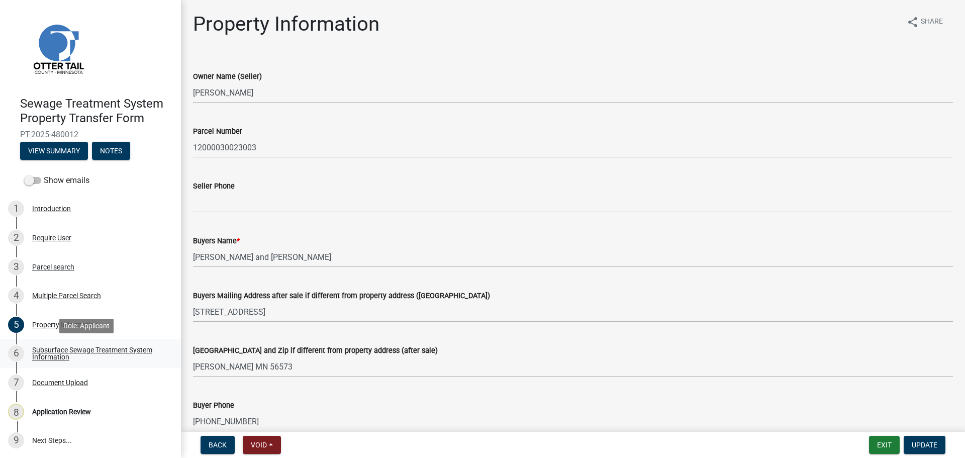
click at [127, 350] on div "Subsurface Sewage Treatment System Information" at bounding box center [98, 353] width 133 height 14
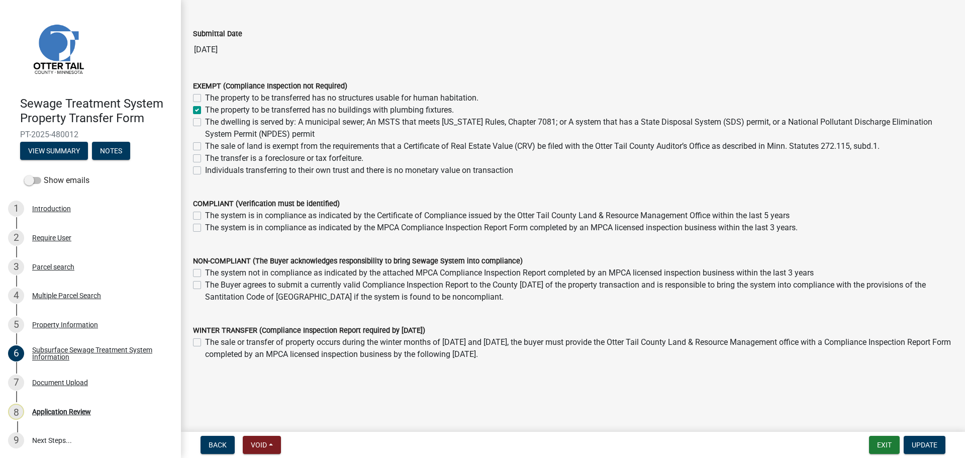
scroll to position [72, 0]
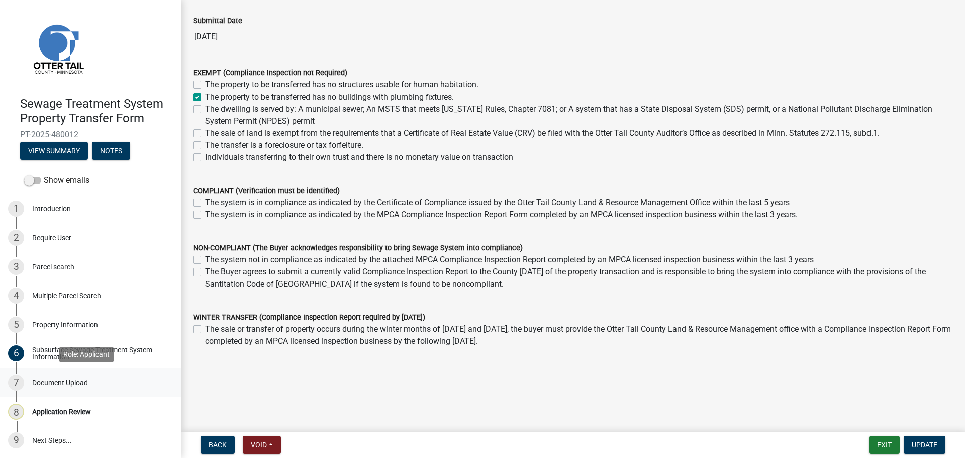
click at [62, 379] on div "Document Upload" at bounding box center [60, 382] width 56 height 7
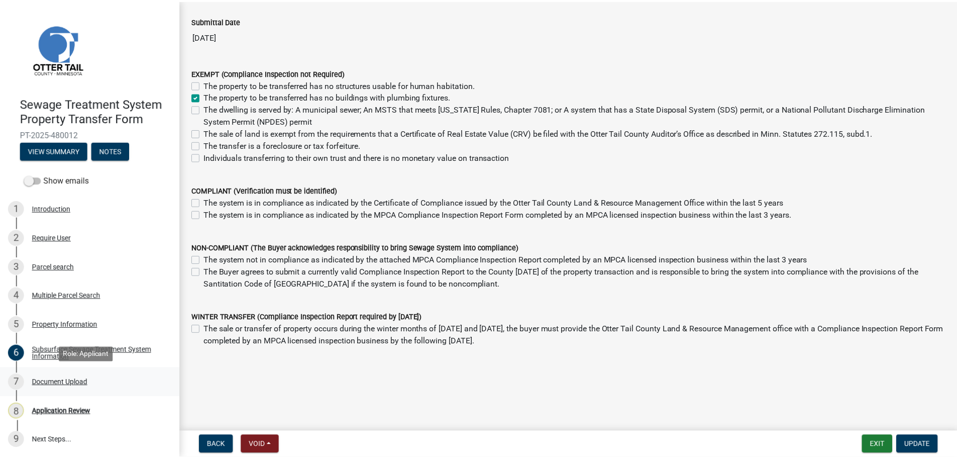
scroll to position [0, 0]
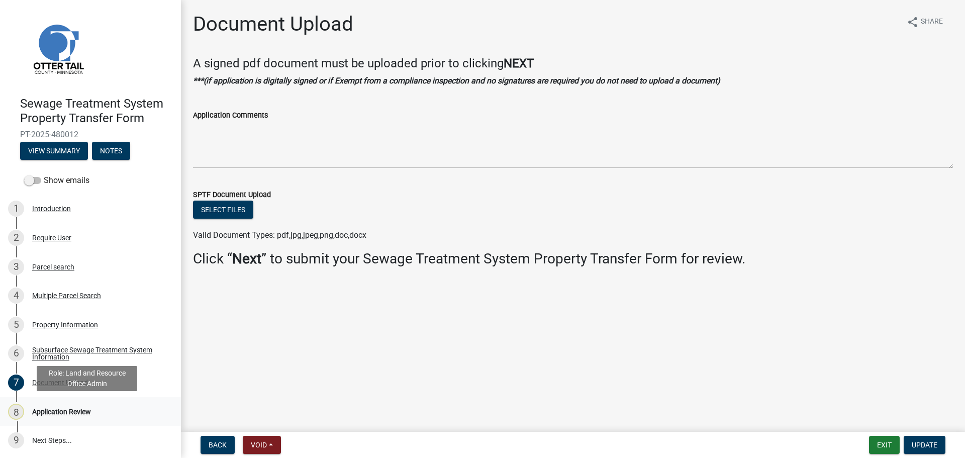
click at [60, 412] on div "Application Review" at bounding box center [61, 411] width 59 height 7
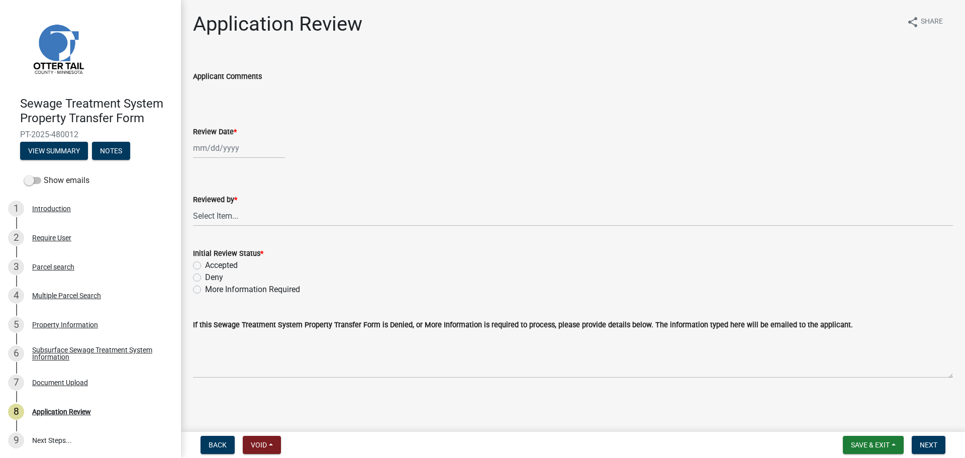
select select "9"
select select "2025"
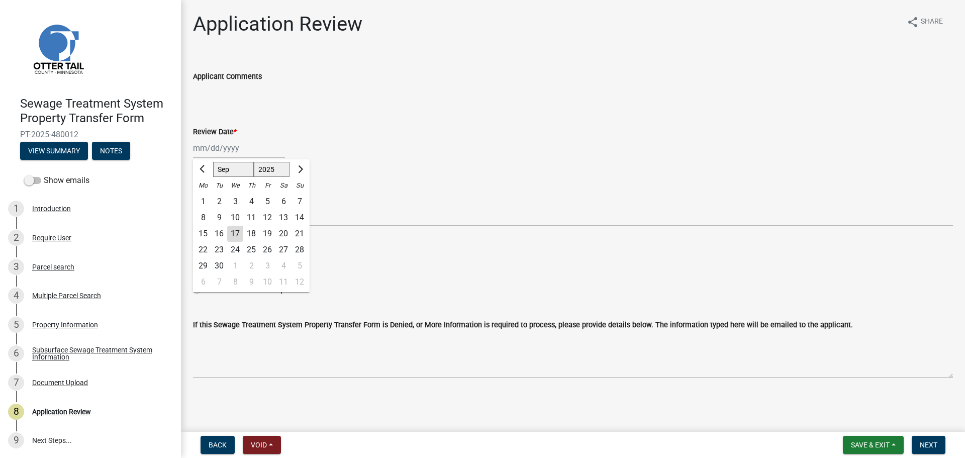
click at [213, 145] on div "Jan Feb Mar Apr May Jun Jul Aug Sep Oct Nov Dec 1525 1526 1527 1528 1529 1530 1…" at bounding box center [239, 148] width 92 height 21
click at [234, 231] on div "17" at bounding box center [235, 234] width 16 height 16
type input "[DATE]"
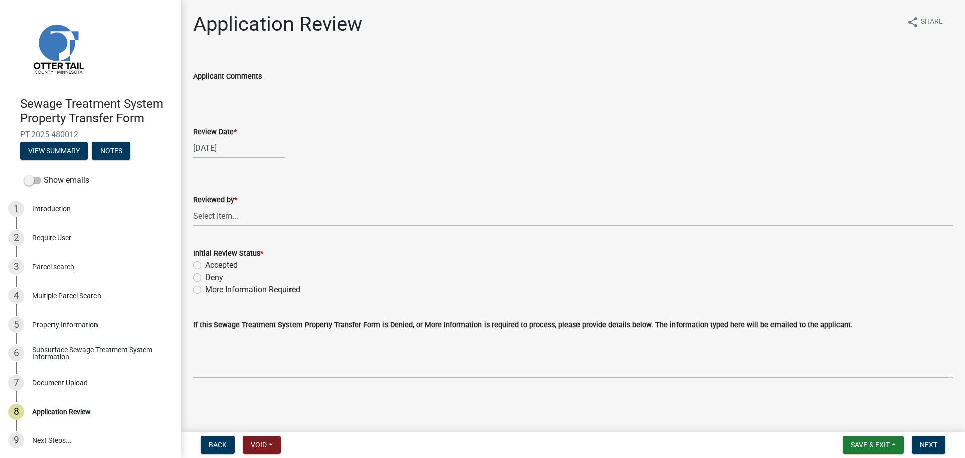
click at [242, 214] on select "Select Item... Alexis Newark Amy Busko Andrea Perales Brittany Tollefson Christ…" at bounding box center [573, 215] width 760 height 21
click at [193, 205] on select "Select Item... Alexis Newark Amy Busko Andrea Perales Brittany Tollefson Christ…" at bounding box center [573, 215] width 760 height 21
select select "67745ee8-7159-4960-80f9-a638286b467c"
click at [228, 266] on label "Accepted" at bounding box center [221, 265] width 33 height 12
click at [211, 266] on input "Accepted" at bounding box center [208, 262] width 7 height 7
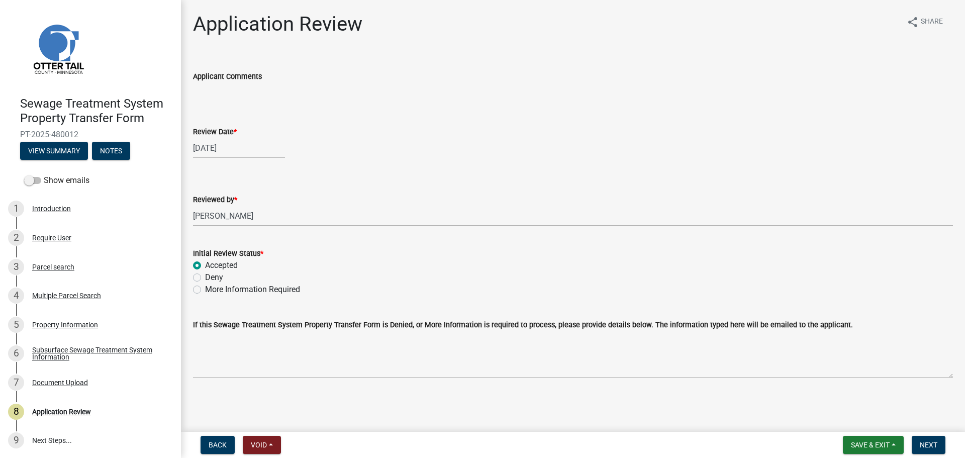
radio input "true"
click at [930, 444] on span "Next" at bounding box center [928, 445] width 18 height 8
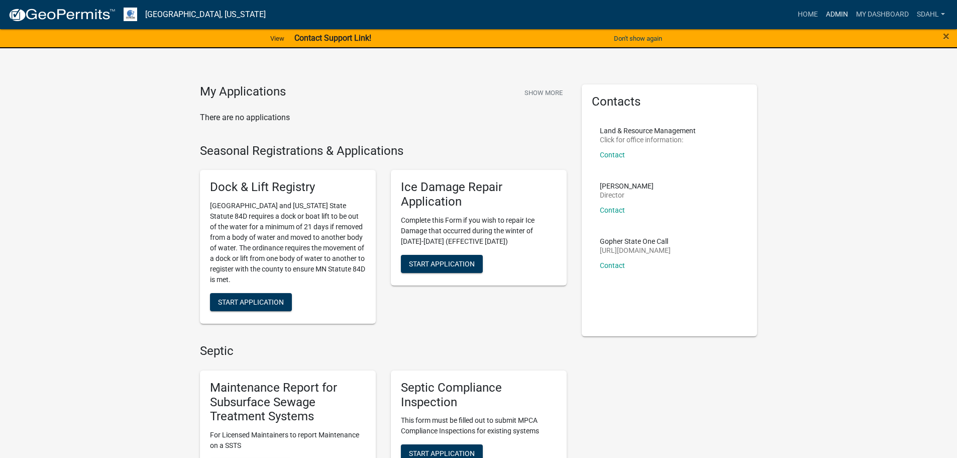
click at [827, 7] on link "Admin" at bounding box center [837, 14] width 30 height 19
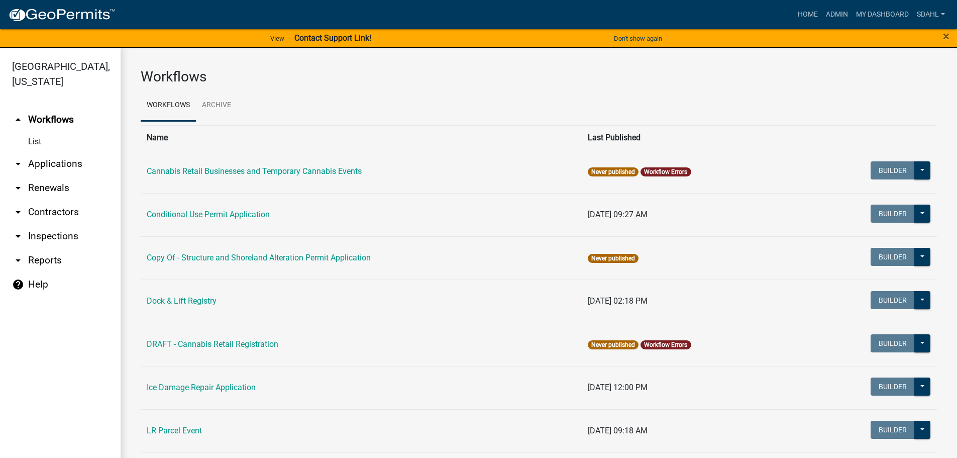
click at [86, 163] on link "arrow_drop_down Applications" at bounding box center [60, 164] width 121 height 24
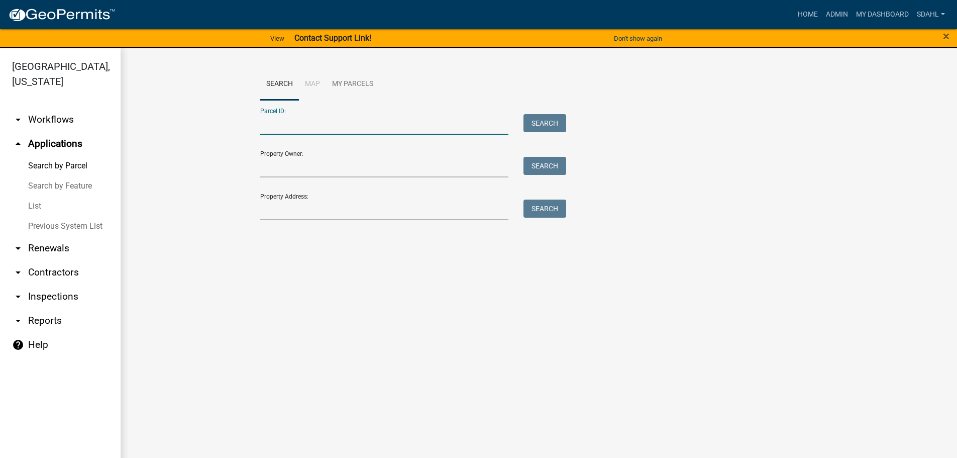
click at [293, 122] on input "Parcel ID:" at bounding box center [384, 124] width 249 height 21
paste input "12000030023003"
type input "12000030023003"
click at [540, 121] on button "Search" at bounding box center [544, 123] width 43 height 18
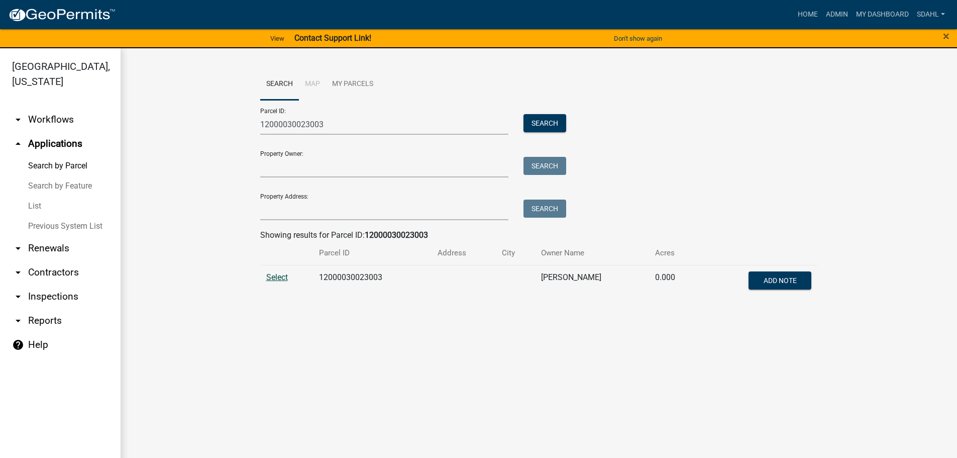
click at [274, 277] on span "Select" at bounding box center [277, 277] width 22 height 10
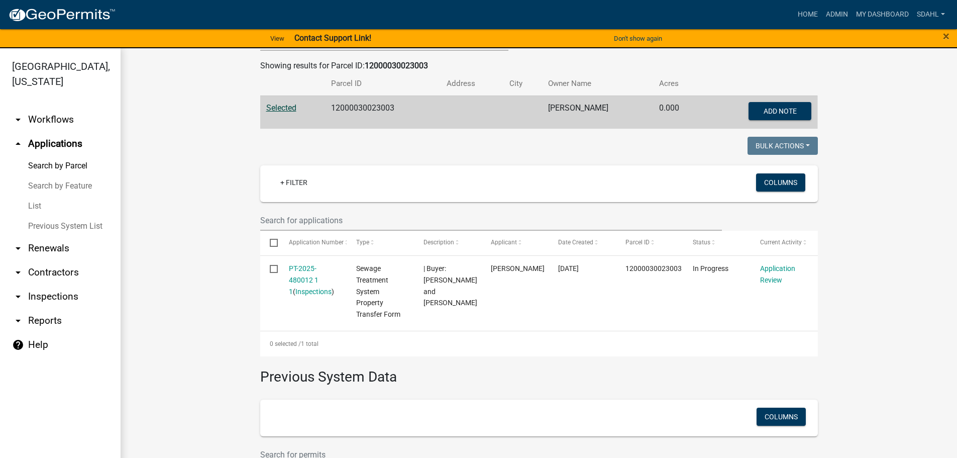
scroll to position [201, 0]
